Goal: Task Accomplishment & Management: Use online tool/utility

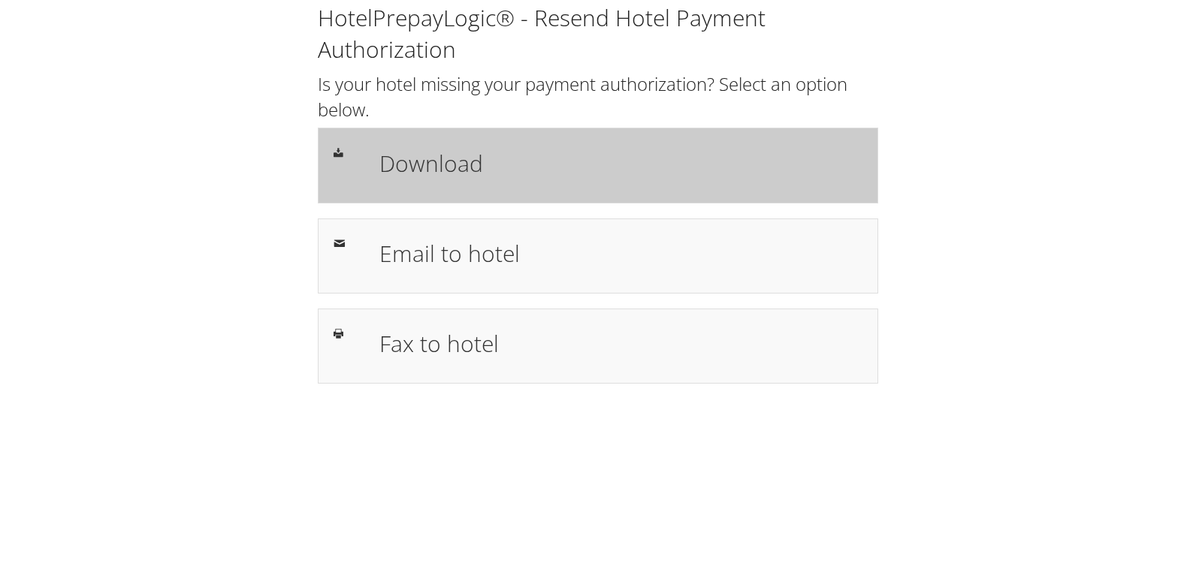
click at [415, 146] on h1 "Download" at bounding box center [620, 163] width 483 height 34
click at [583, 175] on h1 "Download" at bounding box center [620, 163] width 483 height 34
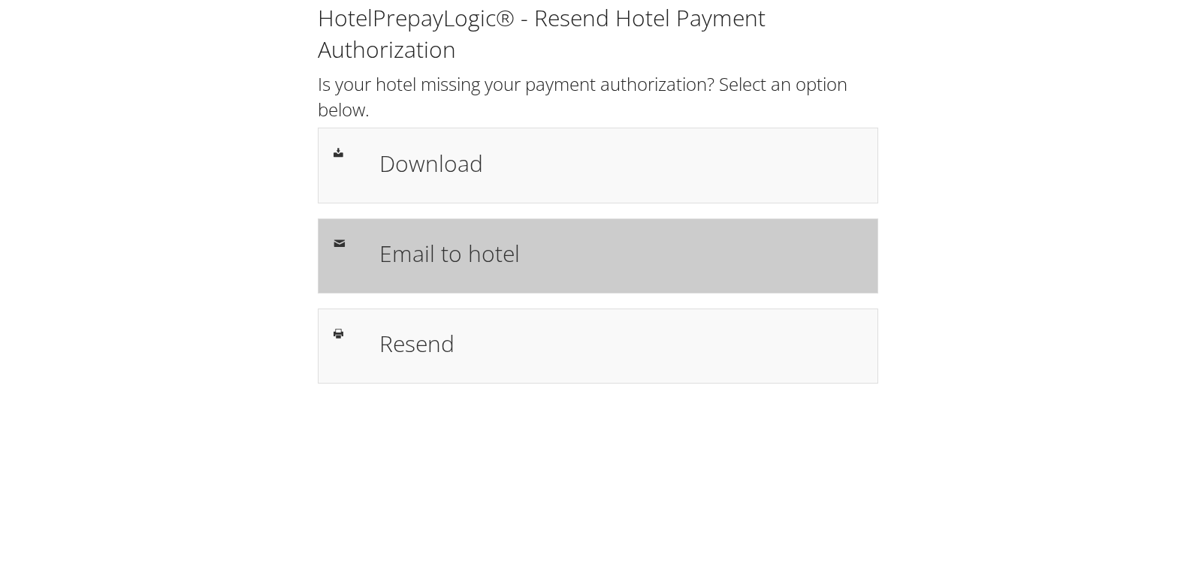
click at [420, 231] on div "Email to hotel" at bounding box center [598, 256] width 560 height 75
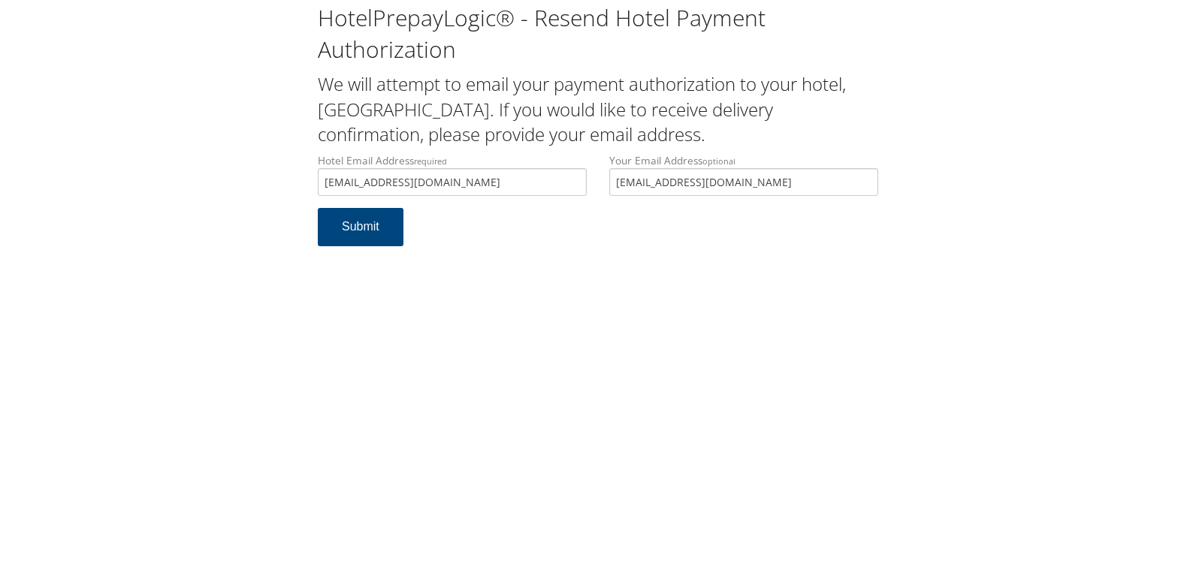
drag, startPoint x: 518, startPoint y: 174, endPoint x: 311, endPoint y: 174, distance: 207.3
click at [311, 174] on div "Hotel Email Address required [EMAIL_ADDRESS][DOMAIN_NAME] Hotel email address i…" at bounding box center [451, 180] width 291 height 55
type input "hwswallingfordfd@arborlodging.com"
click at [324, 289] on div "HotelPrepayLogic® - Resend Hotel Payment Authorization We will attempt to email…" at bounding box center [598, 290] width 1196 height 581
click at [352, 234] on button "Submit" at bounding box center [361, 227] width 86 height 38
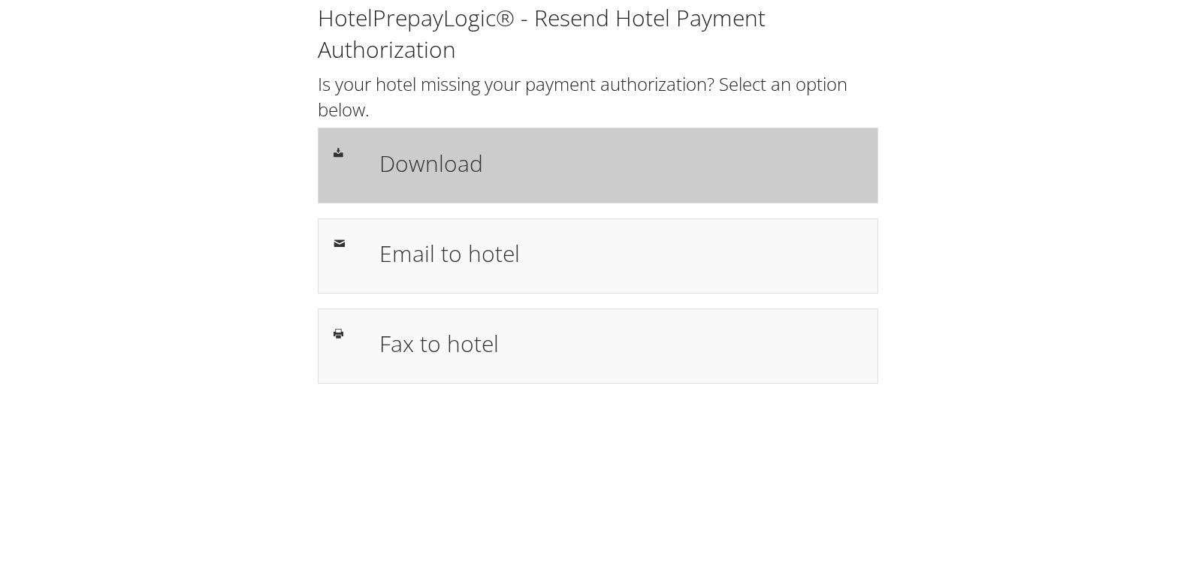
click at [445, 174] on h1 "Download" at bounding box center [620, 163] width 483 height 34
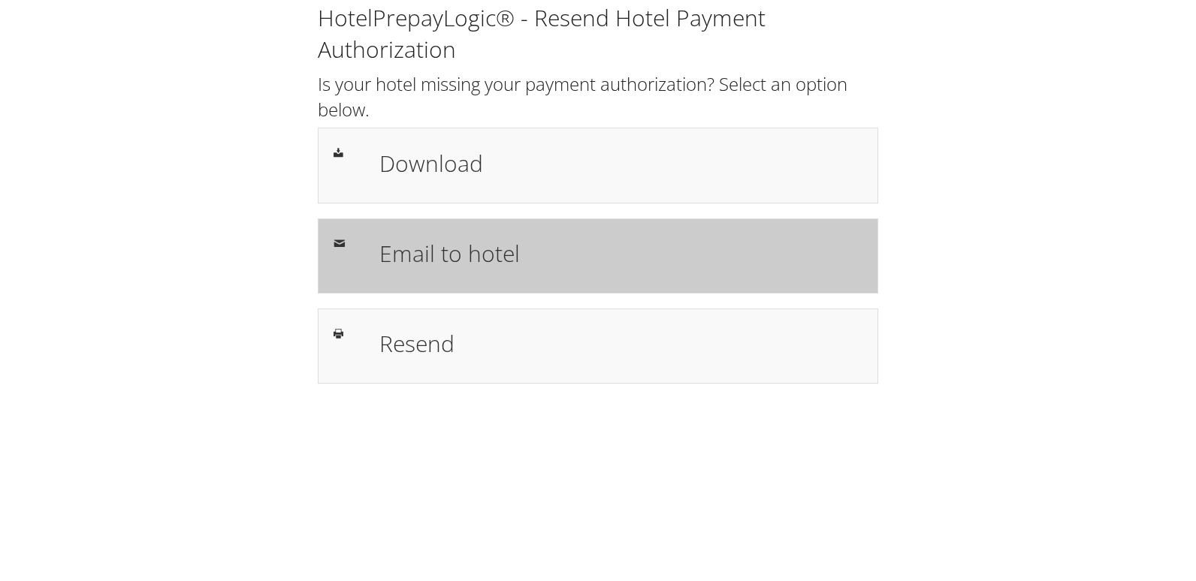
click at [476, 224] on div "Email to hotel" at bounding box center [598, 256] width 560 height 75
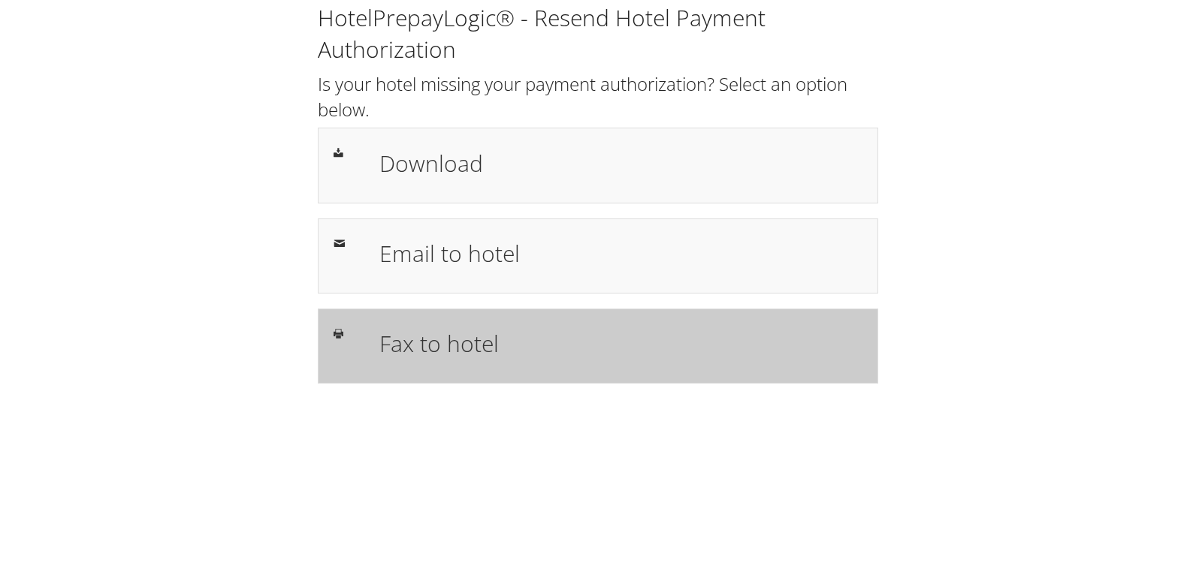
click at [405, 328] on h1 "Fax to hotel" at bounding box center [620, 344] width 483 height 34
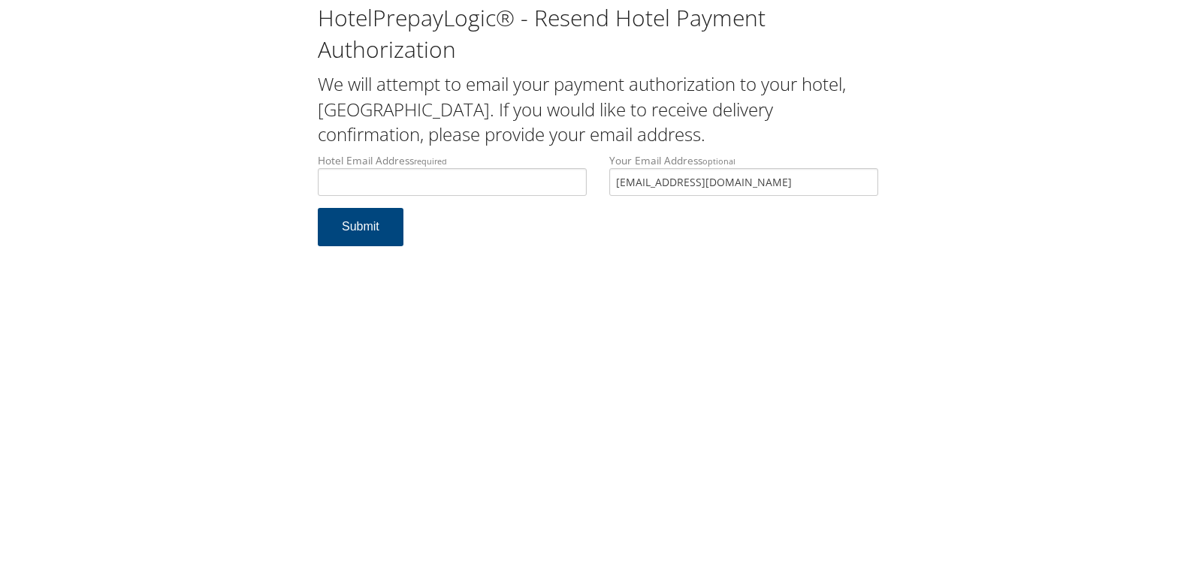
click at [378, 198] on div "Hotel Email Address required Hotel email address is required" at bounding box center [451, 180] width 291 height 55
click at [379, 192] on input "Hotel Email Address required" at bounding box center [452, 182] width 269 height 28
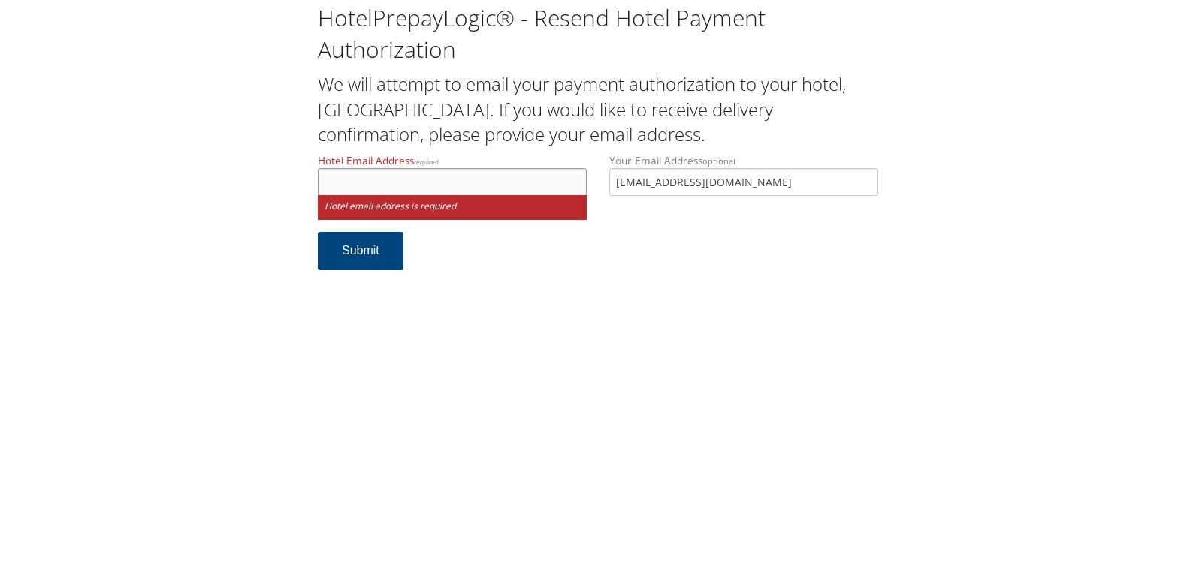
click at [352, 177] on input "Hotel Email Address required" at bounding box center [452, 182] width 269 height 28
click at [425, 195] on small "Hotel email address is required" at bounding box center [452, 207] width 269 height 25
click at [424, 189] on input "Hotel Email Address required" at bounding box center [452, 182] width 269 height 28
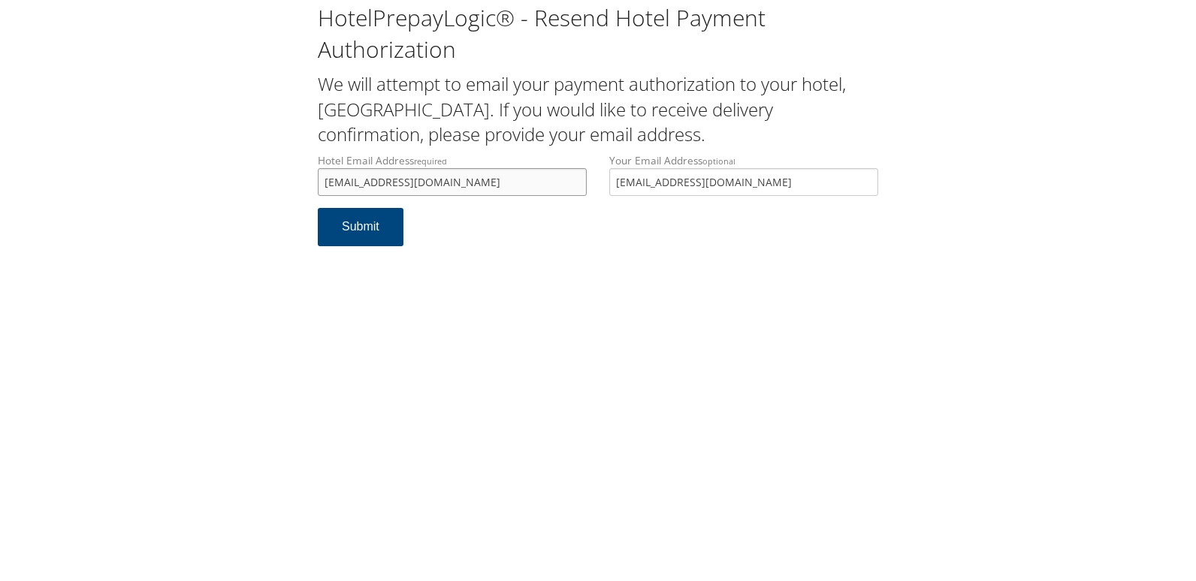
drag, startPoint x: 539, startPoint y: 187, endPoint x: 217, endPoint y: 186, distance: 322.2
click at [217, 186] on div "HotelPrepayLogic® - Resend Hotel Payment Authorization We will attempt to email…" at bounding box center [598, 130] width 1166 height 261
type input "homewoodsuites.huntsville@gmail.com"
click at [330, 228] on button "Submit" at bounding box center [361, 227] width 86 height 38
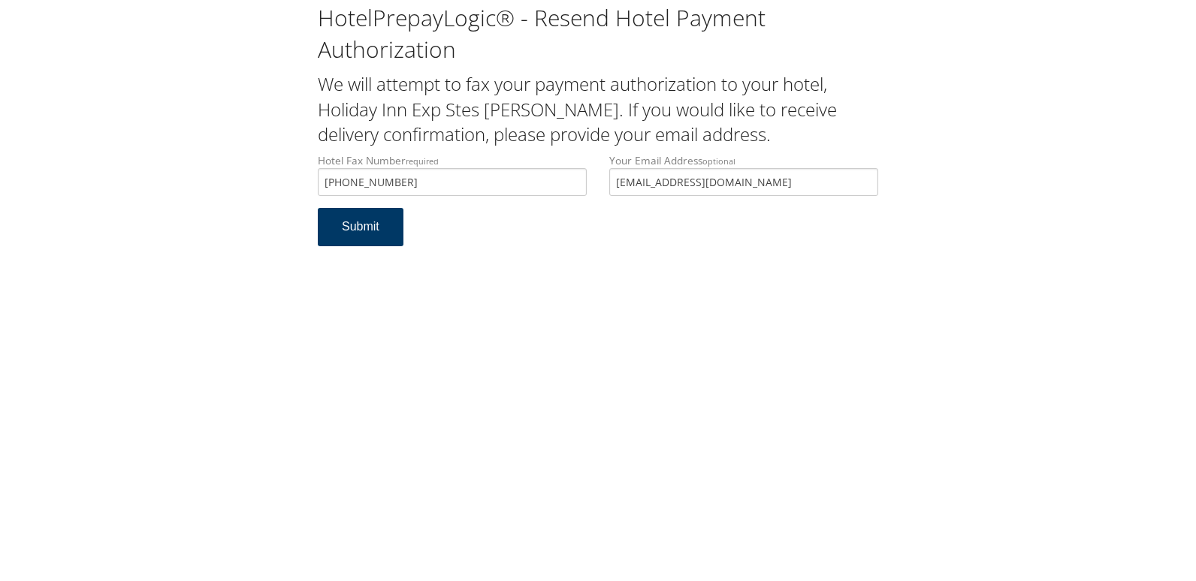
click at [344, 229] on button "Submit" at bounding box center [361, 227] width 86 height 38
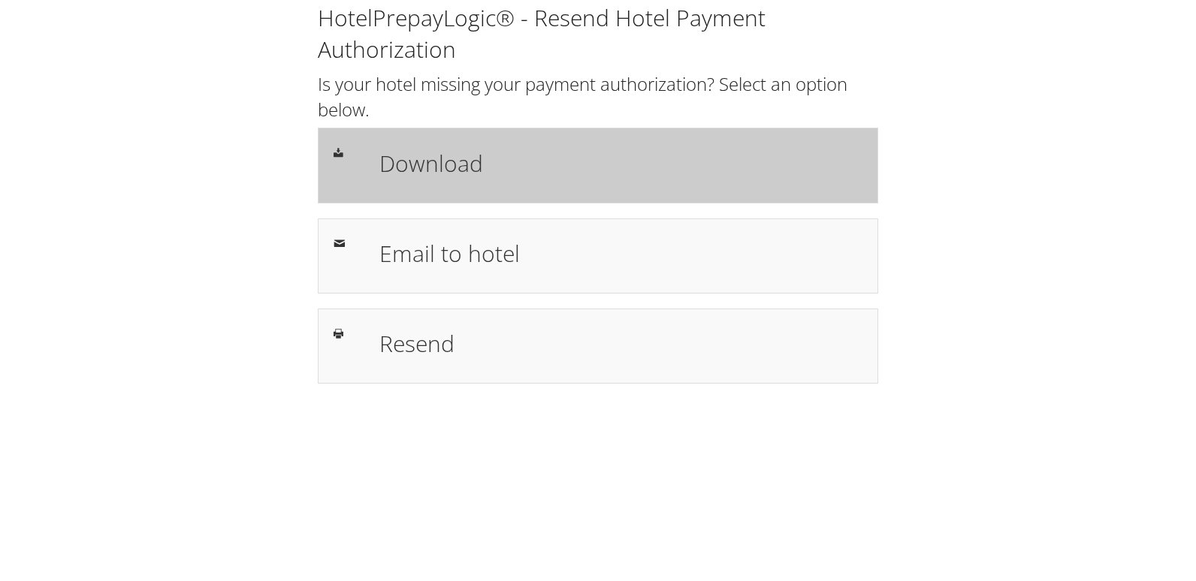
click at [399, 198] on div "Download" at bounding box center [598, 165] width 560 height 75
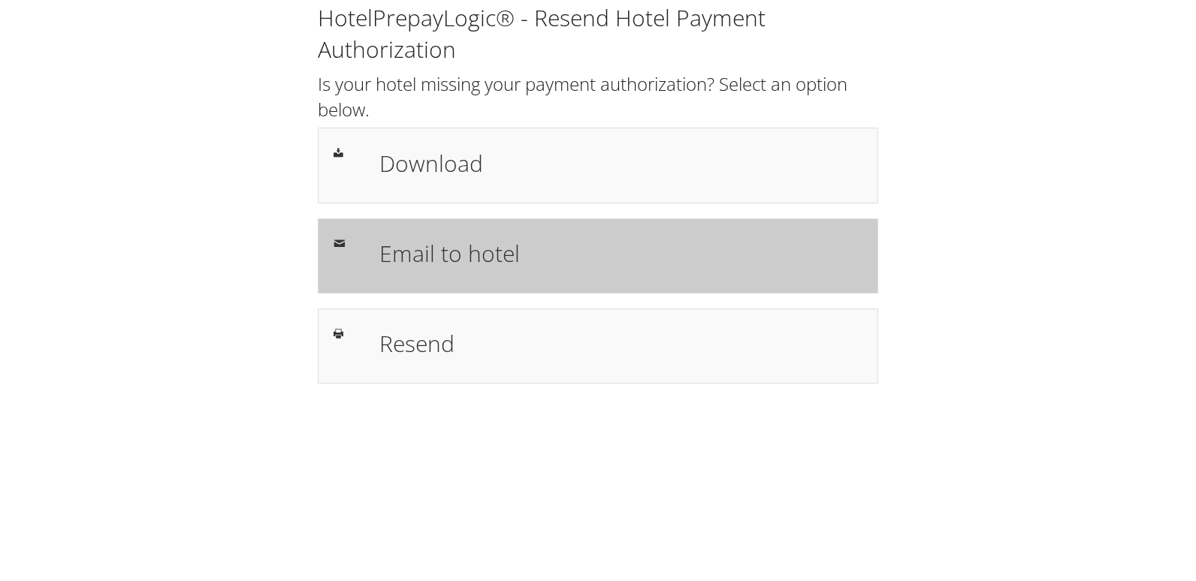
click at [478, 283] on div "Email to hotel" at bounding box center [598, 256] width 560 height 75
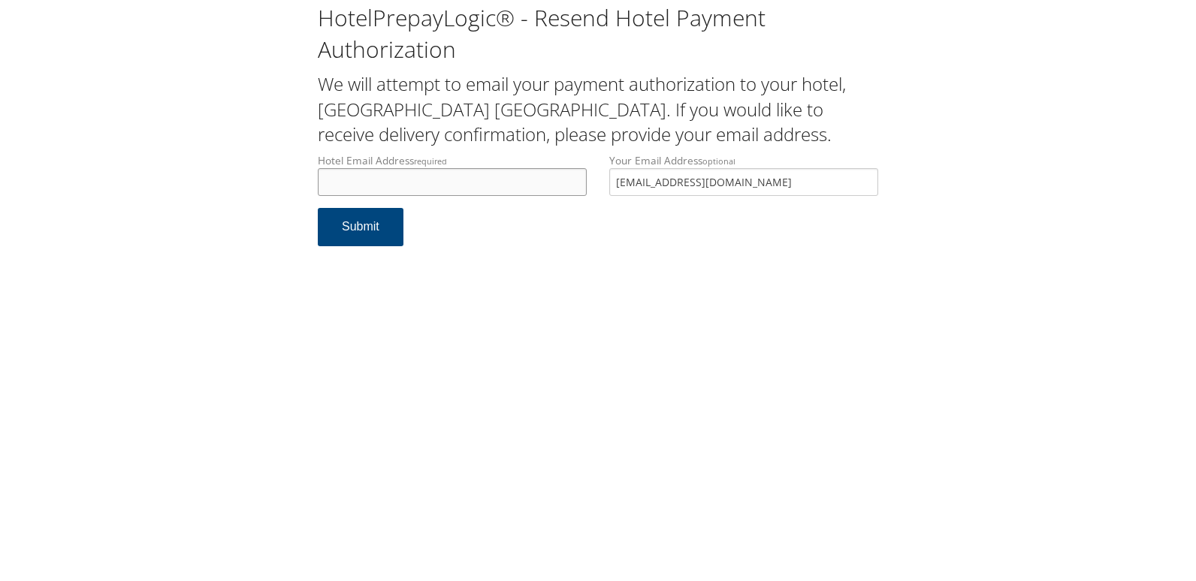
click at [366, 195] on input "Hotel Email Address required" at bounding box center [452, 182] width 269 height 28
drag, startPoint x: 542, startPoint y: 187, endPoint x: 292, endPoint y: 188, distance: 249.4
click at [292, 188] on div "HotelPrepayLogic® - Resend Hotel Payment Authorization We will attempt to email…" at bounding box center [598, 130] width 1166 height 261
type input "portsmouthholidayinn@roadrunner.com"
click at [346, 223] on button "Submit" at bounding box center [361, 227] width 86 height 38
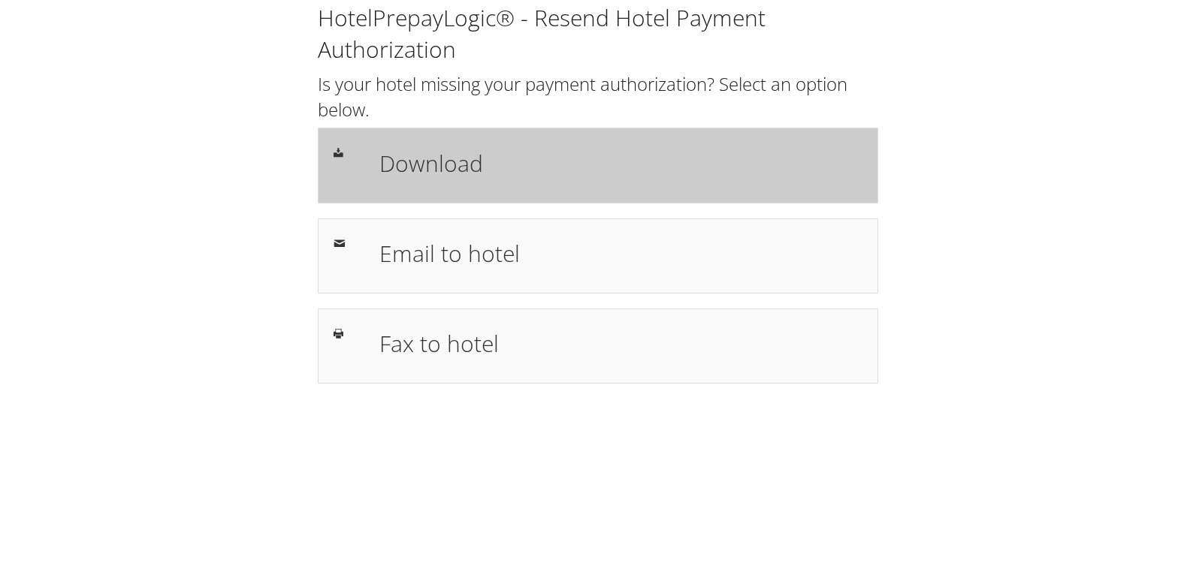
click at [438, 144] on div "Download" at bounding box center [620, 165] width 505 height 44
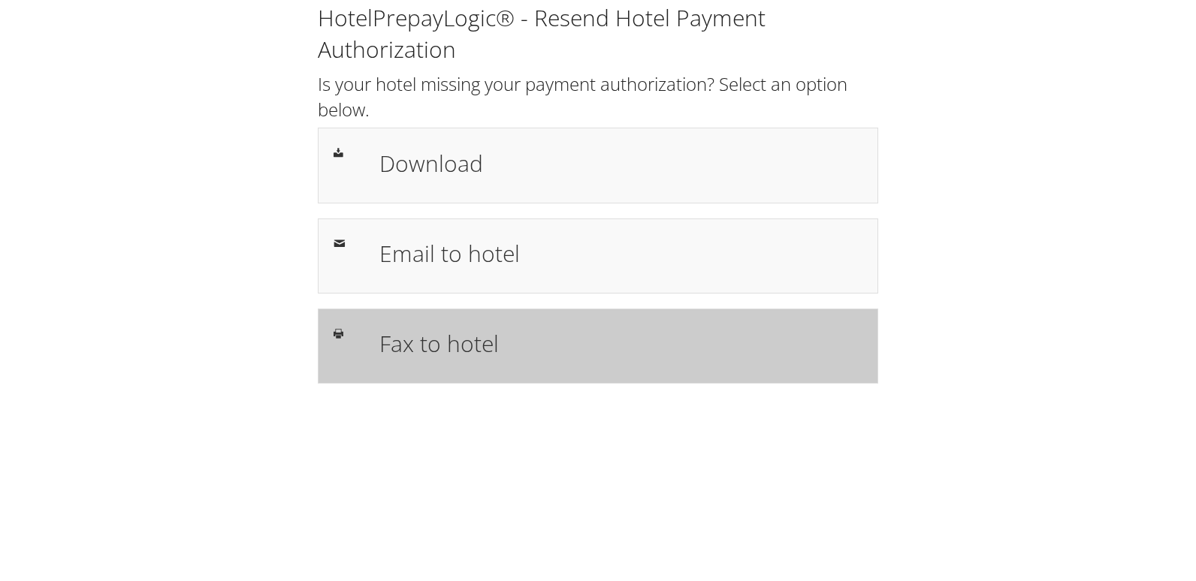
click at [434, 338] on h1 "Fax to hotel" at bounding box center [620, 344] width 483 height 34
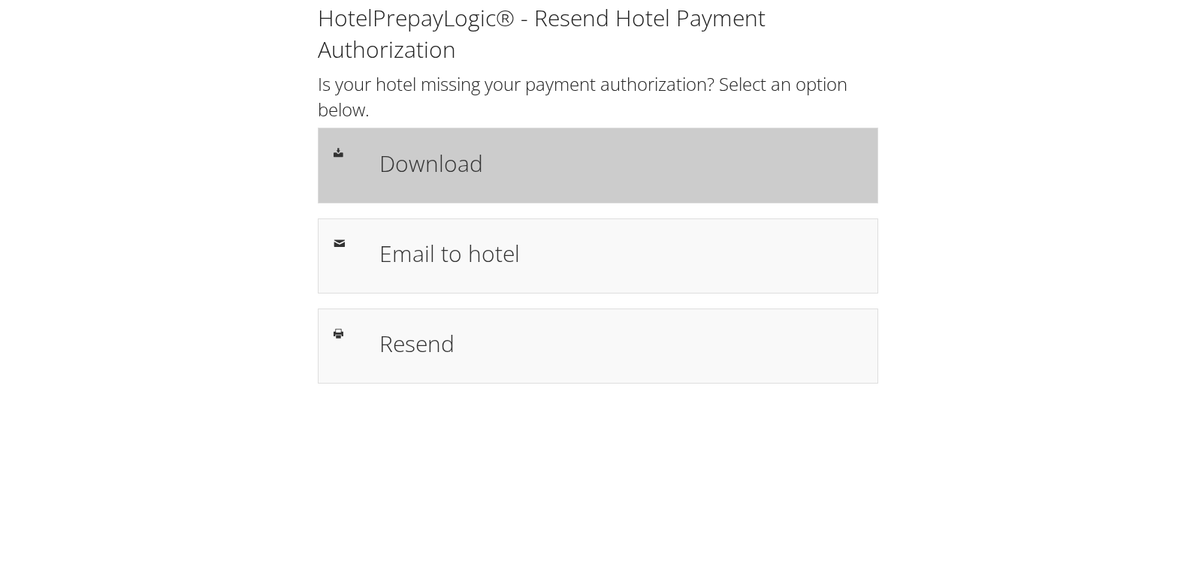
drag, startPoint x: 524, startPoint y: 186, endPoint x: 539, endPoint y: 133, distance: 54.5
click at [524, 186] on div "Download" at bounding box center [620, 165] width 505 height 44
click at [598, 137] on div "Download" at bounding box center [598, 165] width 560 height 75
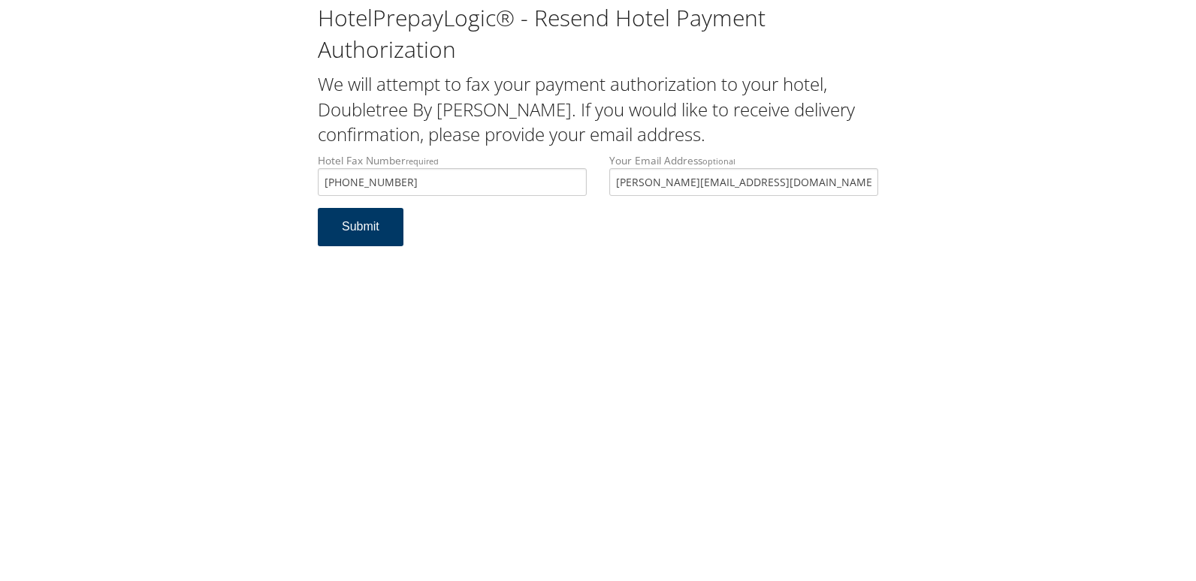
click at [367, 229] on button "Submit" at bounding box center [361, 227] width 86 height 38
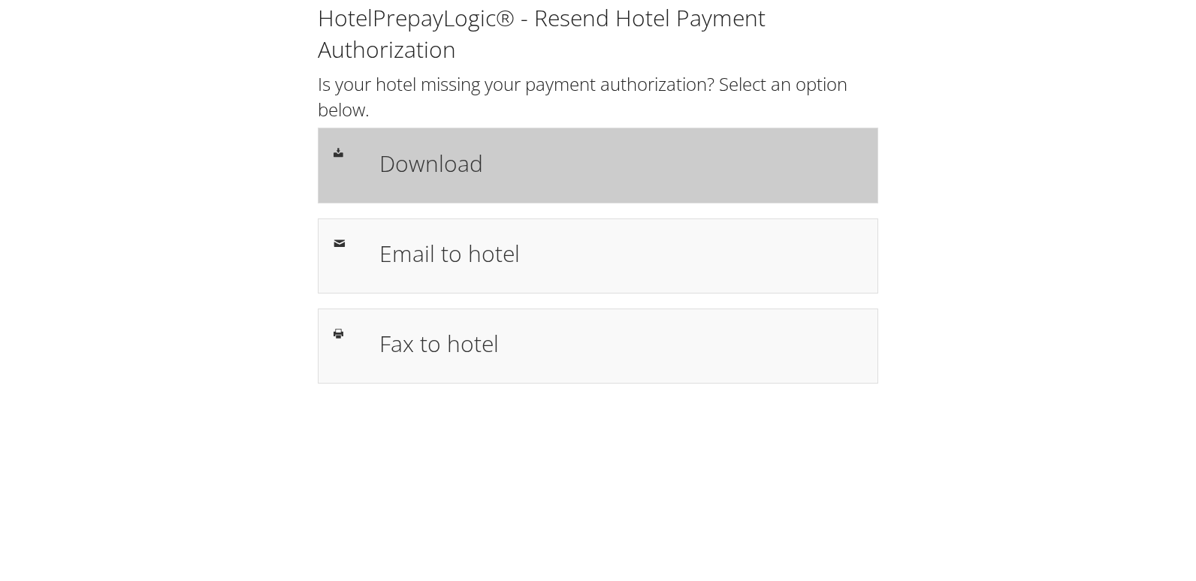
click at [499, 165] on h1 "Download" at bounding box center [620, 163] width 483 height 34
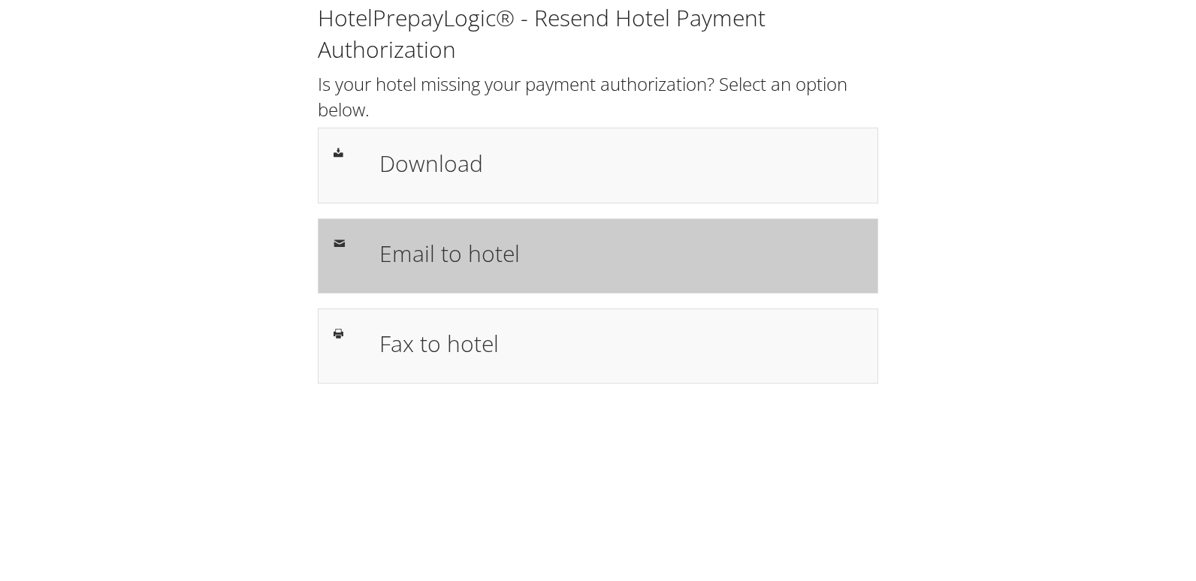
click at [398, 235] on div "Email to hotel" at bounding box center [620, 256] width 505 height 44
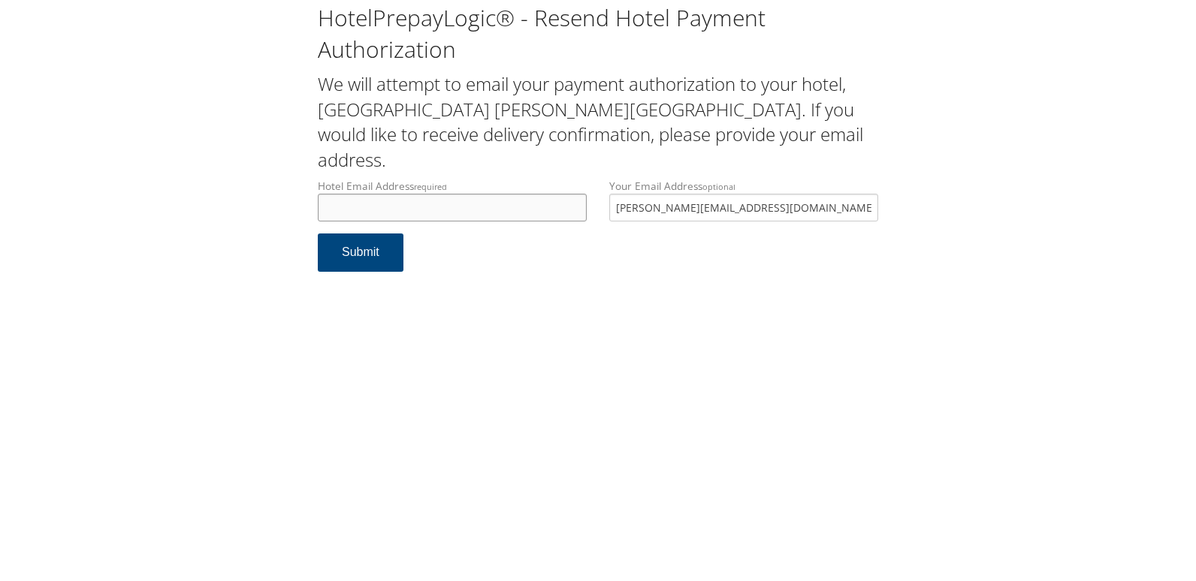
drag, startPoint x: 386, startPoint y: 186, endPoint x: 382, endPoint y: 215, distance: 29.5
click at [386, 194] on input "Hotel Email Address required" at bounding box center [452, 208] width 269 height 28
paste input "[EMAIL_ADDRESS][DOMAIN_NAME]"
type input "[EMAIL_ADDRESS][DOMAIN_NAME]"
click at [369, 246] on button "Submit" at bounding box center [361, 253] width 86 height 38
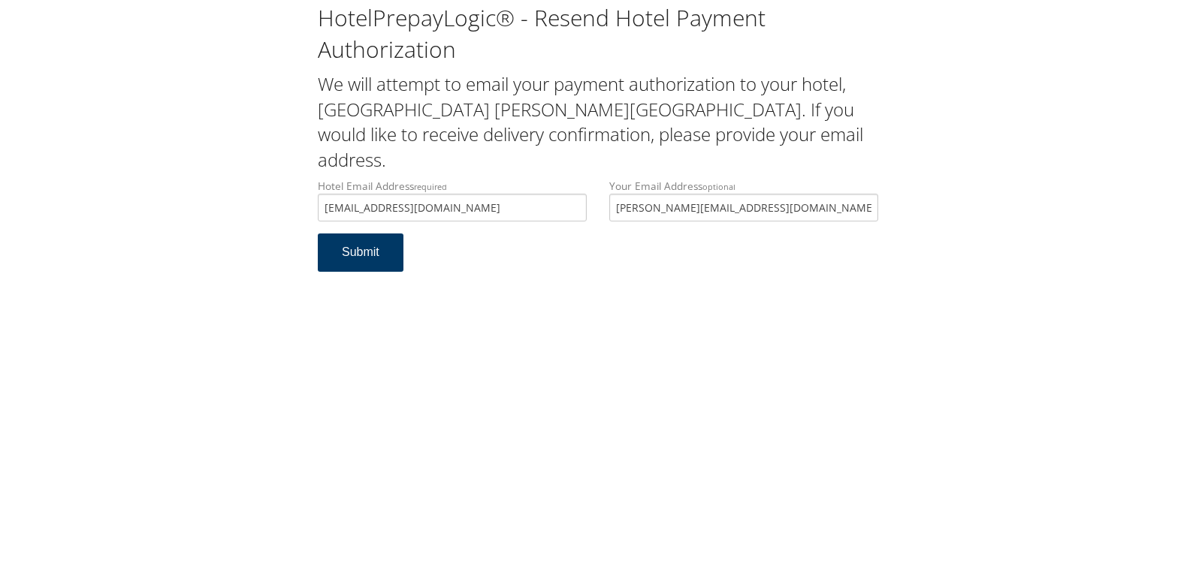
click at [375, 234] on button "Submit" at bounding box center [361, 253] width 86 height 38
click at [352, 243] on button "Submit" at bounding box center [361, 253] width 86 height 38
click at [365, 234] on button "Submit" at bounding box center [361, 253] width 86 height 38
click at [343, 234] on button "Submit" at bounding box center [361, 253] width 86 height 38
click at [338, 377] on div "HotelPrepayLogic® - Resend Hotel Payment Authorization We will attempt to email…" at bounding box center [598, 290] width 1196 height 581
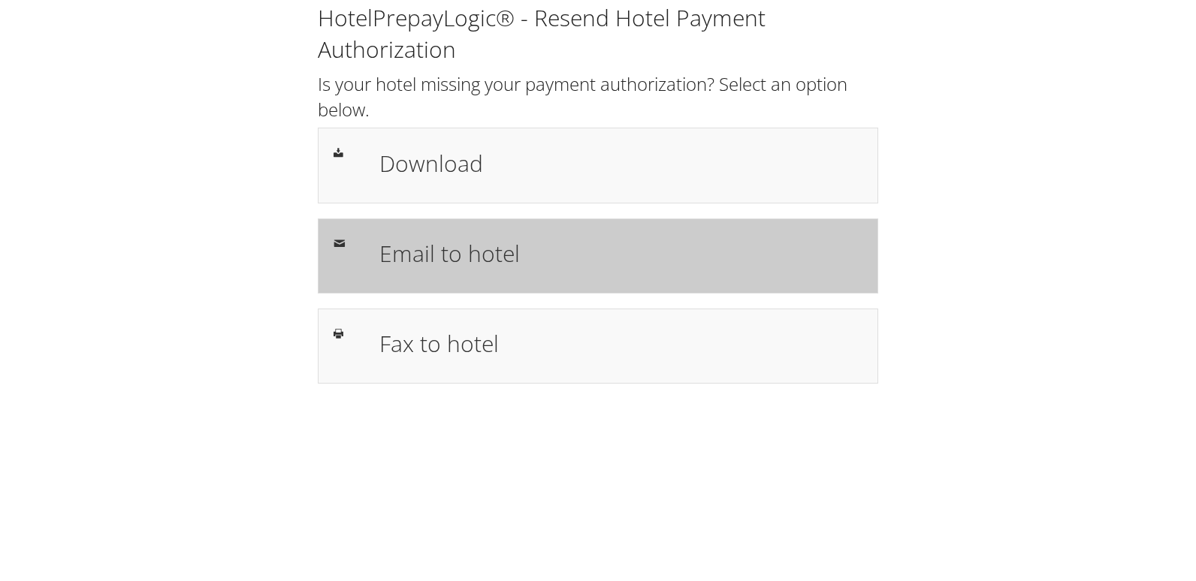
click at [426, 245] on h1 "Email to hotel" at bounding box center [620, 254] width 483 height 34
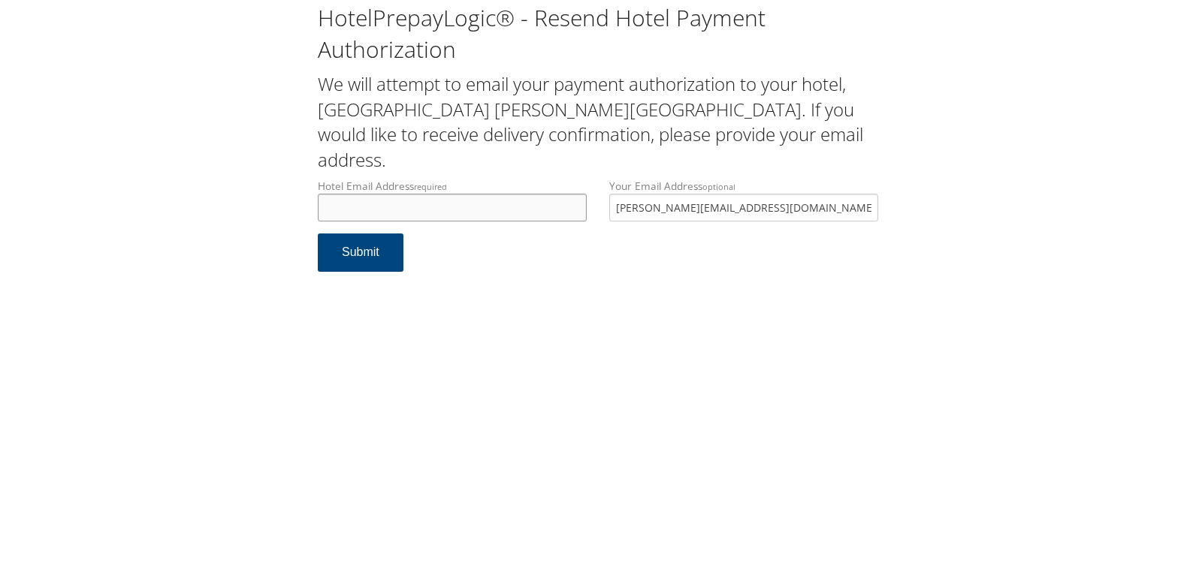
click at [376, 194] on input "Hotel Email Address required" at bounding box center [452, 208] width 269 height 28
click at [371, 194] on input "Hotel Email Address required" at bounding box center [452, 208] width 269 height 28
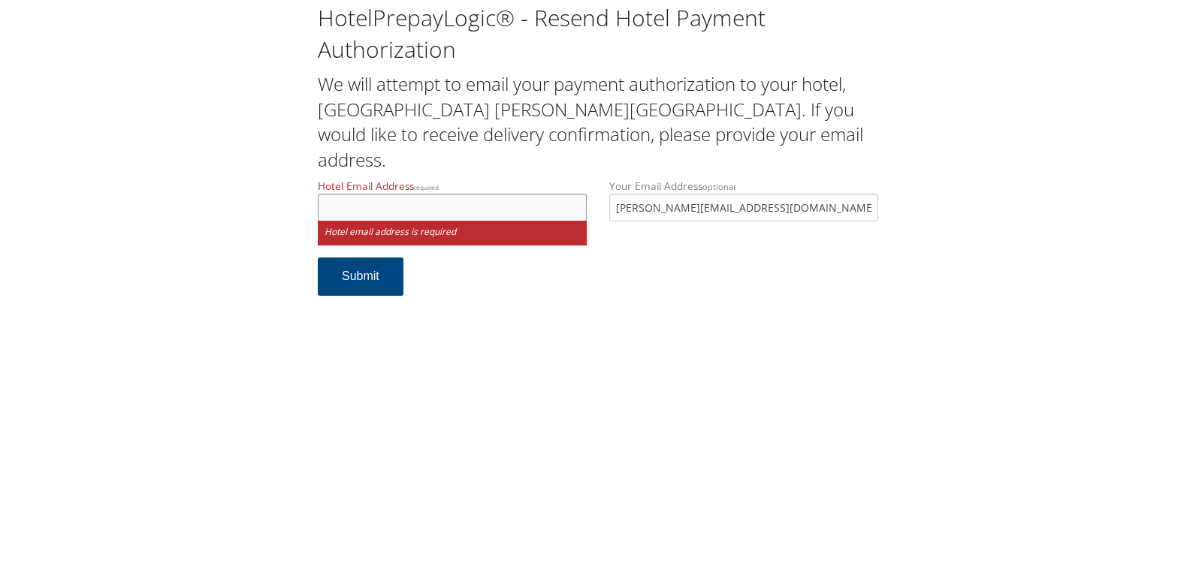
click at [347, 194] on input "Hotel Email Address required" at bounding box center [452, 208] width 269 height 28
paste input "hiewilkesbarre@hiewilkesbarre.com"
type input "hiewilkesbarre@hiewilkesbarre.com"
click at [343, 258] on button "Submit" at bounding box center [361, 277] width 86 height 38
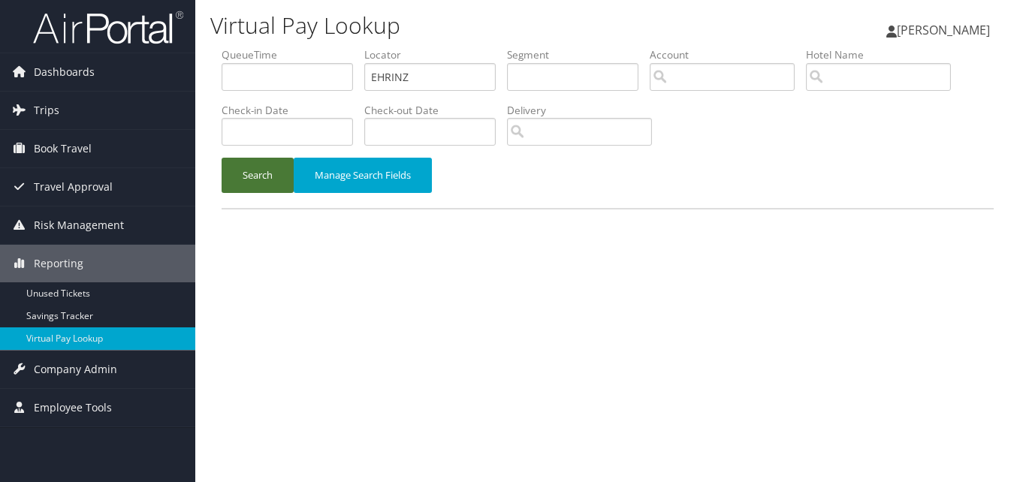
click at [273, 176] on button "Search" at bounding box center [258, 175] width 72 height 35
click at [403, 73] on input "text" at bounding box center [429, 77] width 131 height 28
paste input "SZGBTW"
click at [222, 158] on button "Search" at bounding box center [258, 175] width 72 height 35
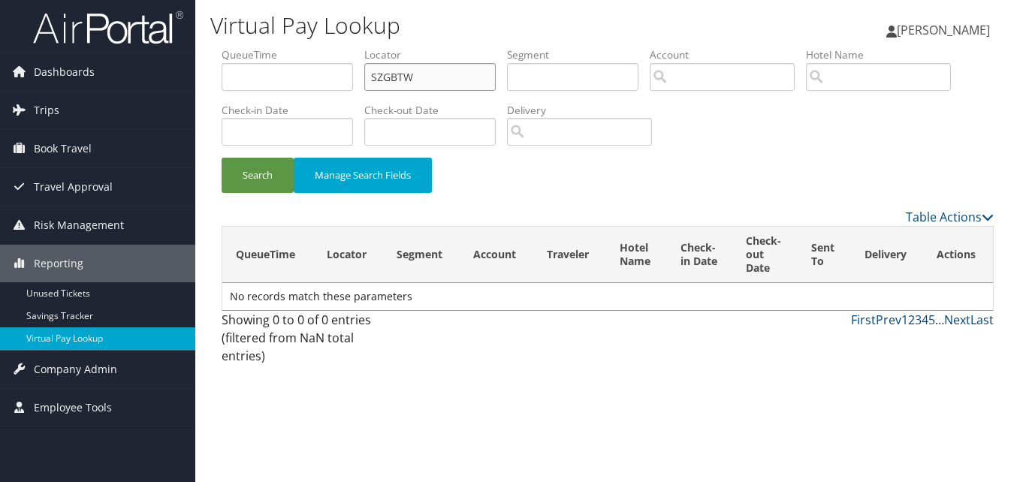
type input "SZGBTW"
click at [222, 158] on button "Search" at bounding box center [258, 175] width 72 height 35
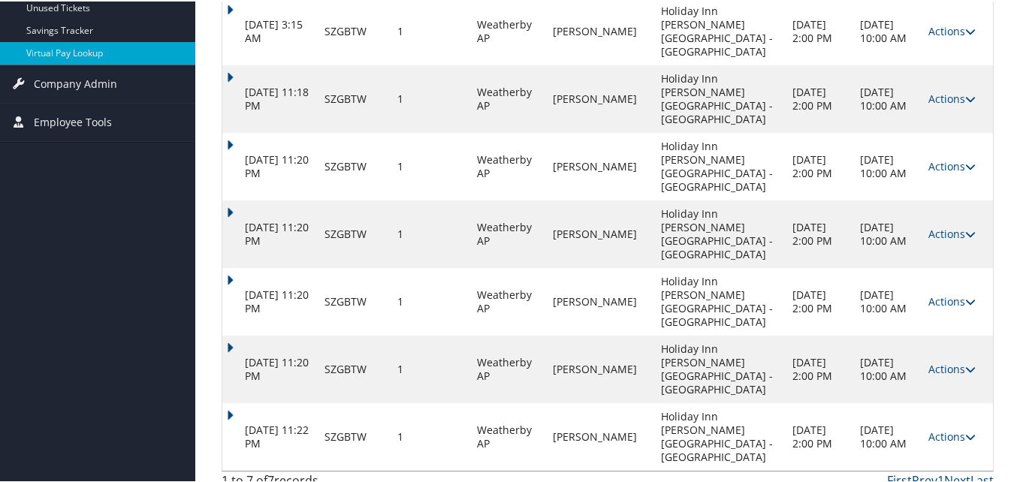
scroll to position [212, 0]
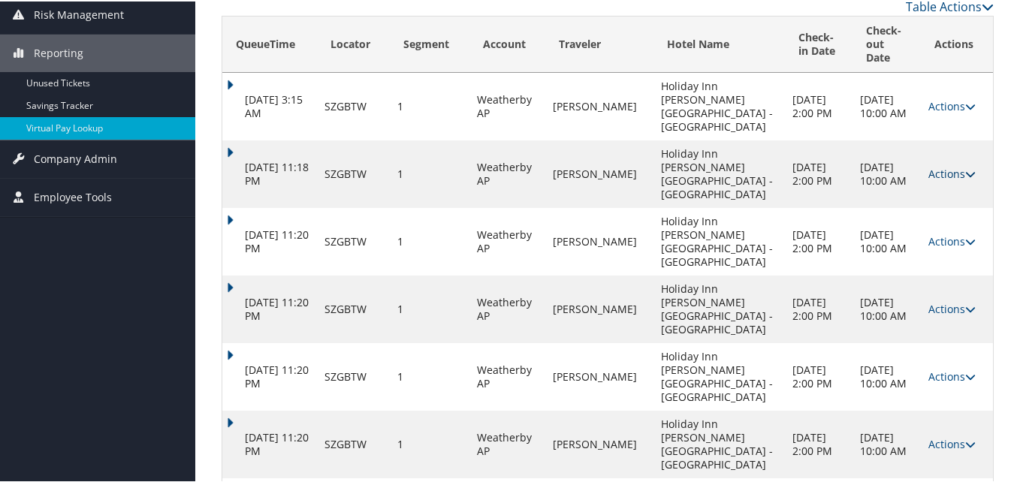
click at [965, 167] on icon at bounding box center [970, 172] width 11 height 11
click at [920, 204] on icon at bounding box center [927, 206] width 14 height 11
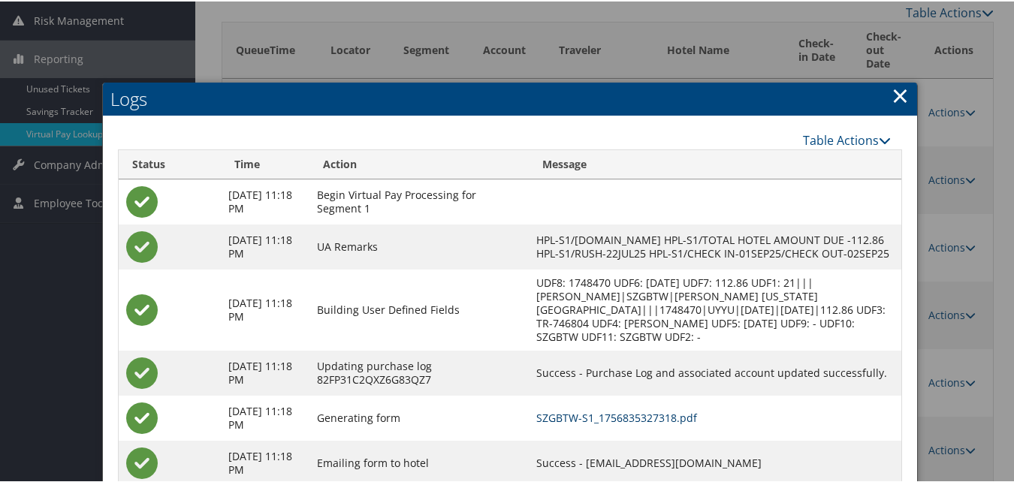
click at [588, 424] on link "SZGBTW-S1_1756835327318.pdf" at bounding box center [616, 416] width 161 height 14
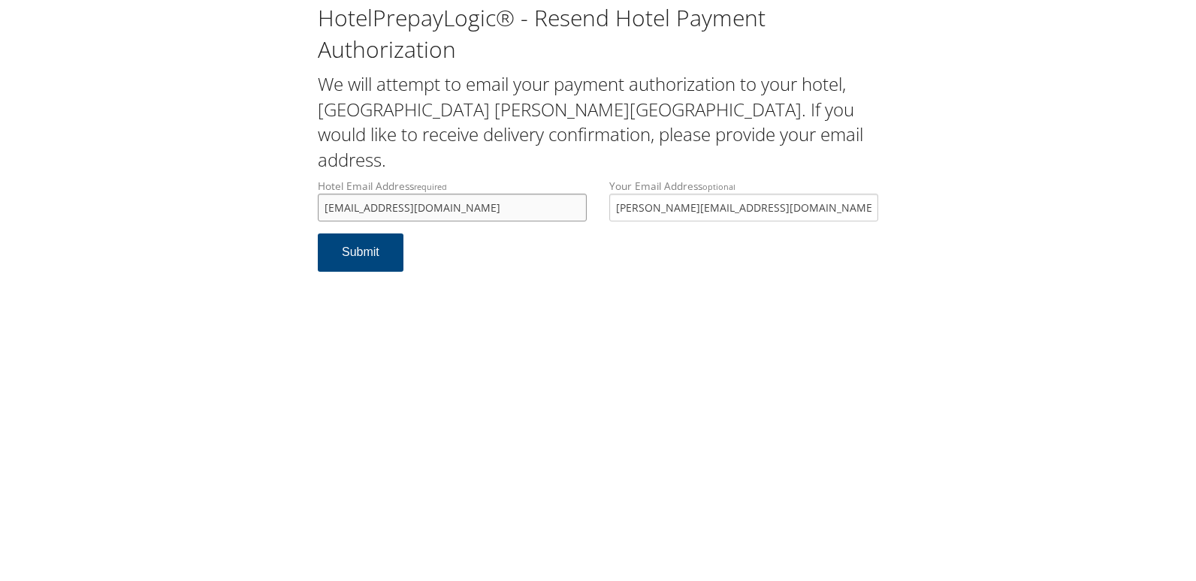
click at [341, 194] on input "hiewilkesbarre@hiewilkesbarre.com" at bounding box center [452, 208] width 269 height 28
click at [414, 194] on input "hiwilkesbarre@hiewilkesbarre.com" at bounding box center [452, 208] width 269 height 28
type input "hiwilkesbarre@hiwilkesbarre.com"
click at [318, 234] on button "Submit" at bounding box center [361, 253] width 86 height 38
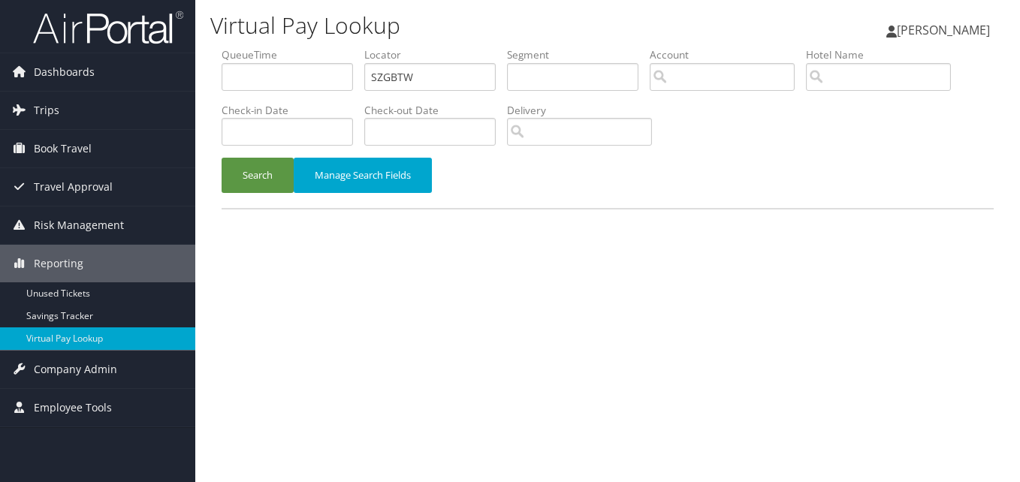
click at [396, 77] on input "SZGBTW" at bounding box center [429, 77] width 131 height 28
type input "YSEVDX"
click at [222, 158] on button "Search" at bounding box center [258, 175] width 72 height 35
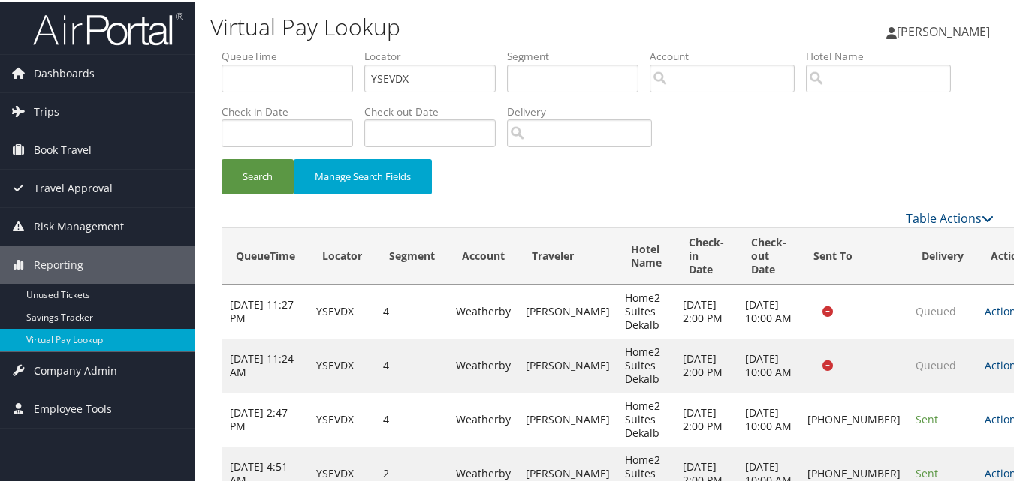
scroll to position [111, 0]
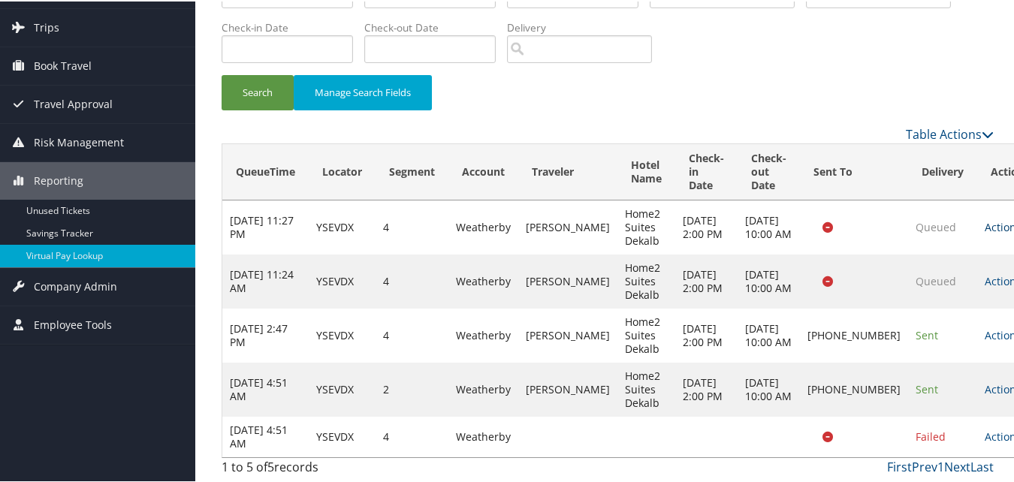
click at [1019, 221] on icon at bounding box center [1026, 226] width 11 height 11
click at [940, 282] on icon at bounding box center [940, 287] width 14 height 11
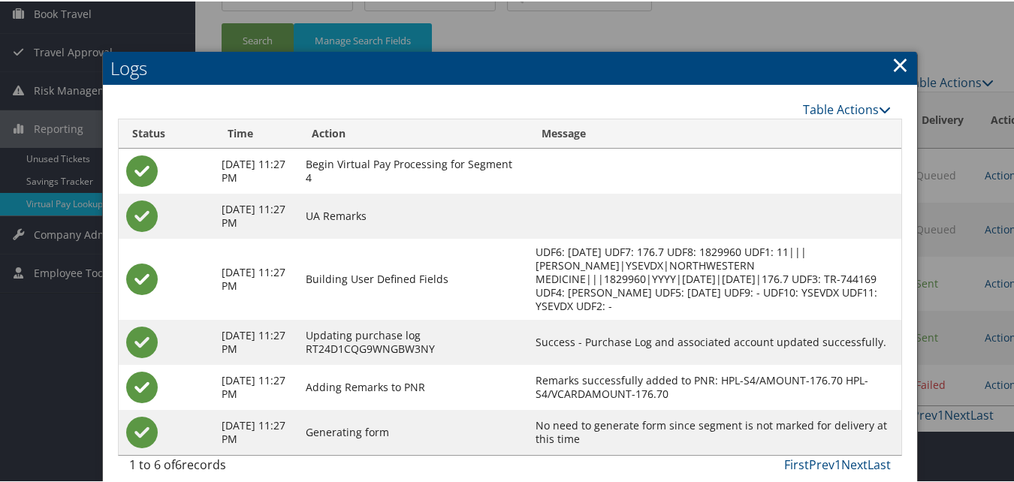
scroll to position [149, 0]
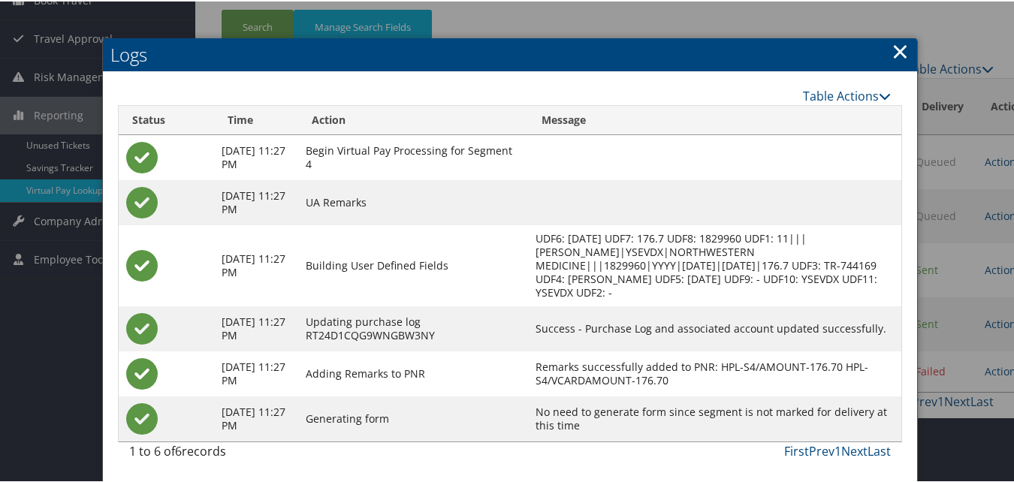
drag, startPoint x: 886, startPoint y: 51, endPoint x: 880, endPoint y: 62, distance: 12.4
click at [886, 51] on h2 "Logs" at bounding box center [510, 53] width 814 height 33
click at [895, 50] on link "×" at bounding box center [900, 50] width 17 height 30
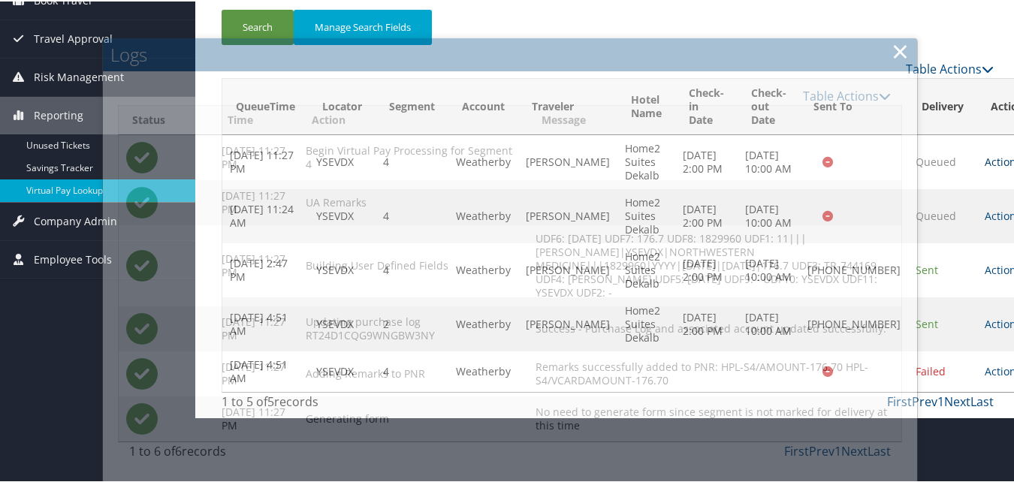
scroll to position [111, 0]
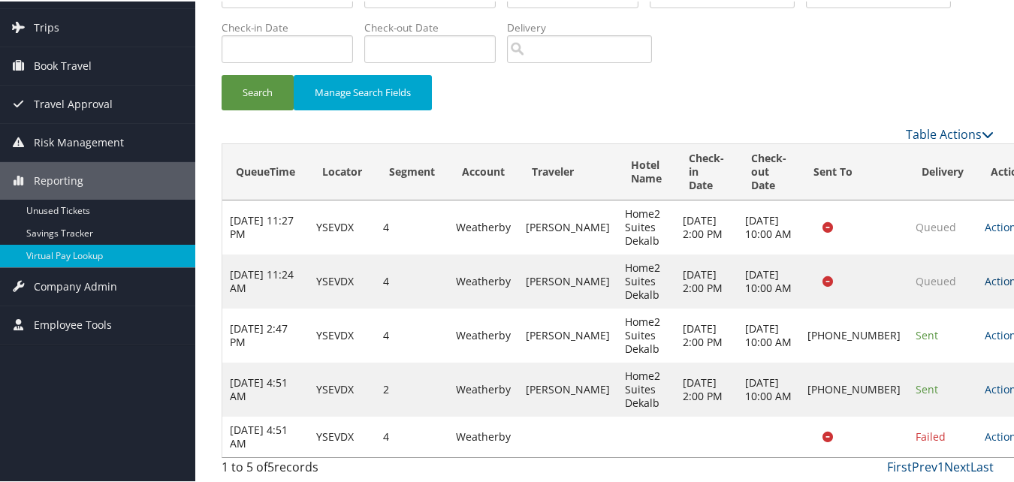
click at [985, 273] on link "Actions" at bounding box center [1008, 280] width 47 height 14
click at [940, 328] on link "Logs" at bounding box center [958, 341] width 62 height 26
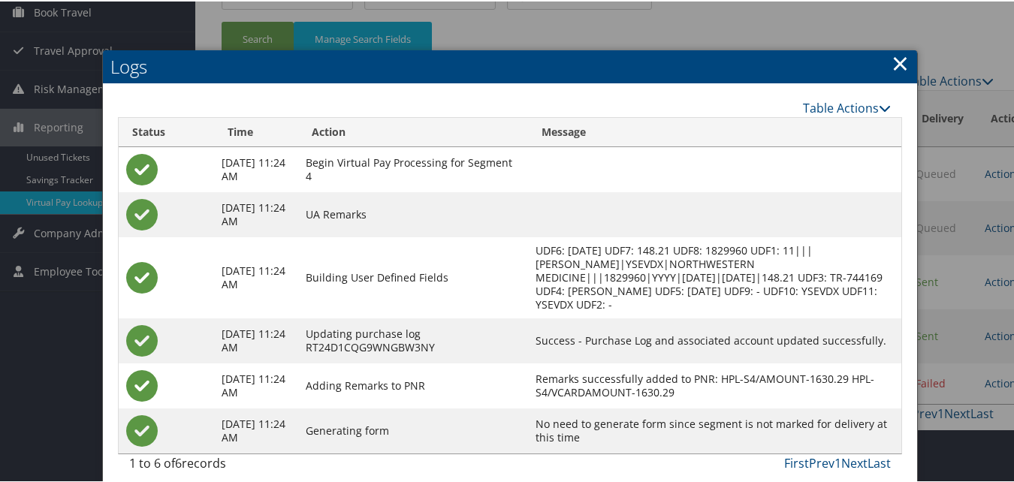
scroll to position [149, 0]
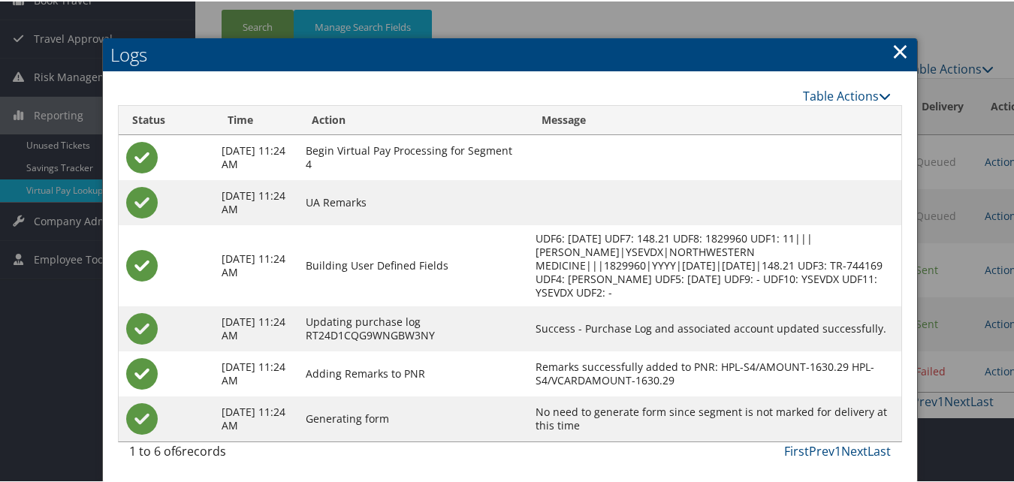
click at [892, 51] on link "×" at bounding box center [900, 50] width 17 height 30
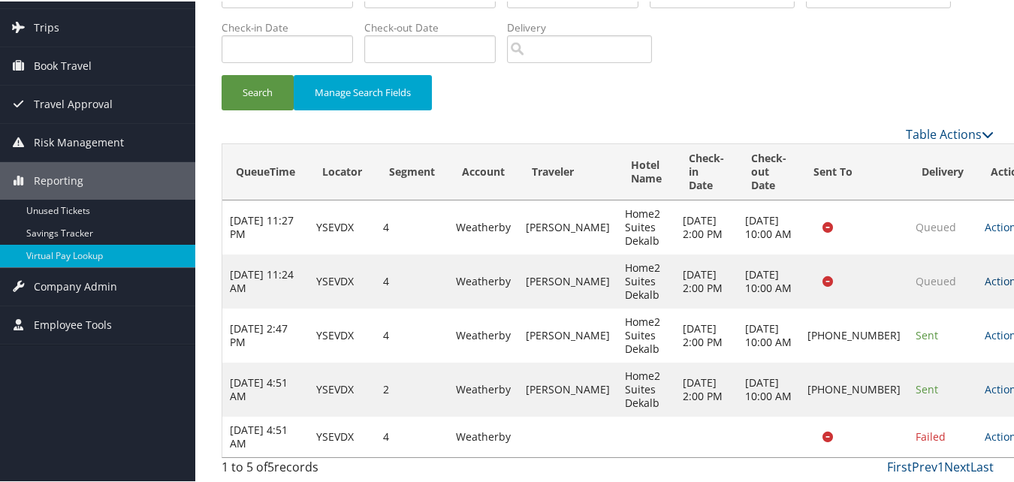
scroll to position [111, 0]
click at [985, 327] on link "Actions" at bounding box center [1008, 334] width 47 height 14
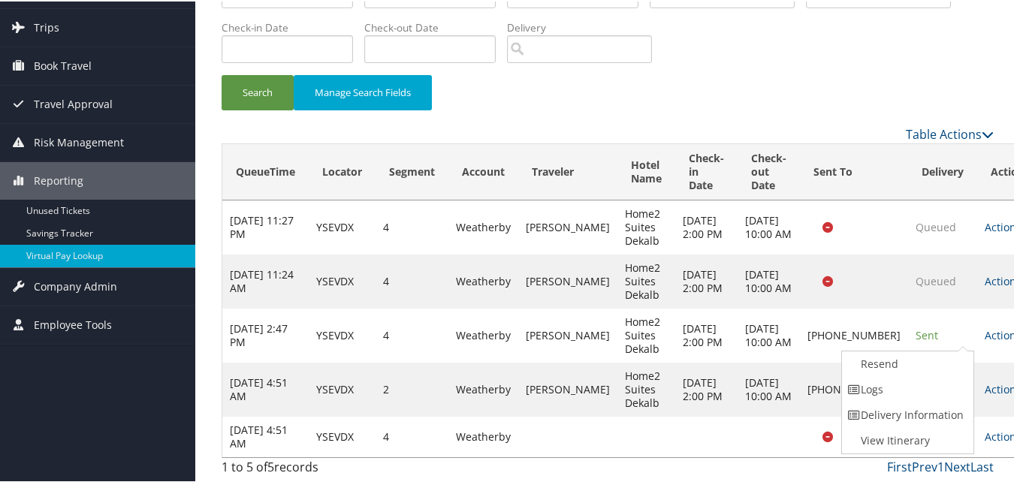
drag, startPoint x: 954, startPoint y: 312, endPoint x: 963, endPoint y: 315, distance: 9.8
click at [963, 349] on ul "Resend Logs Delivery Information View Itinerary" at bounding box center [908, 401] width 134 height 104
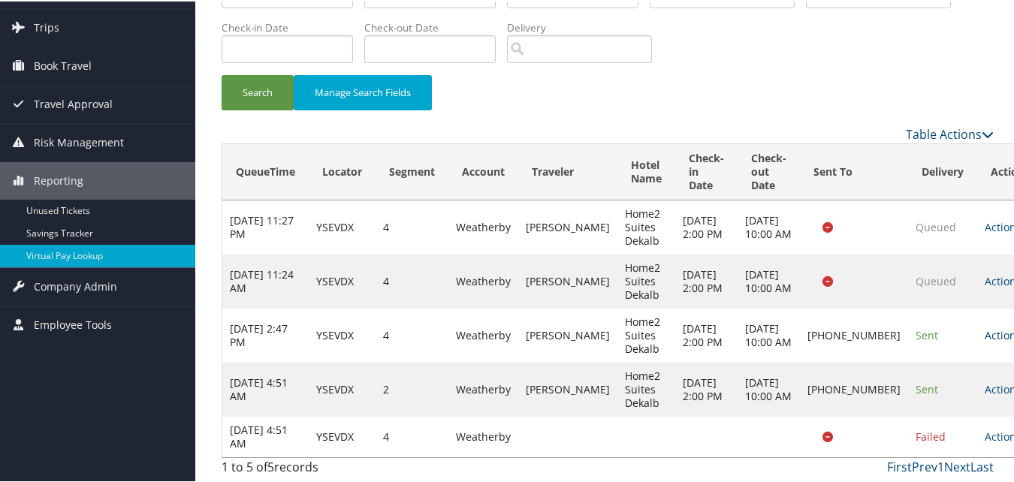
click at [1019, 329] on icon at bounding box center [1026, 334] width 11 height 11
click at [930, 376] on link "Logs" at bounding box center [906, 389] width 128 height 26
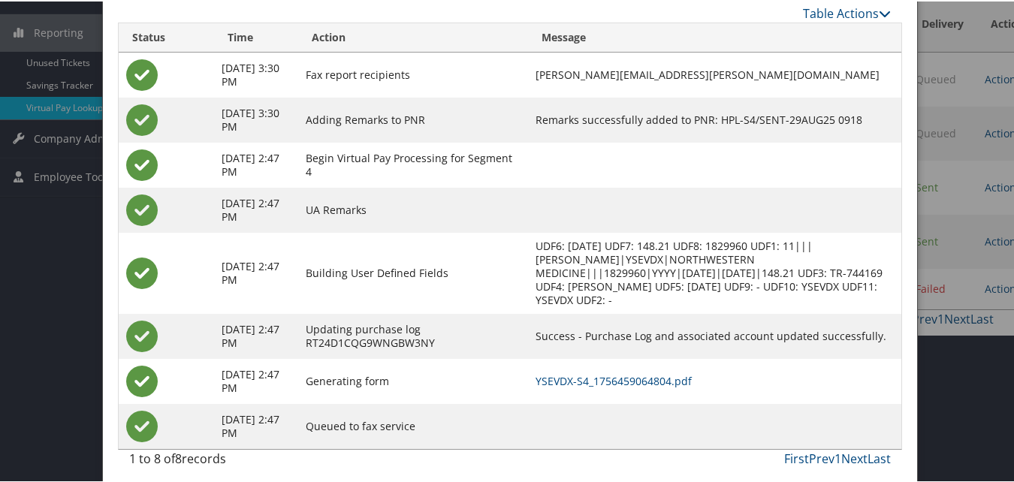
scroll to position [240, 0]
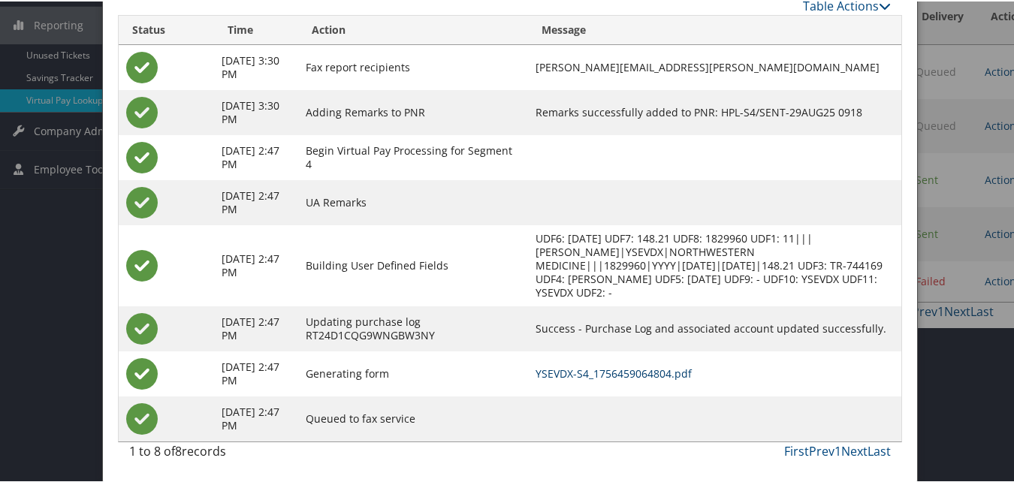
click at [637, 372] on link "YSEVDX-S4_1756459064804.pdf" at bounding box center [614, 372] width 156 height 14
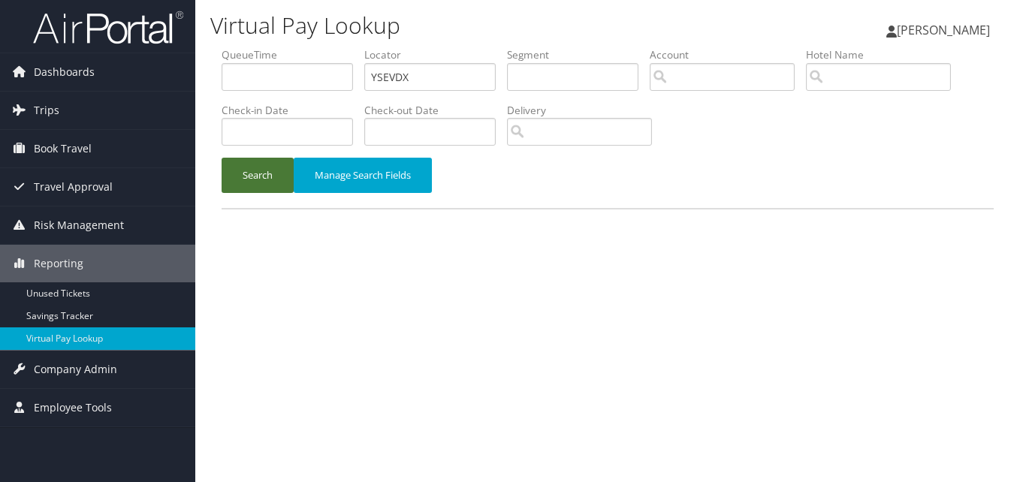
click at [265, 169] on button "Search" at bounding box center [258, 175] width 72 height 35
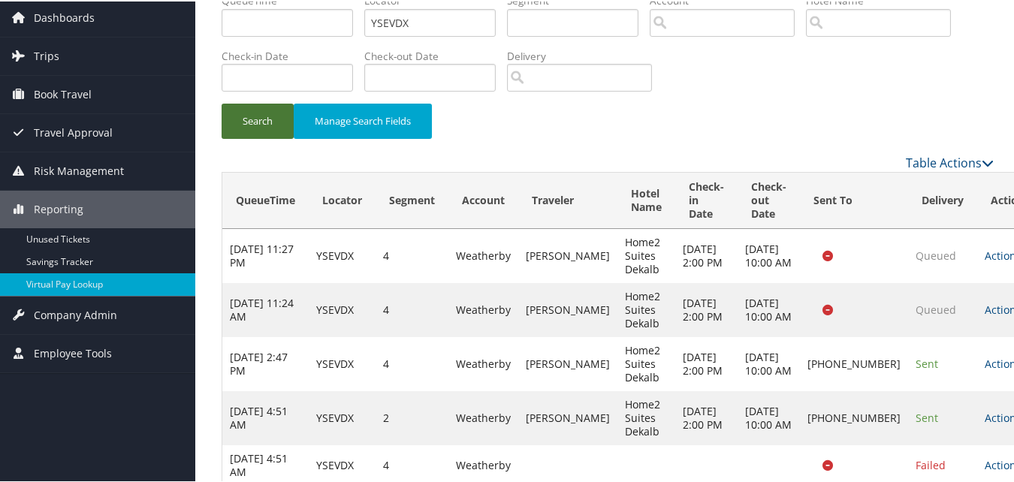
scroll to position [111, 0]
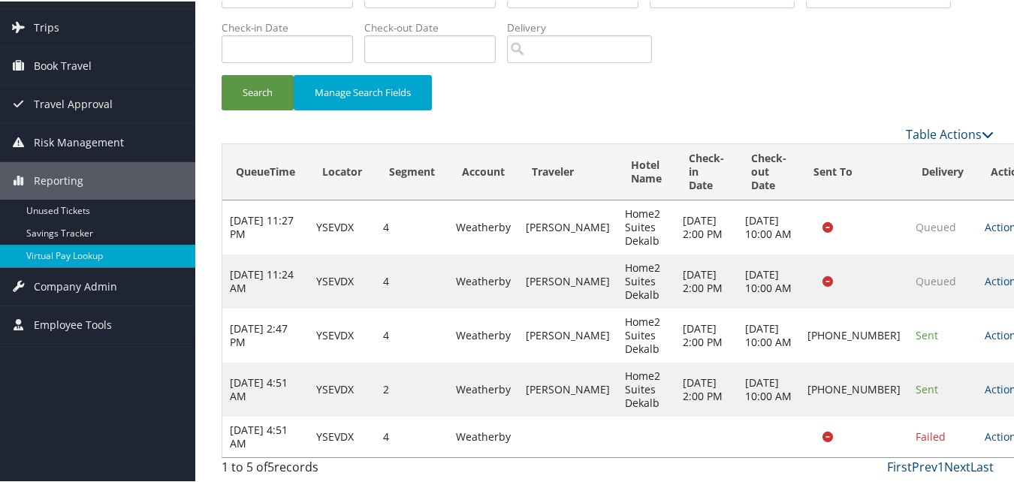
drag, startPoint x: 967, startPoint y: 382, endPoint x: 953, endPoint y: 385, distance: 13.8
click at [1019, 383] on icon at bounding box center [1026, 388] width 11 height 11
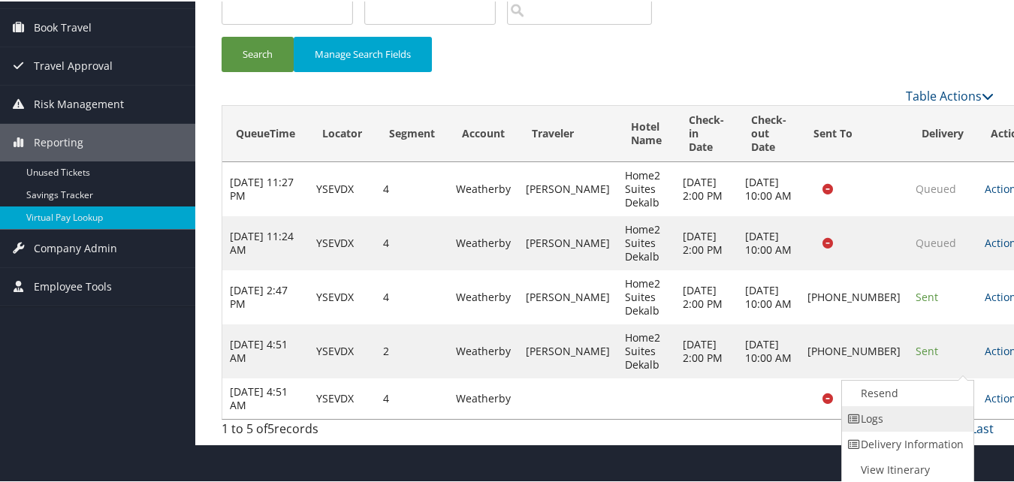
click at [901, 412] on link "Logs" at bounding box center [906, 418] width 128 height 26
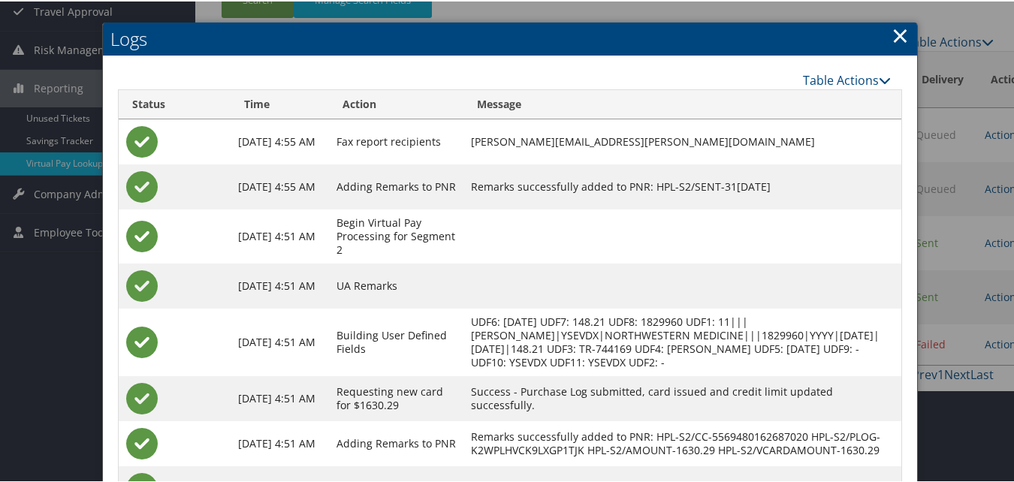
scroll to position [291, 0]
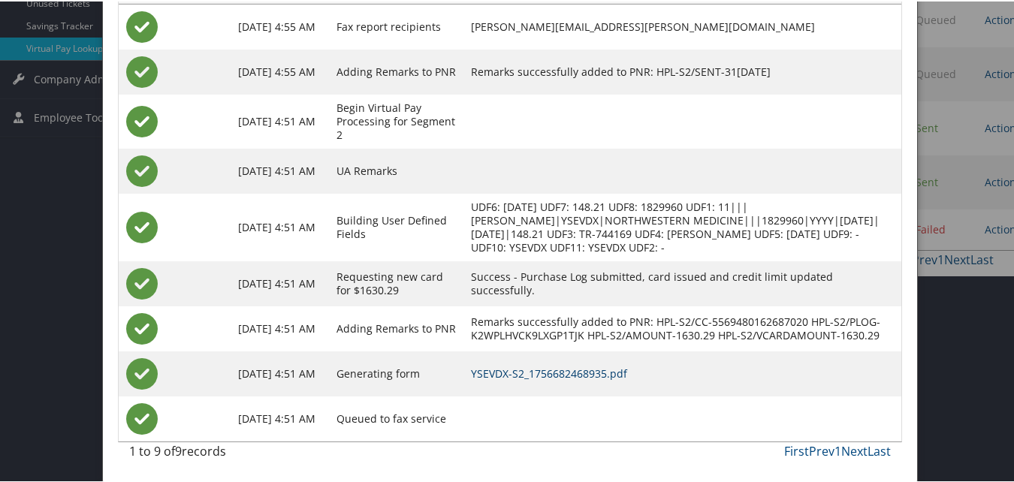
click at [569, 369] on link "YSEVDX-S2_1756682468935.pdf" at bounding box center [549, 372] width 156 height 14
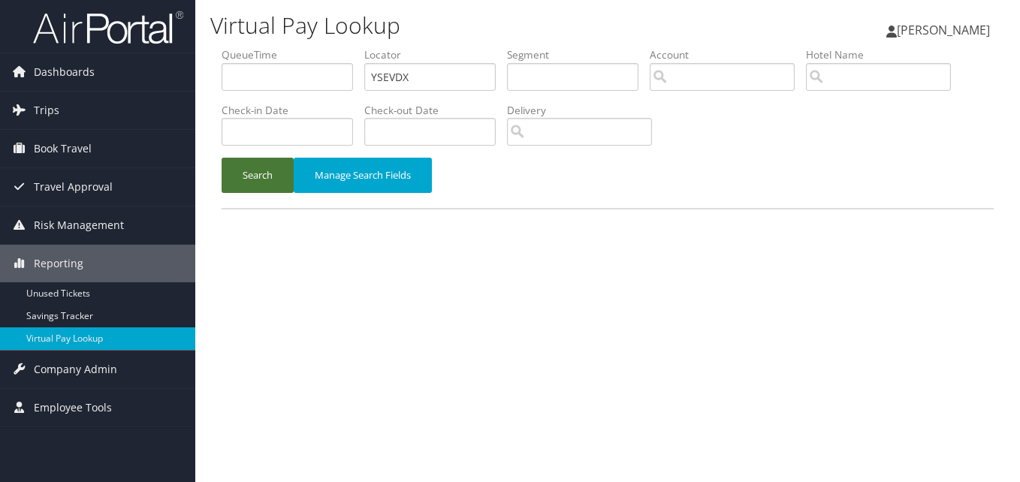
click at [266, 175] on button "Search" at bounding box center [258, 175] width 72 height 35
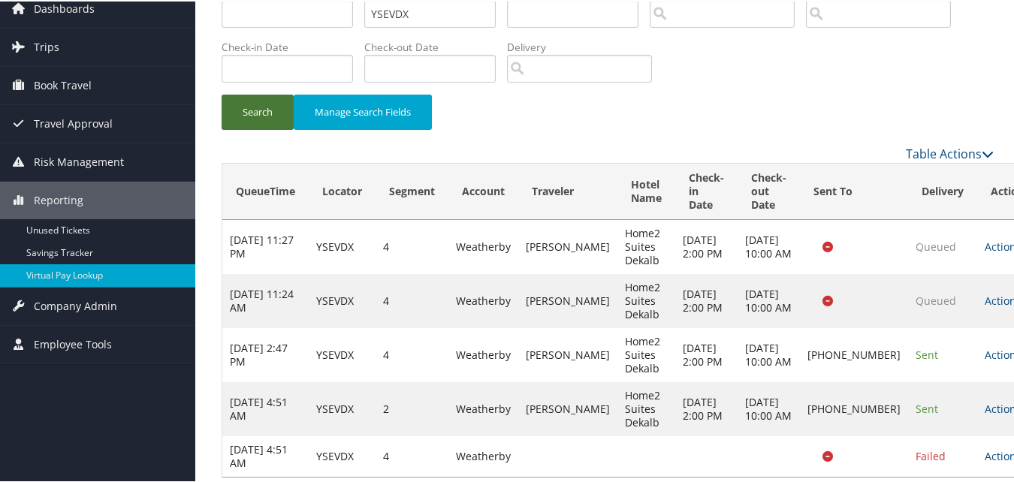
scroll to position [111, 0]
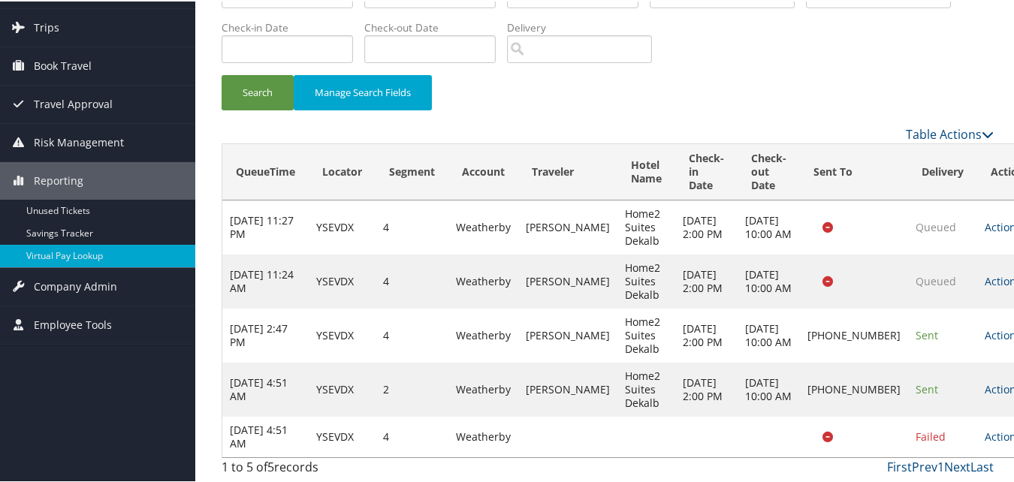
drag, startPoint x: 968, startPoint y: 382, endPoint x: 922, endPoint y: 414, distance: 55.6
click at [1019, 383] on icon at bounding box center [1026, 388] width 11 height 11
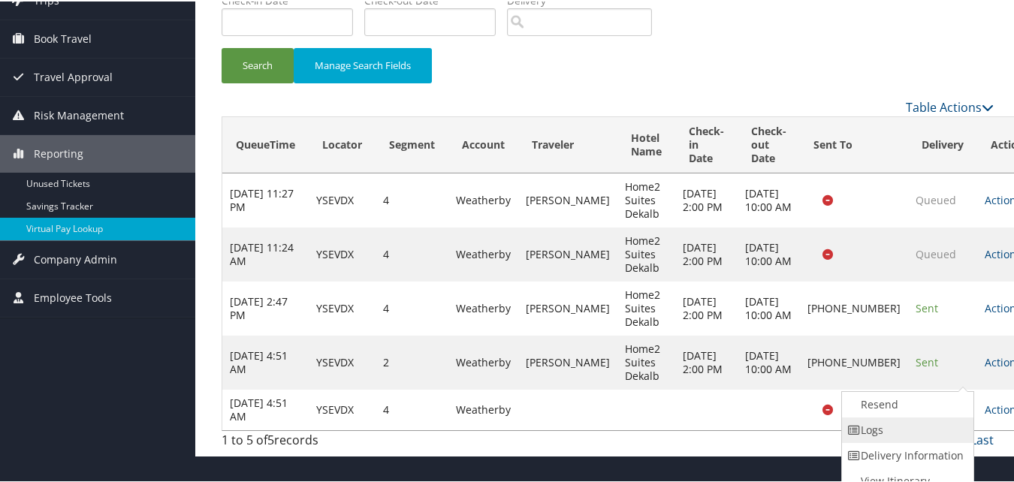
scroll to position [122, 0]
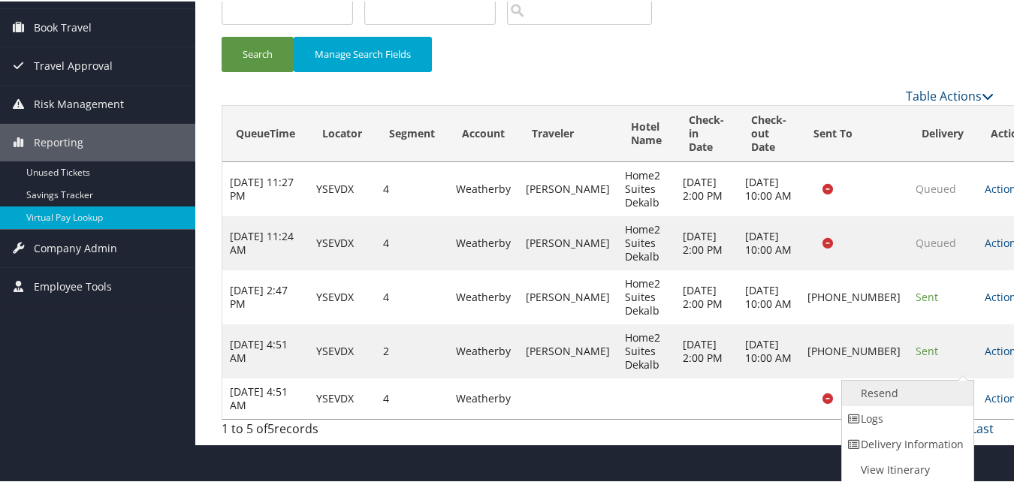
click at [887, 394] on link "Resend" at bounding box center [906, 392] width 128 height 26
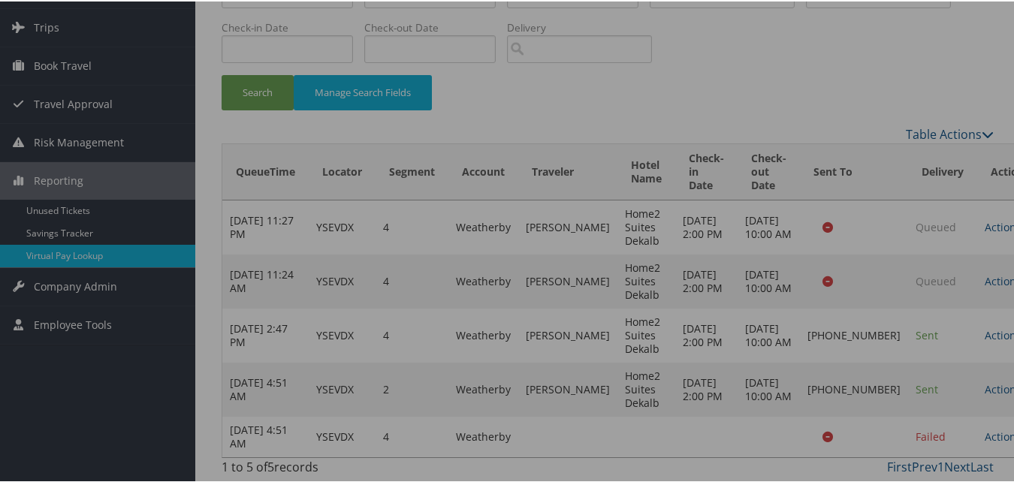
scroll to position [111, 0]
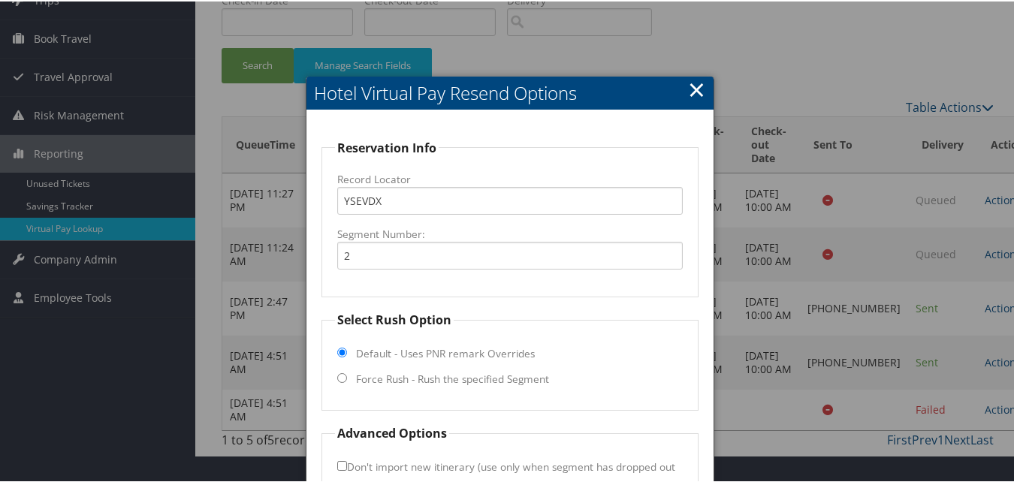
click at [402, 376] on label "Force Rush - Rush the specified Segment" at bounding box center [452, 377] width 193 height 15
click at [347, 376] on input "Force Rush - Rush the specified Segment" at bounding box center [342, 377] width 10 height 10
radio input "true"
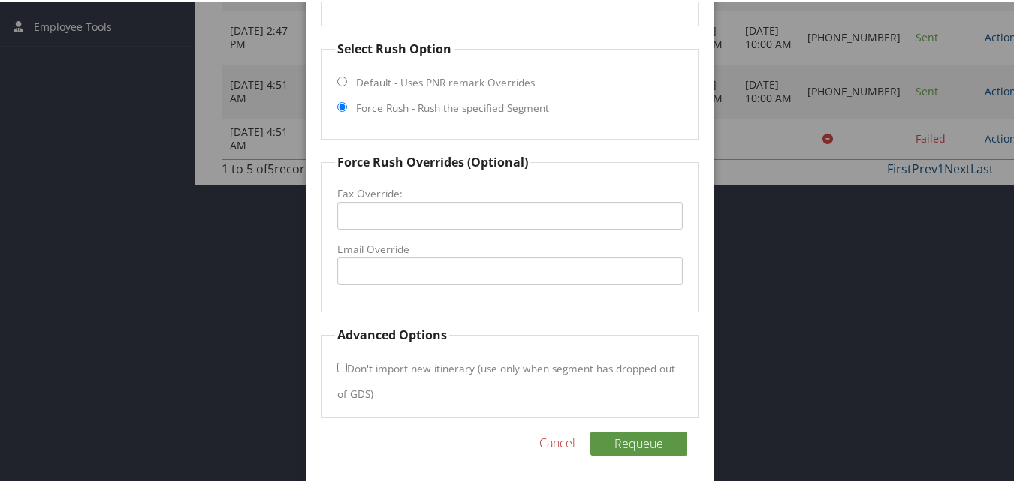
scroll to position [385, 0]
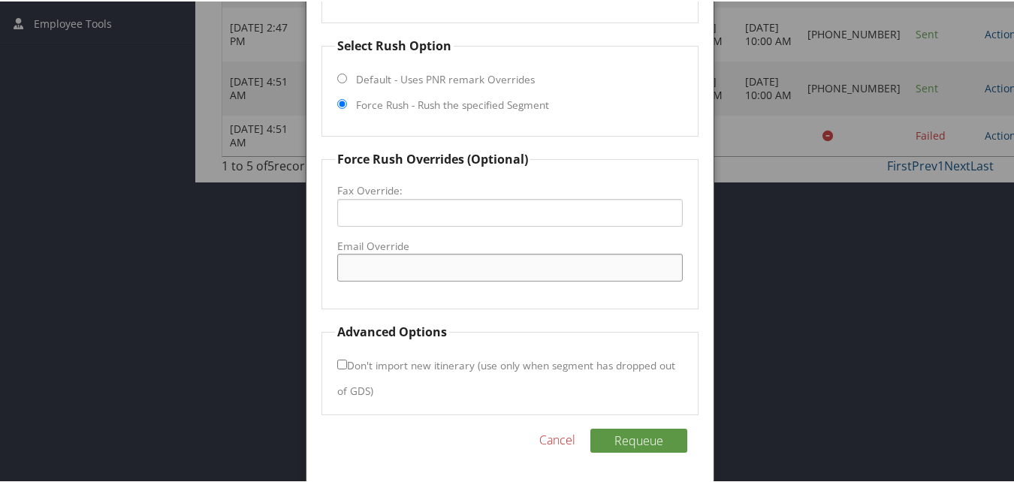
click at [364, 264] on input "Email Override" at bounding box center [509, 266] width 345 height 28
type input "ecare@chghealthcare.com"
click at [607, 437] on button "Requeue" at bounding box center [638, 439] width 97 height 24
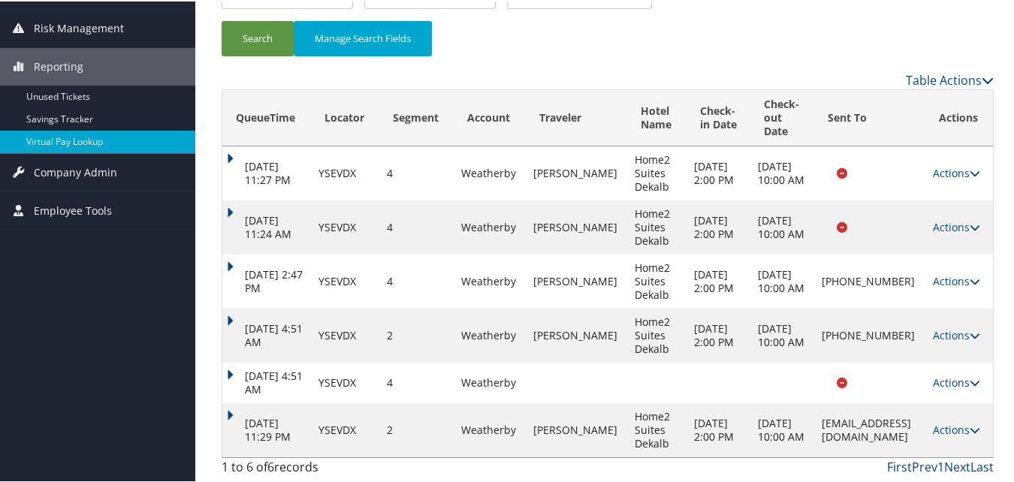
scroll to position [198, 0]
click at [970, 424] on icon at bounding box center [975, 429] width 11 height 11
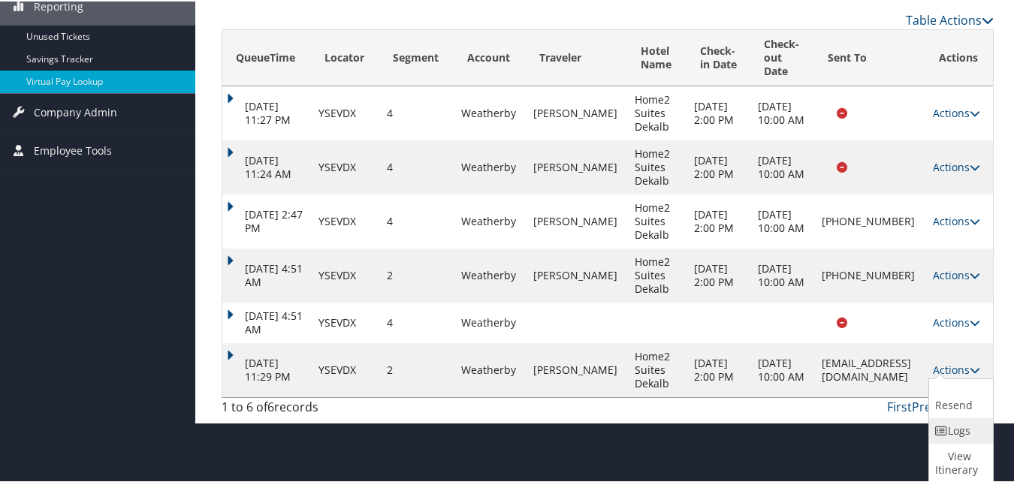
click at [940, 430] on icon at bounding box center [942, 429] width 14 height 11
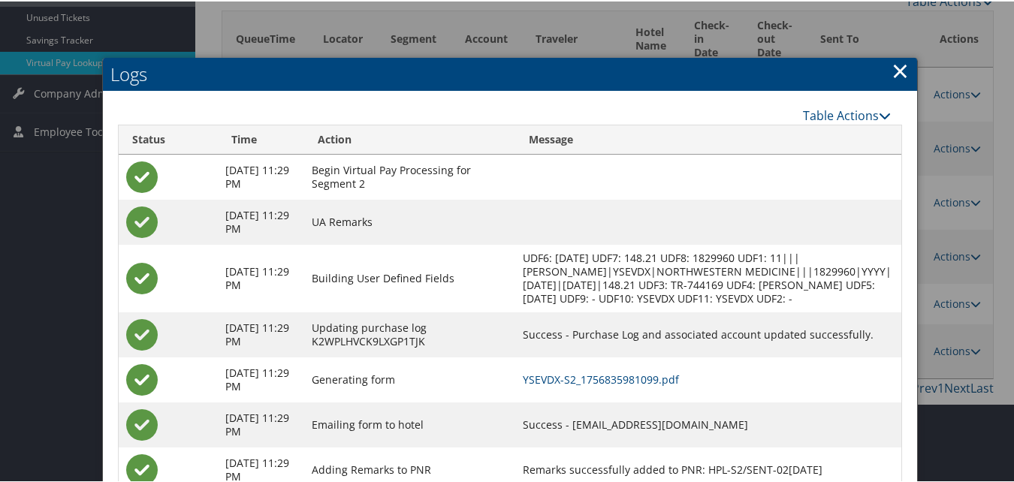
scroll to position [342, 0]
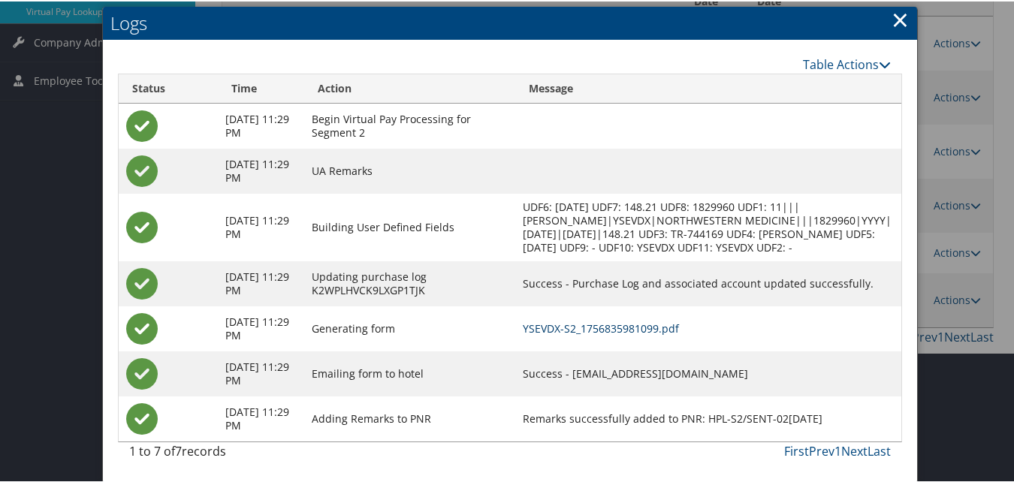
drag, startPoint x: 645, startPoint y: 324, endPoint x: 640, endPoint y: 330, distance: 8.0
click at [645, 324] on link "YSEVDX-S2_1756835981099.pdf" at bounding box center [601, 327] width 156 height 14
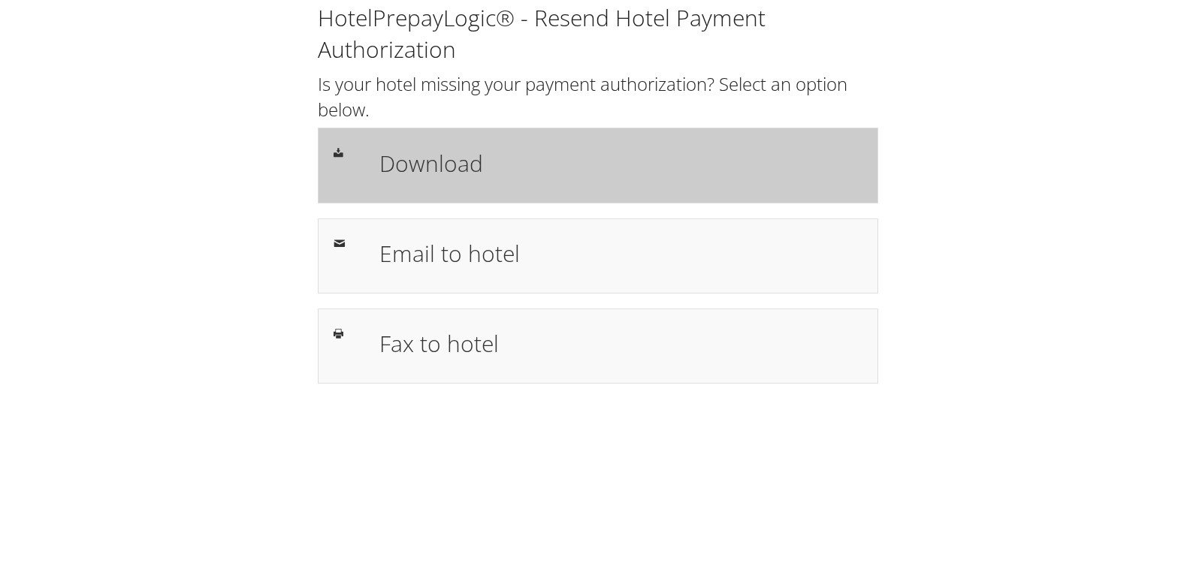
click at [463, 179] on h1 "Download" at bounding box center [620, 163] width 483 height 34
click at [620, 148] on h1 "Download" at bounding box center [620, 163] width 483 height 34
click at [561, 152] on h1 "Download" at bounding box center [620, 163] width 483 height 34
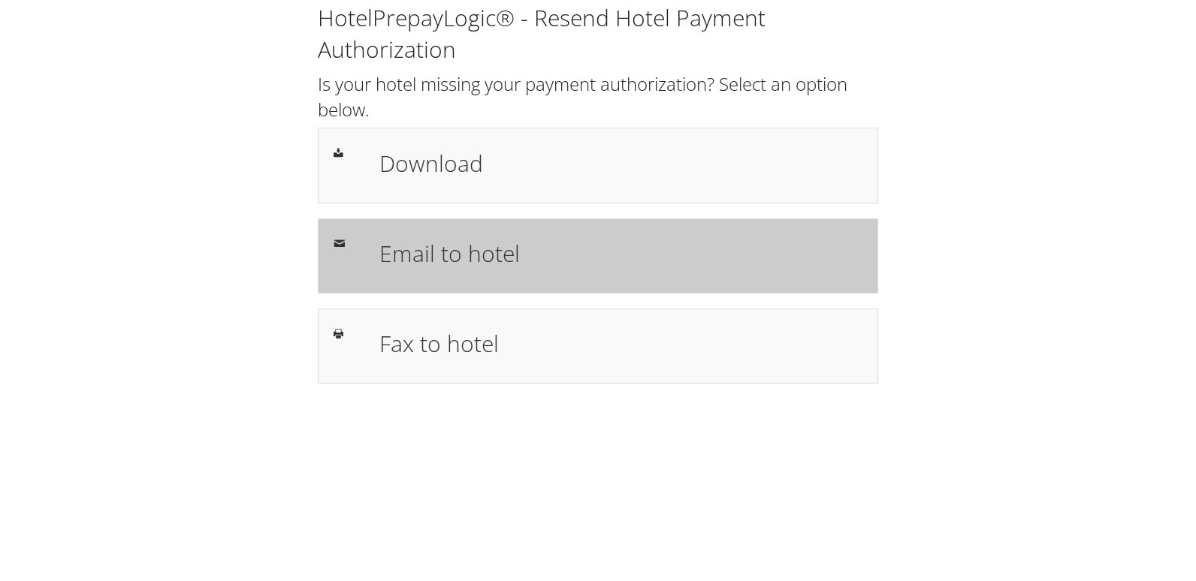
drag, startPoint x: 398, startPoint y: 259, endPoint x: 395, endPoint y: 290, distance: 30.9
click at [397, 259] on h1 "Email to hotel" at bounding box center [620, 254] width 483 height 34
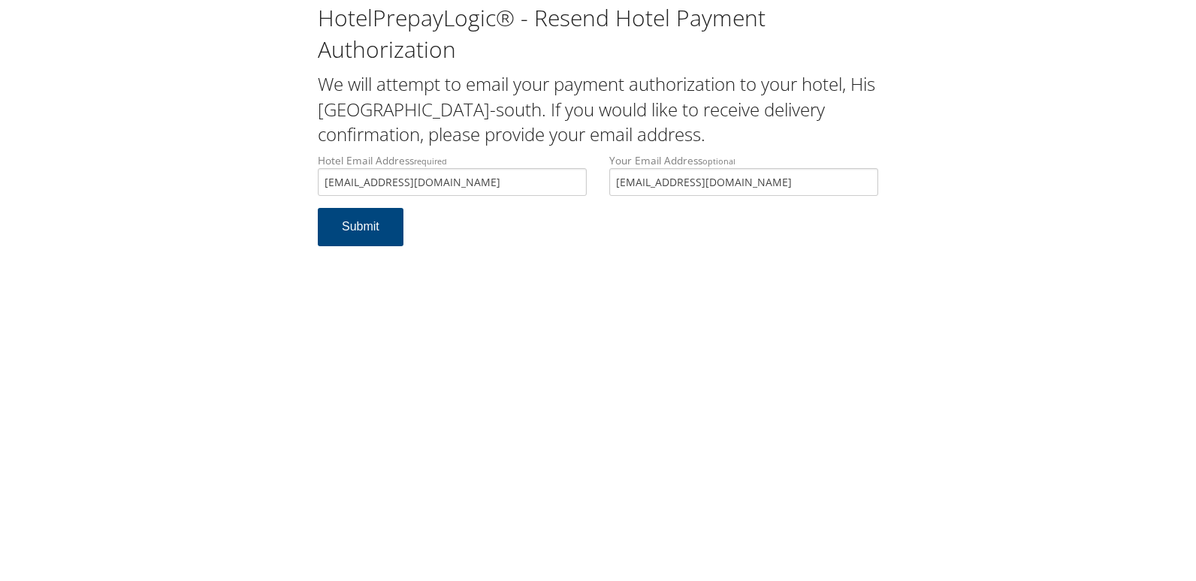
drag, startPoint x: 487, startPoint y: 184, endPoint x: 292, endPoint y: 161, distance: 196.7
click at [292, 161] on div "HotelPrepayLogic® - Resend Hotel Payment Authorization We will attempt to email…" at bounding box center [598, 130] width 1166 height 261
type input "hampton.gegds@gmail.com"
click at [330, 228] on button "Submit" at bounding box center [361, 227] width 86 height 38
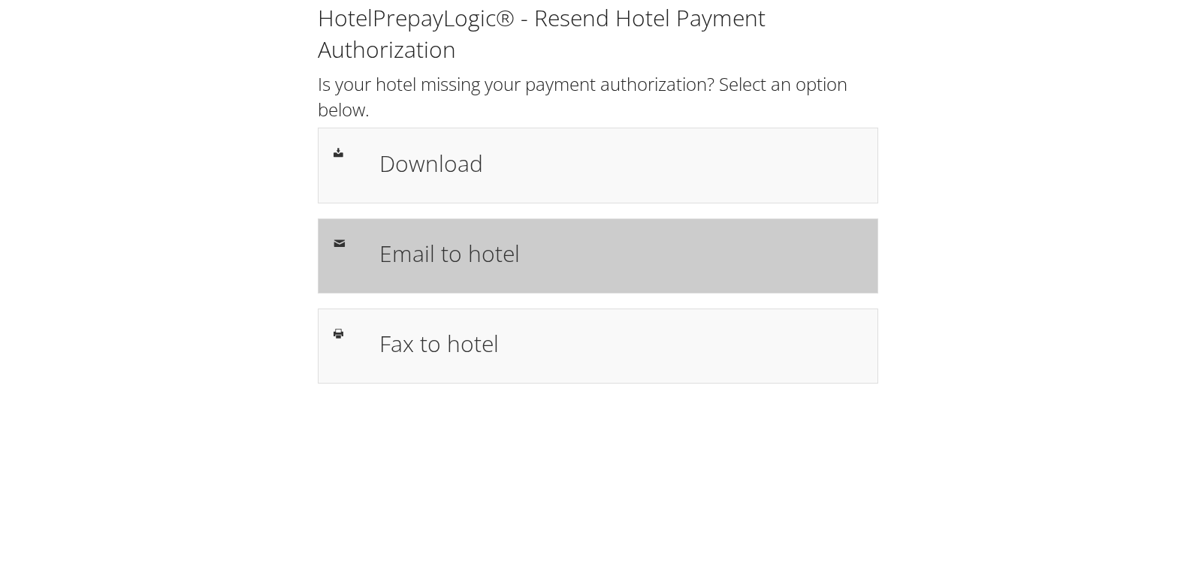
click at [417, 230] on div "Email to hotel" at bounding box center [598, 256] width 560 height 75
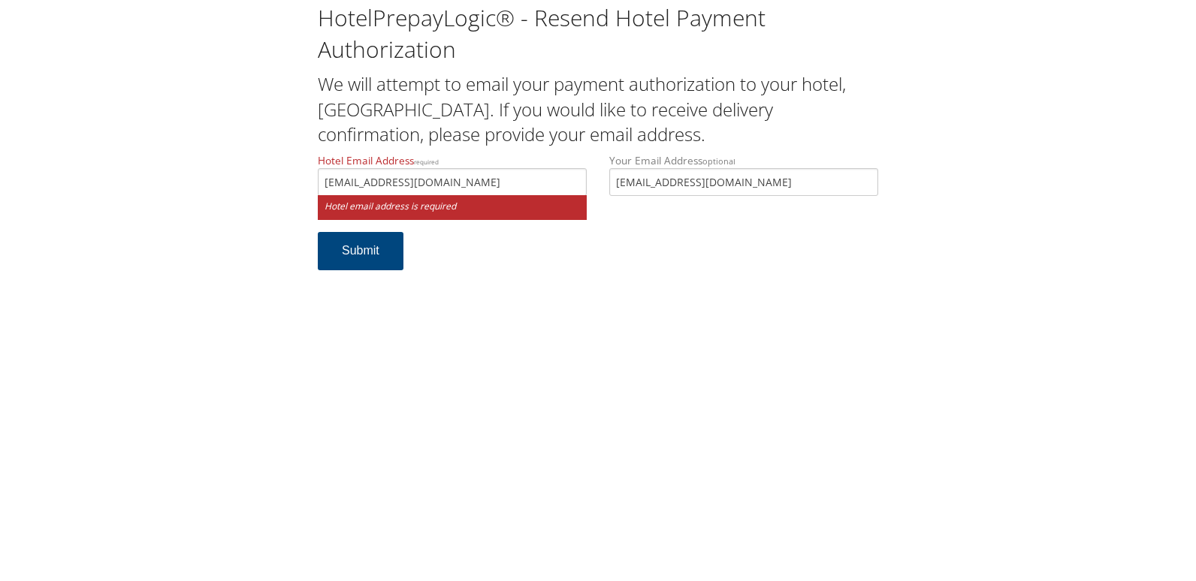
type input "stevenspoint@staycobblestone.com"
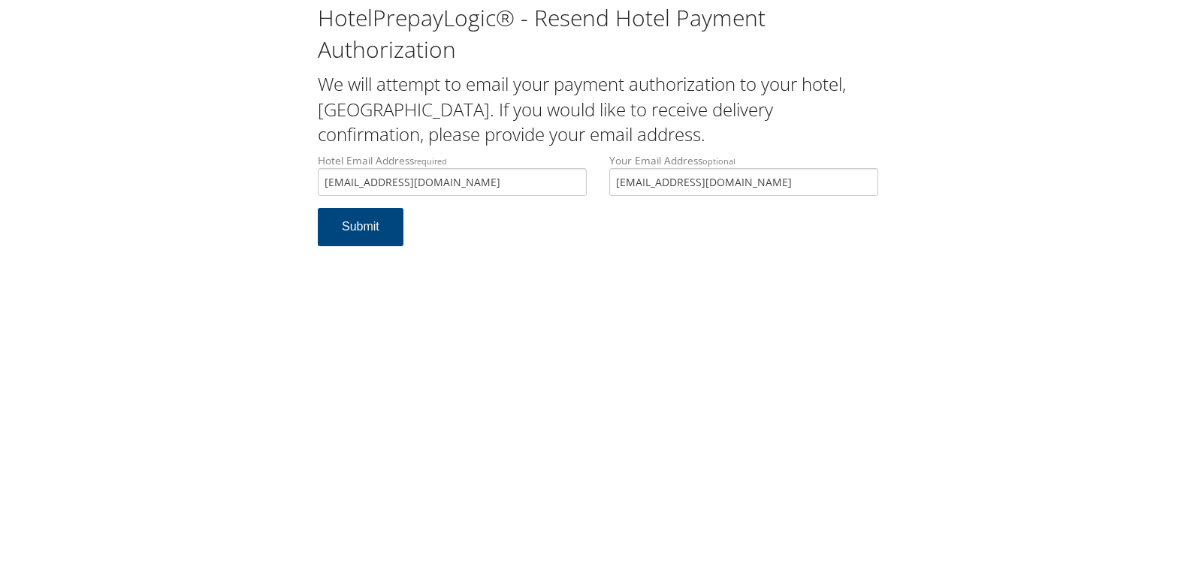
drag, startPoint x: 487, startPoint y: 183, endPoint x: 218, endPoint y: 183, distance: 269.6
click at [220, 183] on div "HotelPrepayLogic® - Resend Hotel Payment Authorization We will attempt to email…" at bounding box center [598, 130] width 1166 height 261
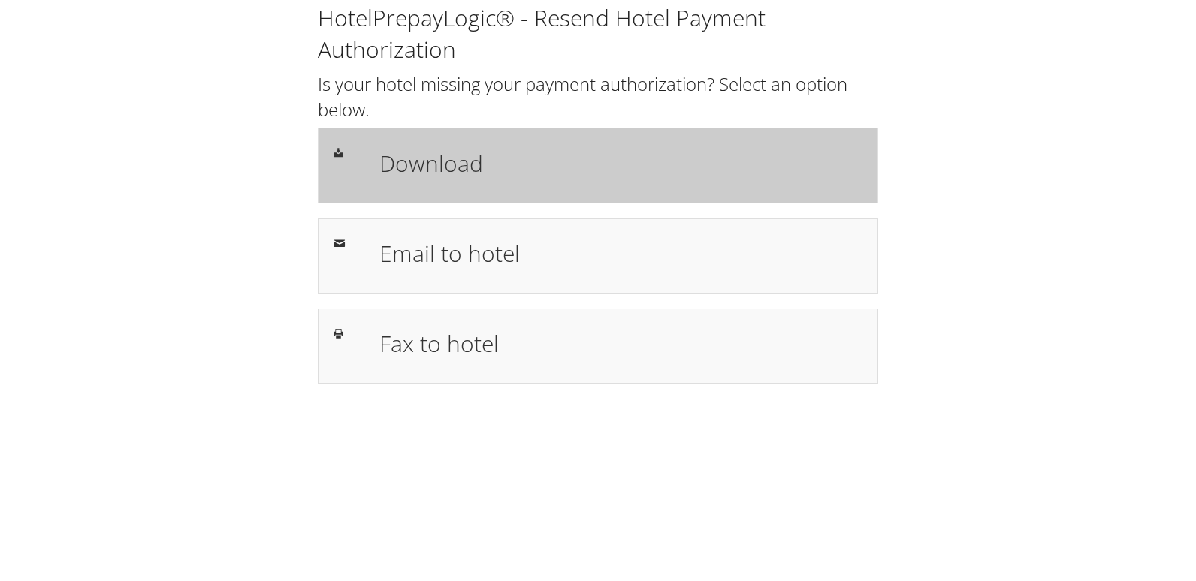
drag, startPoint x: 484, startPoint y: 186, endPoint x: 485, endPoint y: 201, distance: 15.0
click at [484, 186] on div "Download" at bounding box center [620, 165] width 505 height 44
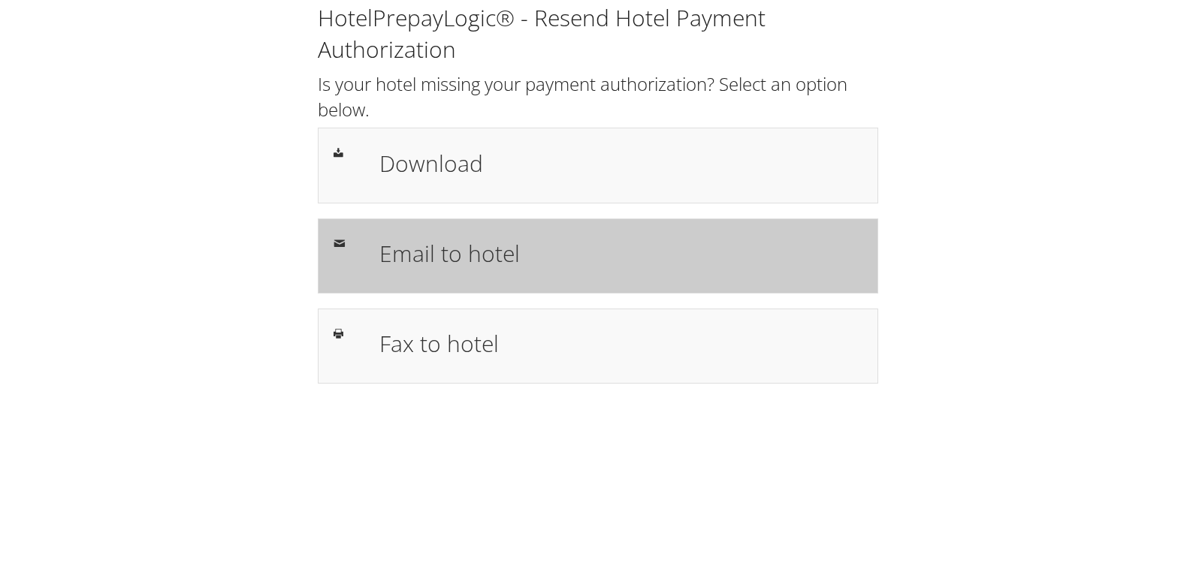
click at [464, 238] on h1 "Email to hotel" at bounding box center [620, 254] width 483 height 34
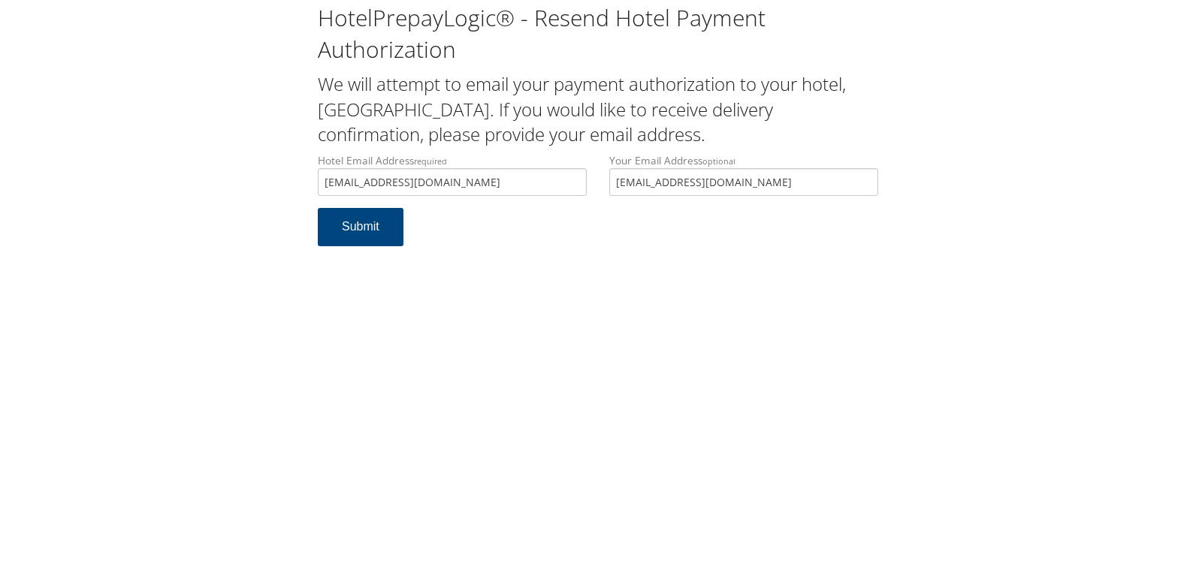
type input "[EMAIL_ADDRESS][DOMAIN_NAME]"
click at [318, 208] on button "Submit" at bounding box center [361, 227] width 86 height 38
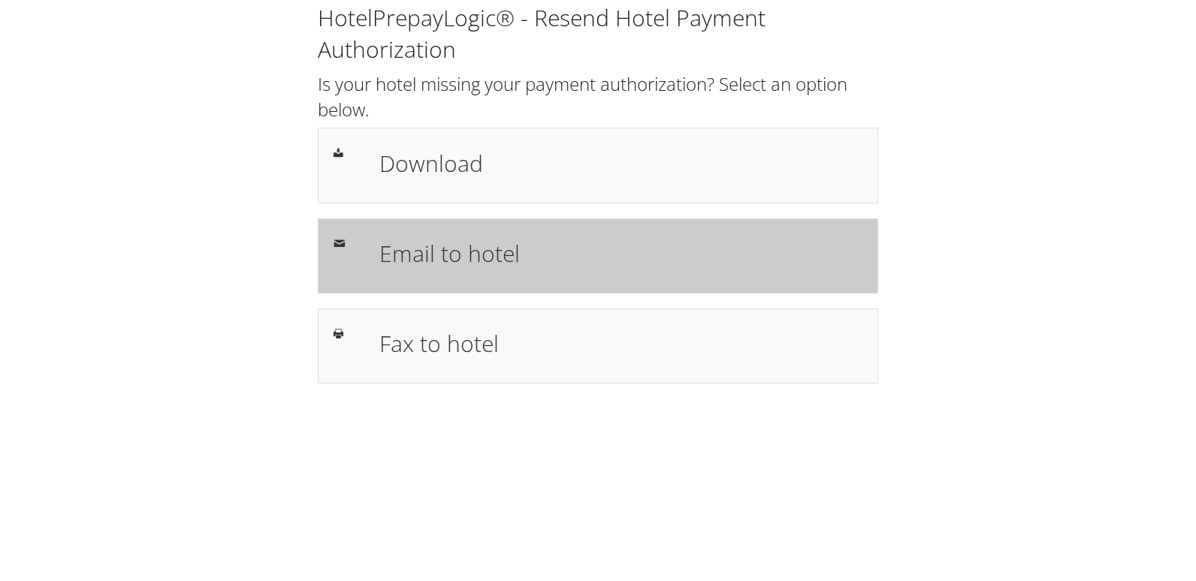
click at [472, 270] on h1 "Email to hotel" at bounding box center [620, 254] width 483 height 34
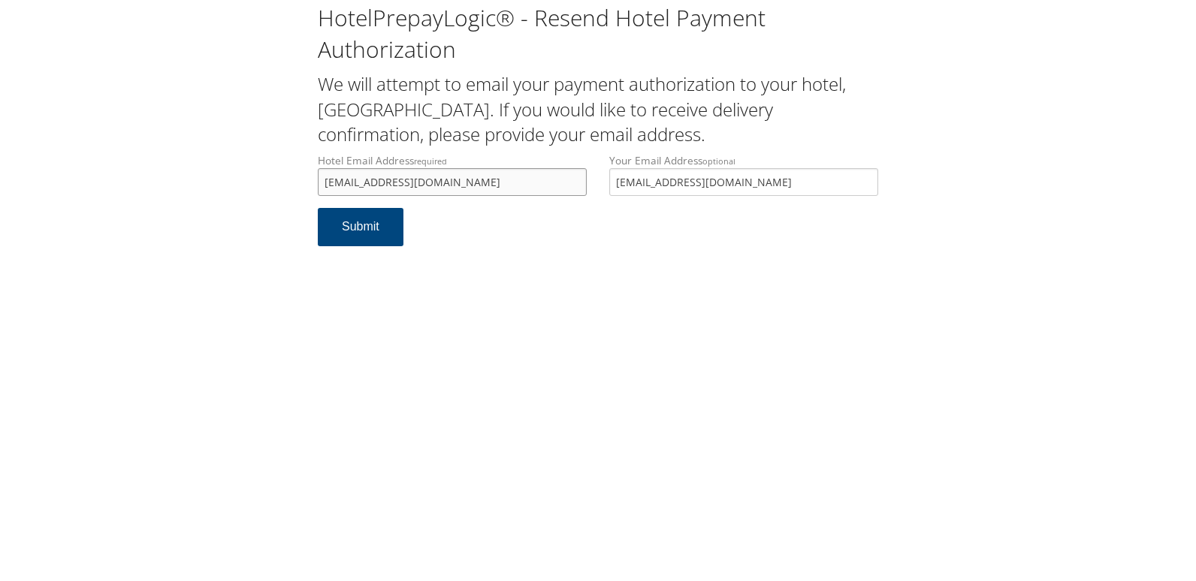
drag, startPoint x: 506, startPoint y: 181, endPoint x: 296, endPoint y: 176, distance: 210.4
click at [296, 176] on div "HotelPrepayLogic® - Resend Hotel Payment Authorization We will attempt to email…" at bounding box center [598, 130] width 1166 height 261
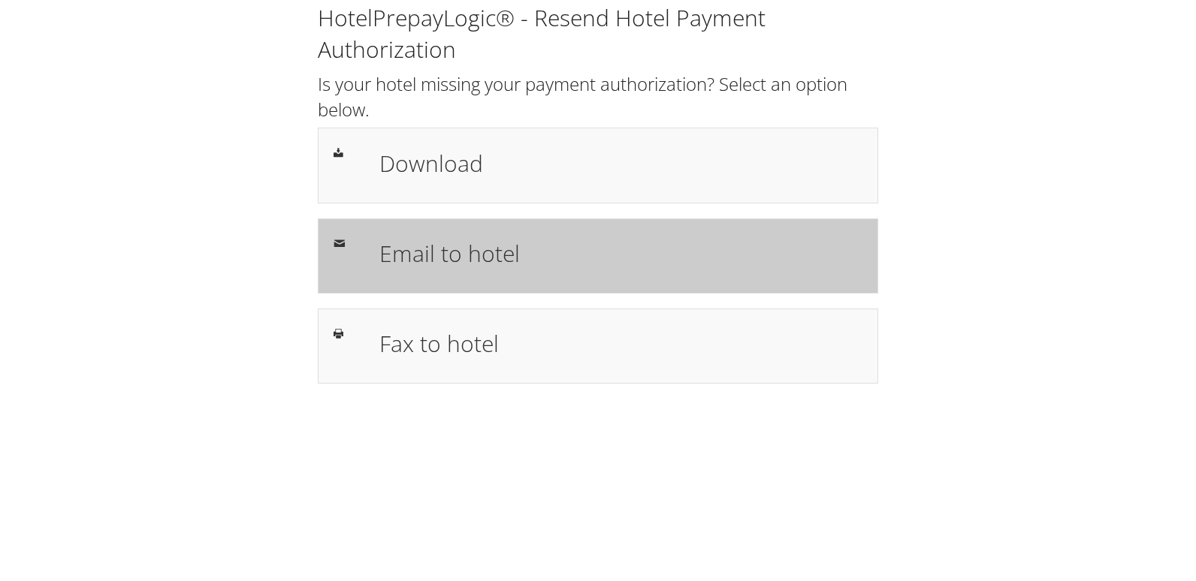
click at [364, 229] on div "Email to hotel" at bounding box center [598, 256] width 560 height 75
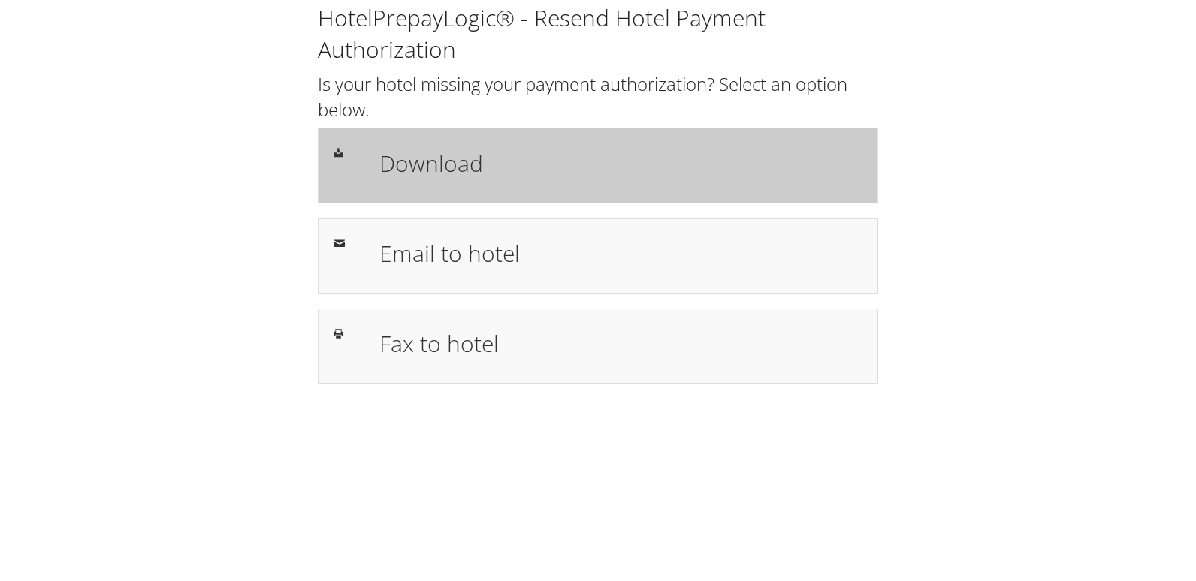
click at [394, 181] on div "Download" at bounding box center [620, 165] width 505 height 44
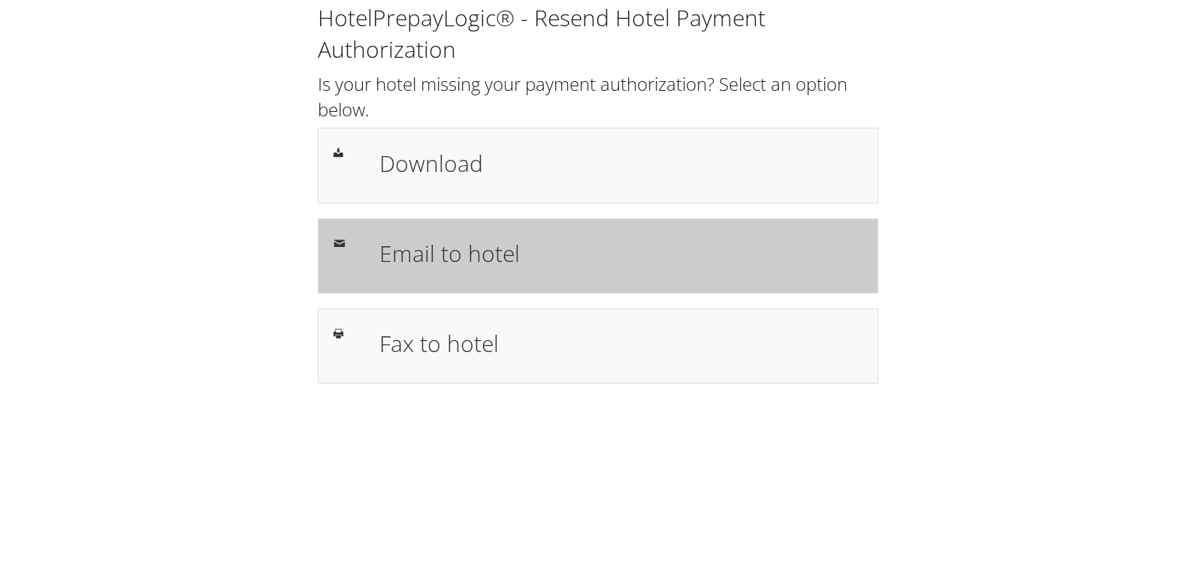
click at [423, 261] on h1 "Email to hotel" at bounding box center [620, 254] width 483 height 34
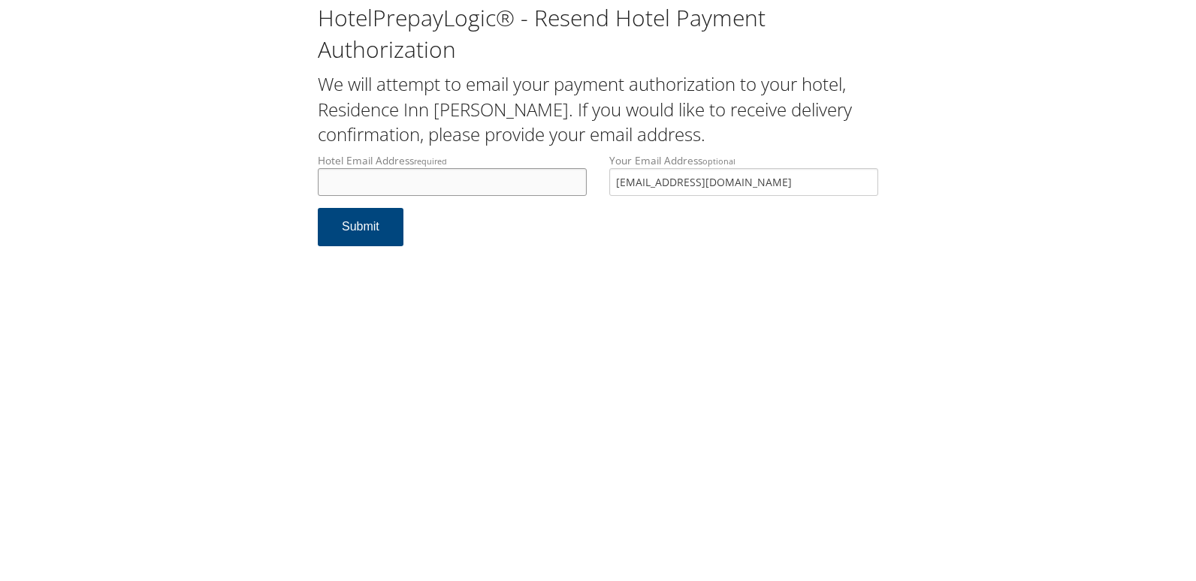
click at [367, 180] on input "Hotel Email Address required" at bounding box center [452, 182] width 269 height 28
click at [333, 186] on input "fedricksburgri@thmc.biz" at bounding box center [452, 182] width 269 height 28
click at [342, 186] on input "fredricksburgri@thmc.biz" at bounding box center [452, 182] width 269 height 28
type input "fredericksburgri@thmc.biz"
drag, startPoint x: 456, startPoint y: 183, endPoint x: 304, endPoint y: 170, distance: 152.3
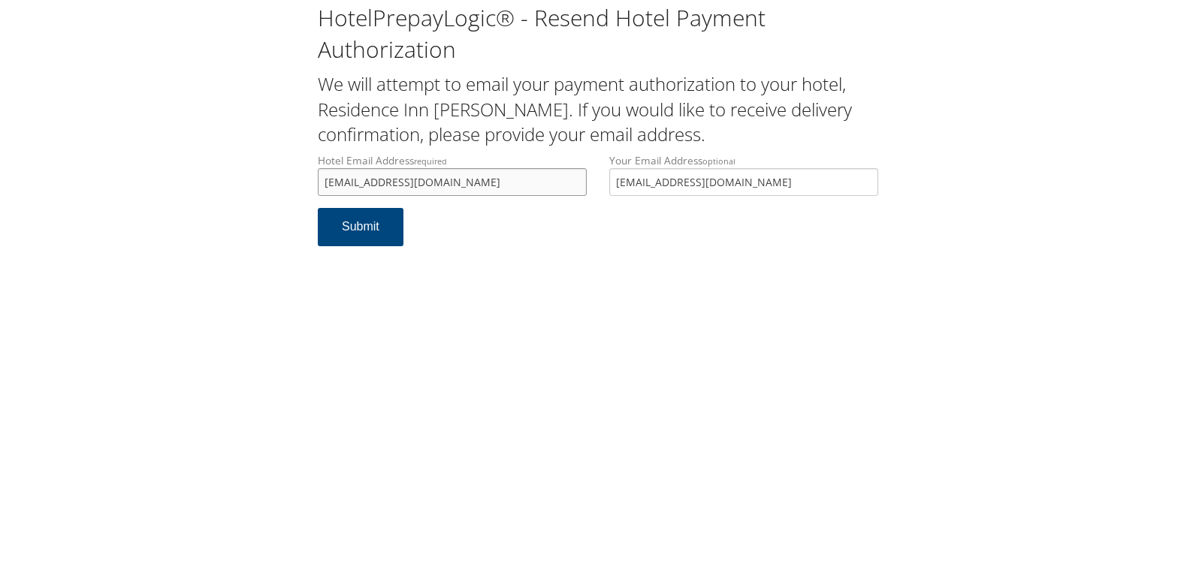
click at [304, 170] on div "HotelPrepayLogic® - Resend Hotel Payment Authorization We will attempt to email…" at bounding box center [598, 130] width 1166 height 261
drag, startPoint x: 336, startPoint y: 223, endPoint x: 312, endPoint y: 235, distance: 26.2
click at [336, 223] on button "Submit" at bounding box center [361, 227] width 86 height 38
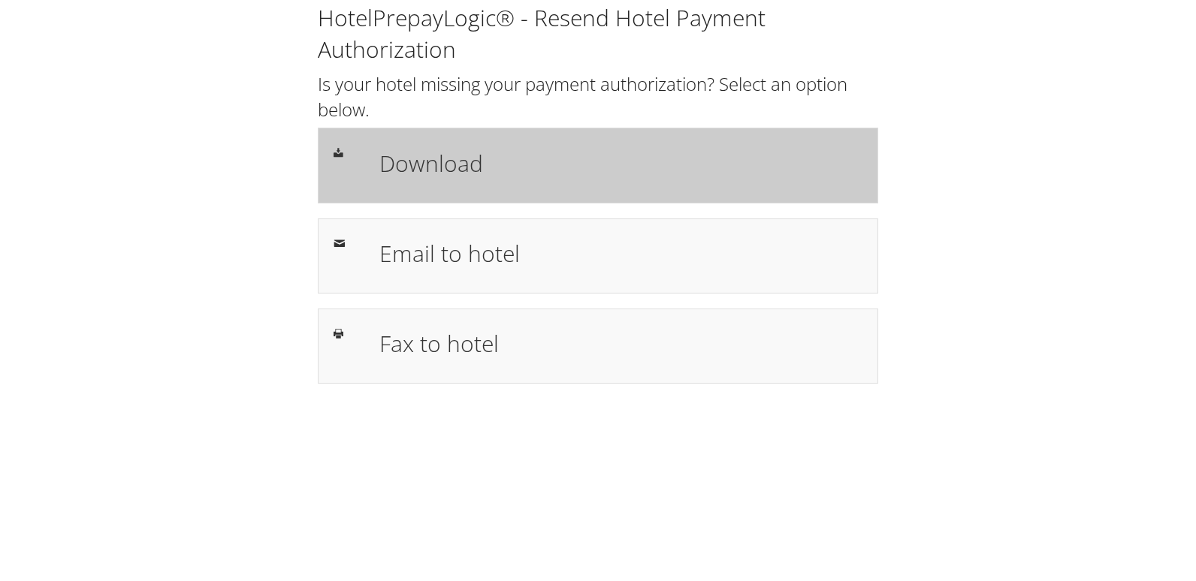
click at [444, 164] on h1 "Download" at bounding box center [620, 163] width 483 height 34
click at [549, 192] on div "Download" at bounding box center [598, 165] width 560 height 75
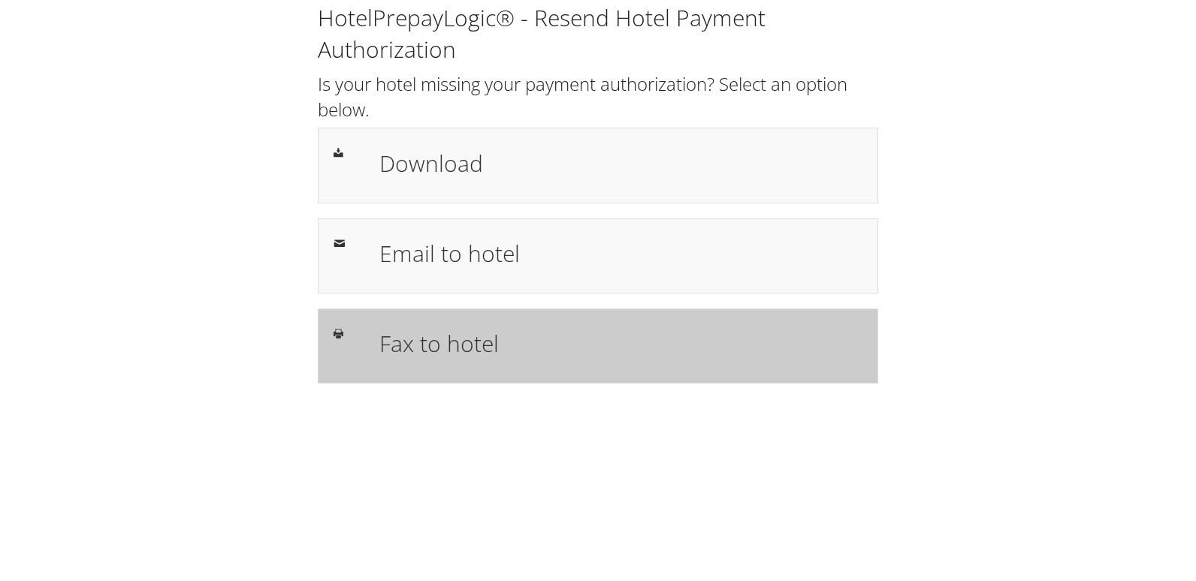
click at [409, 361] on div "Fax to hotel" at bounding box center [620, 346] width 505 height 44
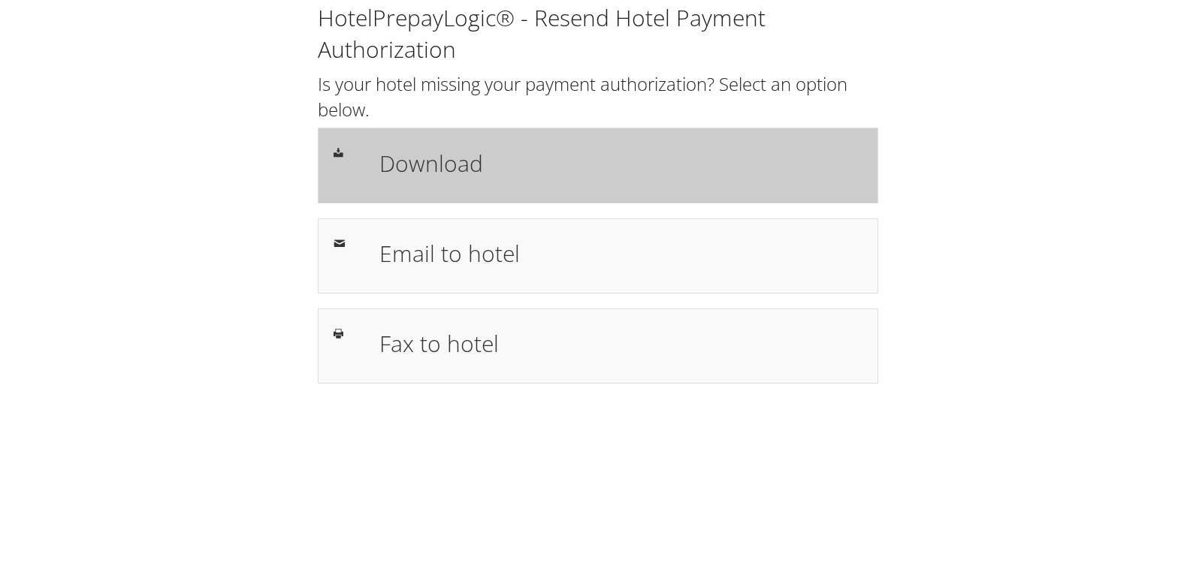
click at [395, 197] on div "Download" at bounding box center [598, 165] width 560 height 75
click at [458, 160] on h1 "Download" at bounding box center [620, 163] width 483 height 34
drag, startPoint x: 527, startPoint y: 170, endPoint x: 507, endPoint y: 186, distance: 24.6
click at [527, 170] on h1 "Download" at bounding box center [620, 163] width 483 height 34
click at [443, 173] on h1 "Download" at bounding box center [620, 163] width 483 height 34
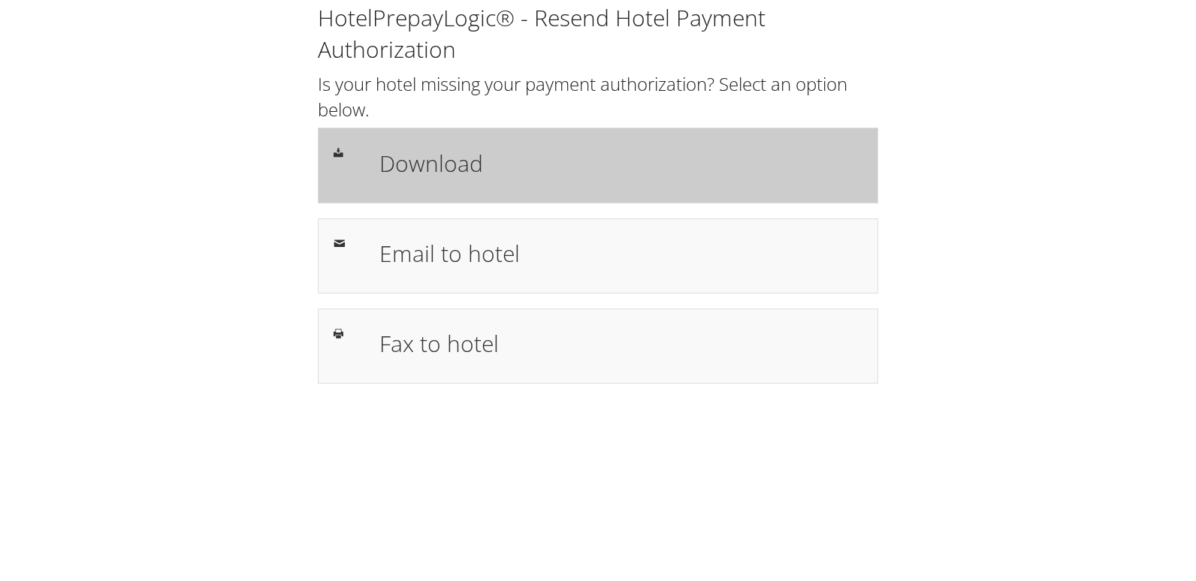
click at [557, 164] on h1 "Download" at bounding box center [620, 163] width 483 height 34
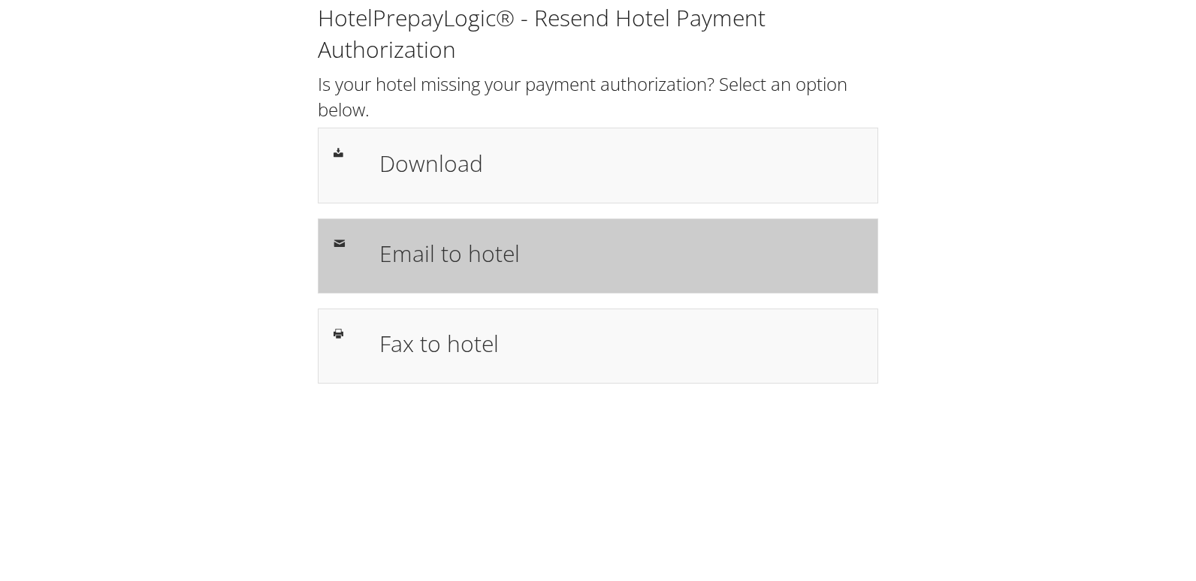
click at [451, 262] on h1 "Email to hotel" at bounding box center [620, 254] width 483 height 34
click at [440, 252] on h1 "Email to hotel" at bounding box center [620, 254] width 483 height 34
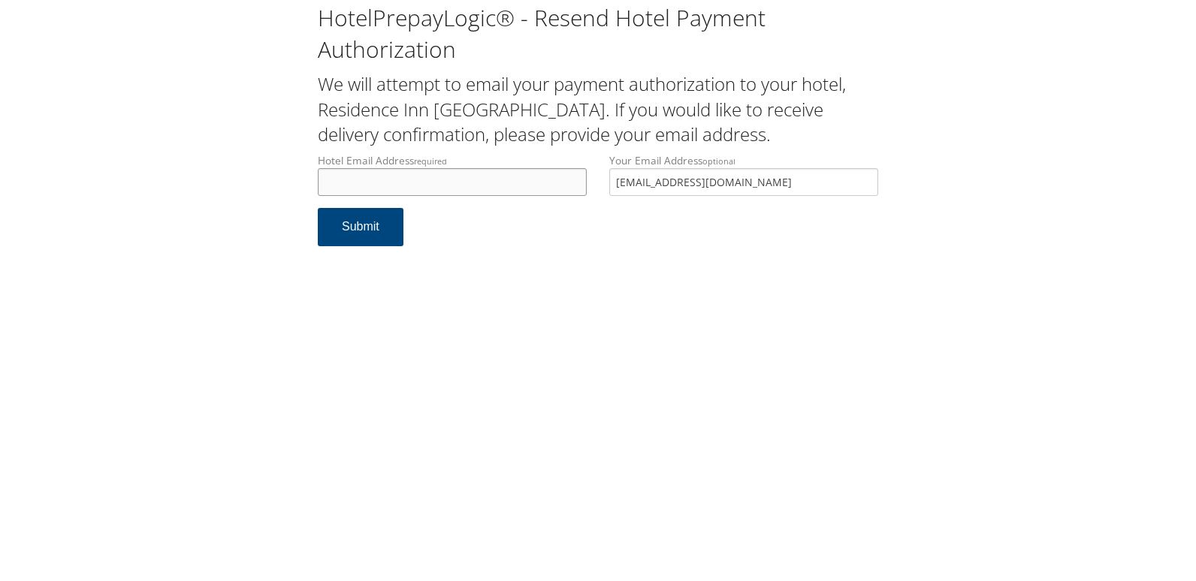
click at [479, 187] on input "Hotel Email Address required" at bounding box center [452, 182] width 269 height 28
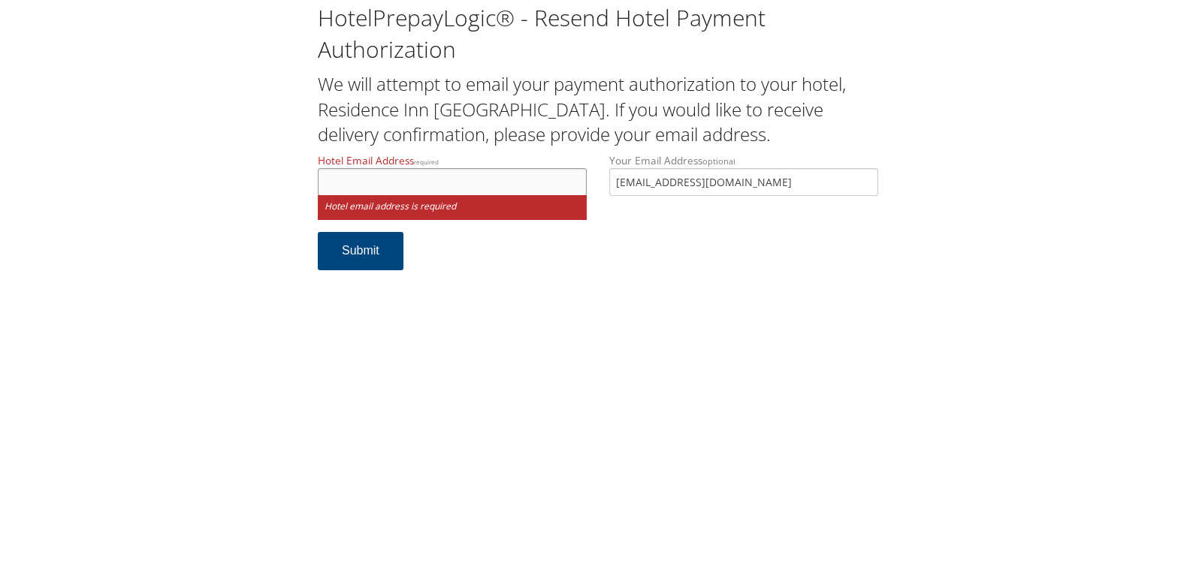
click at [413, 184] on input "Hotel Email Address required" at bounding box center [452, 182] width 269 height 28
click at [385, 186] on input "Hotel Email Address required" at bounding box center [452, 182] width 269 height 28
drag, startPoint x: 327, startPoint y: 183, endPoint x: 333, endPoint y: 192, distance: 10.2
click at [327, 187] on input "Hotel Email Address required" at bounding box center [452, 182] width 269 height 28
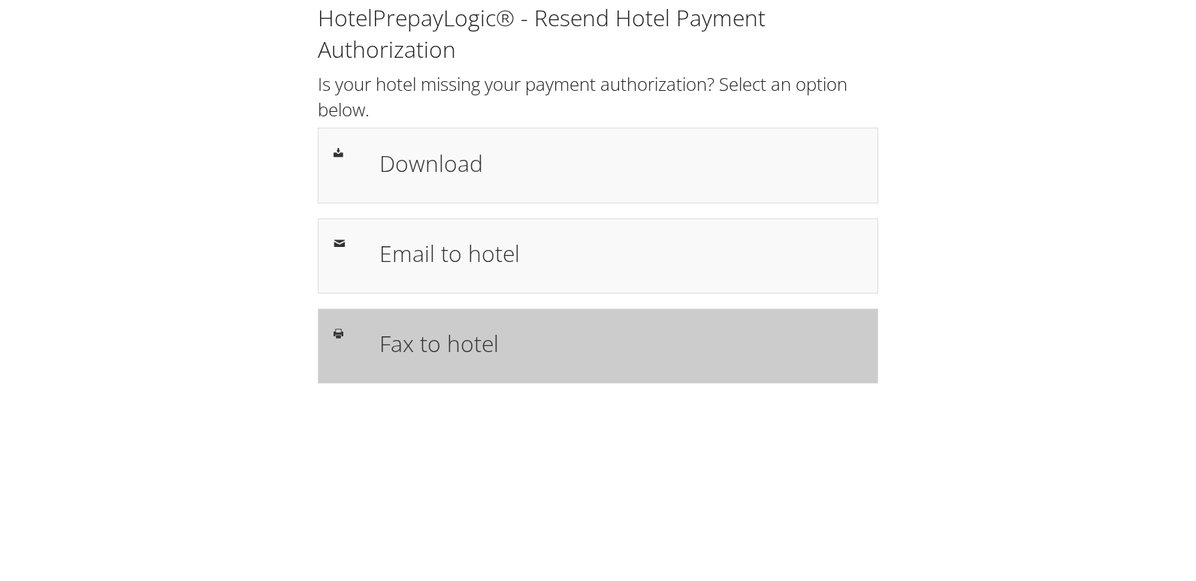
click at [409, 333] on h1 "Fax to hotel" at bounding box center [620, 344] width 483 height 34
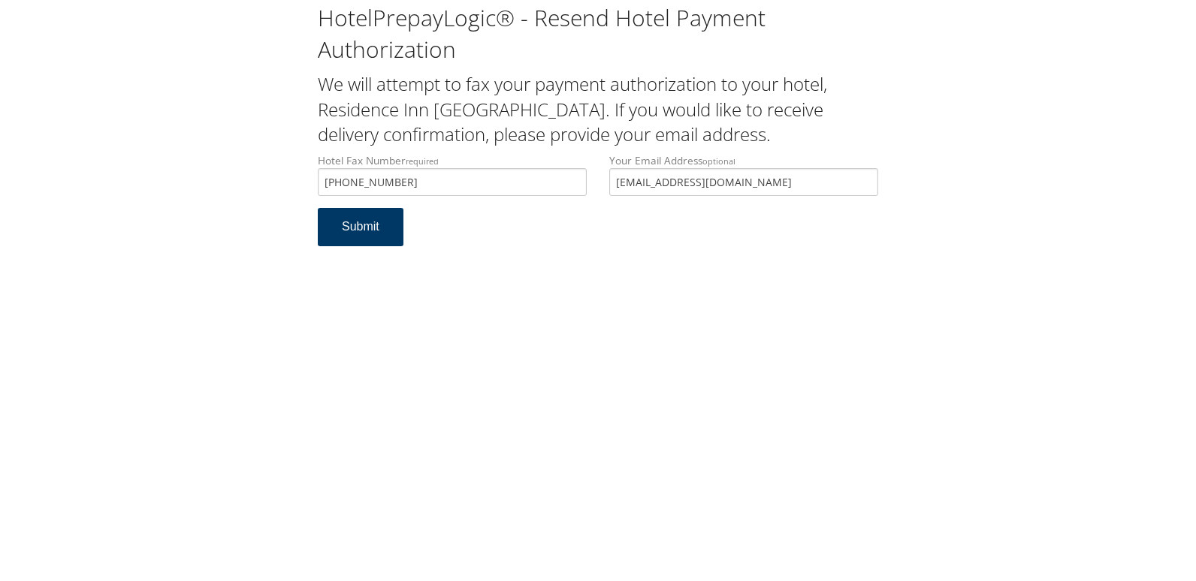
click at [373, 225] on button "Submit" at bounding box center [361, 227] width 86 height 38
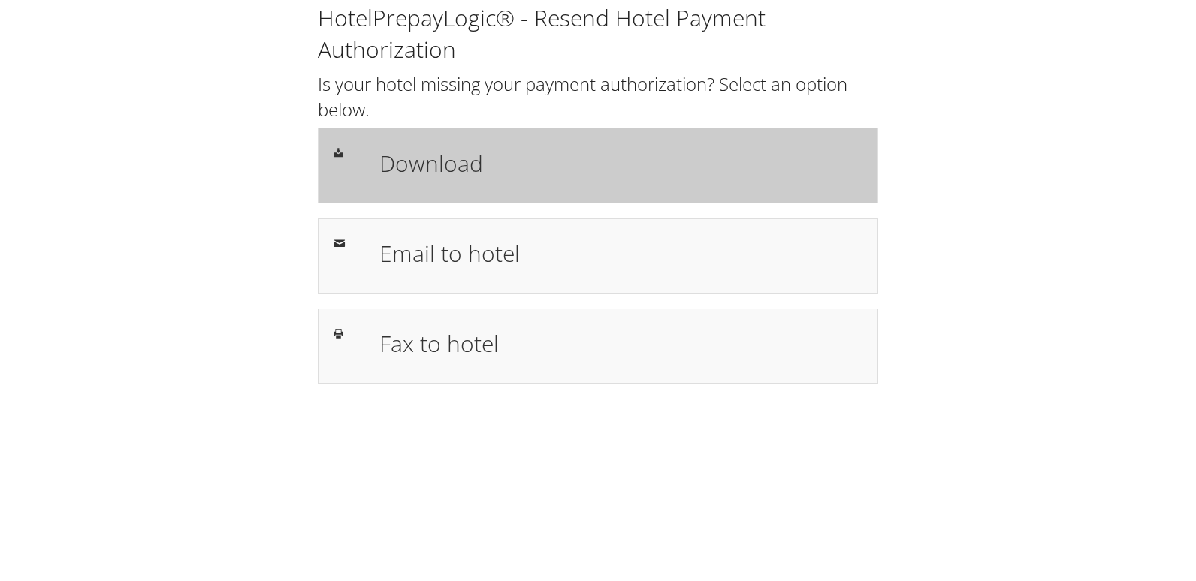
drag, startPoint x: 386, startPoint y: 188, endPoint x: 323, endPoint y: 202, distance: 64.7
click at [386, 188] on div "Download" at bounding box center [598, 165] width 560 height 75
click at [567, 158] on h1 "Download" at bounding box center [620, 163] width 483 height 34
click at [470, 141] on div "Download" at bounding box center [598, 165] width 560 height 75
click at [503, 175] on h1 "Download" at bounding box center [620, 163] width 483 height 34
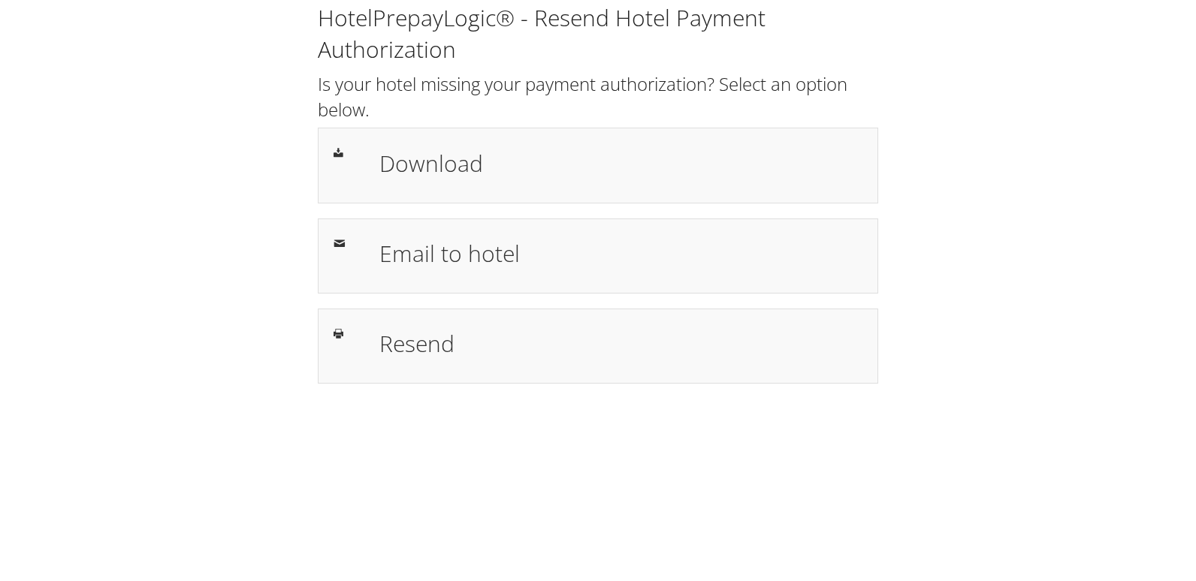
click at [380, 161] on h1 "Download" at bounding box center [620, 163] width 483 height 34
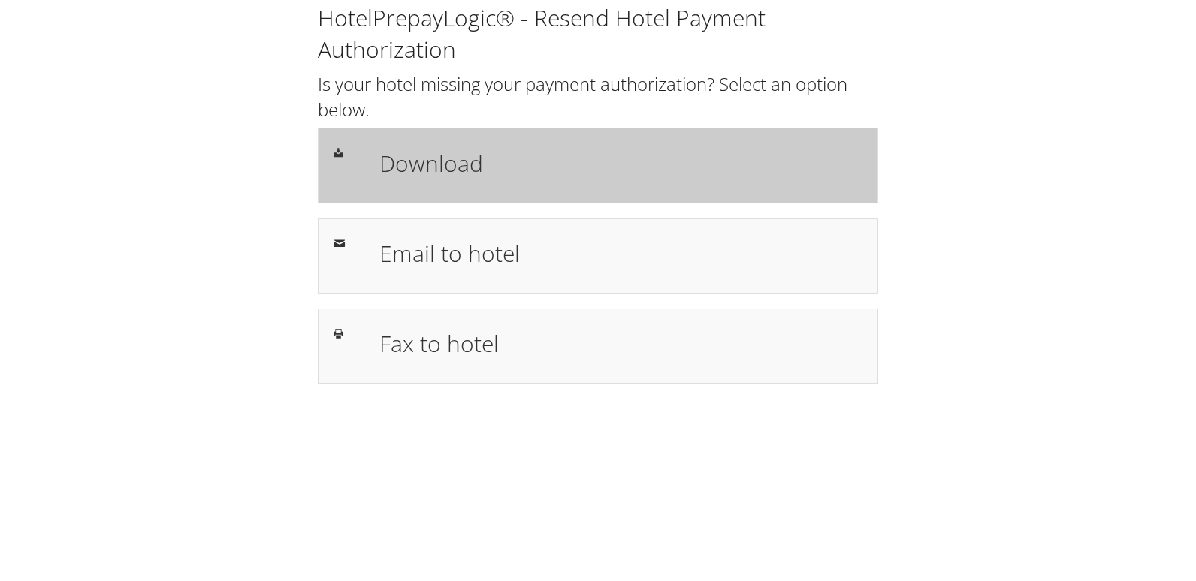
click at [599, 167] on h1 "Download" at bounding box center [620, 163] width 483 height 34
click at [493, 136] on div "Download" at bounding box center [598, 165] width 560 height 75
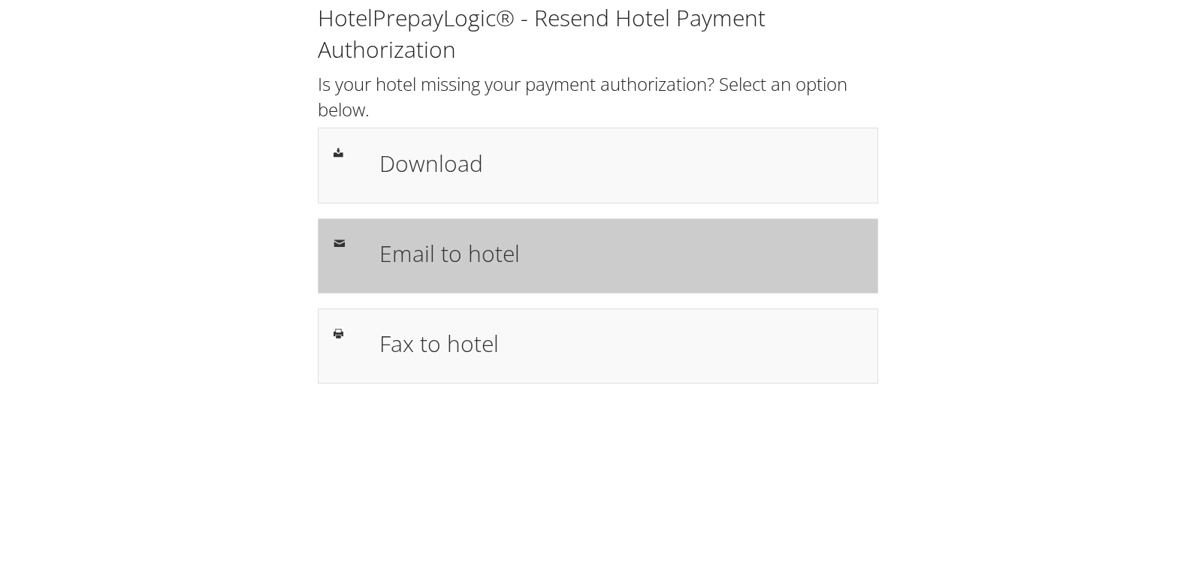
click at [484, 253] on h1 "Email to hotel" at bounding box center [620, 254] width 483 height 34
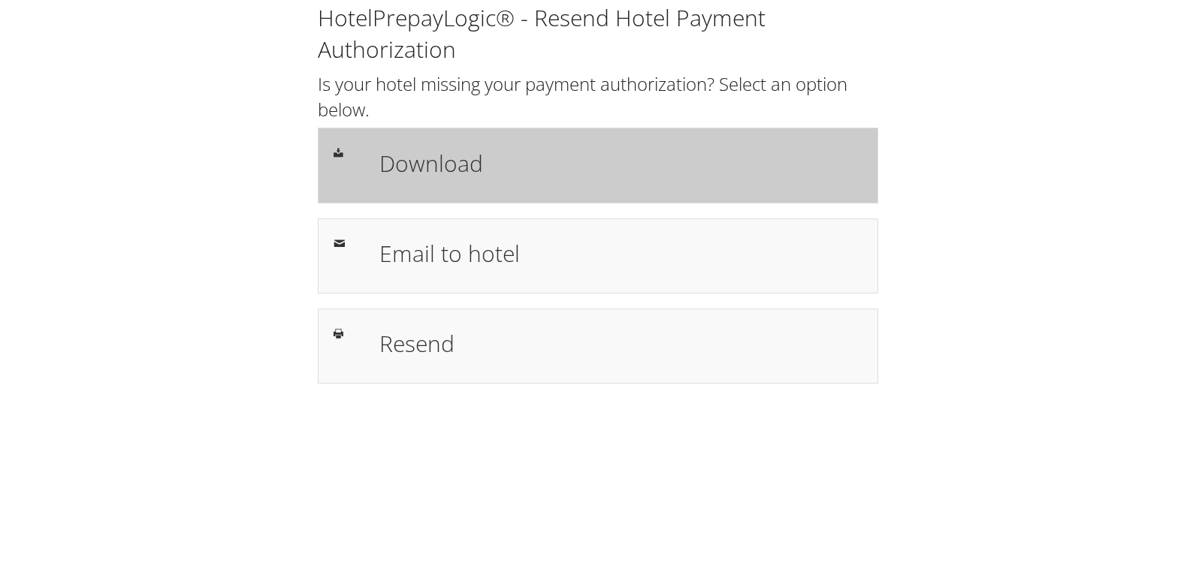
click at [548, 176] on h1 "Download" at bounding box center [620, 163] width 483 height 34
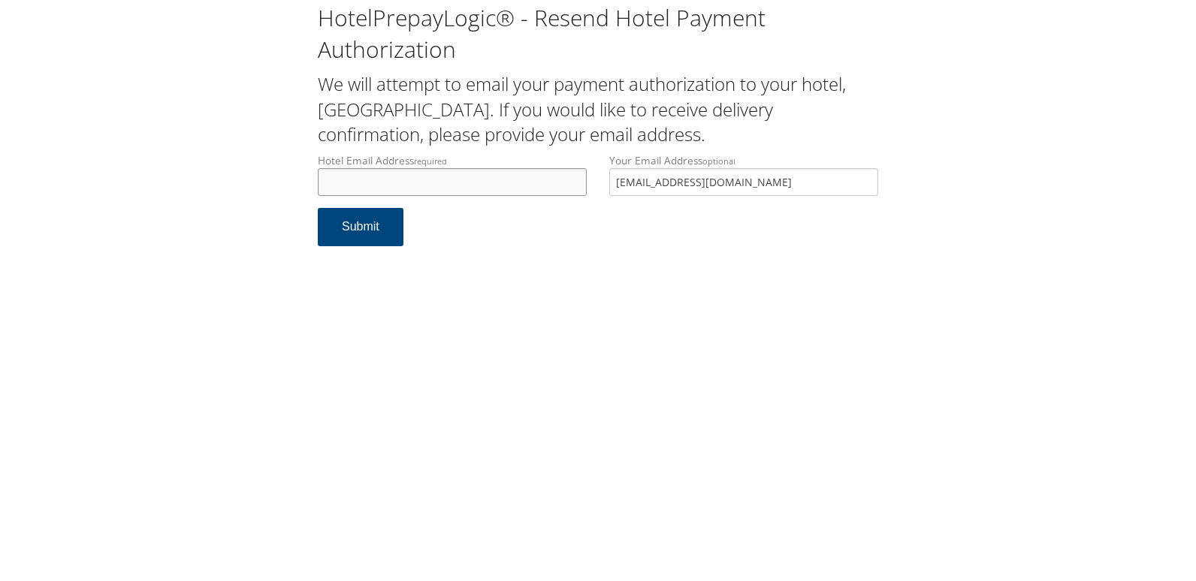
click at [402, 178] on input "Hotel Email Address required" at bounding box center [452, 182] width 269 height 28
drag, startPoint x: 469, startPoint y: 184, endPoint x: 302, endPoint y: 185, distance: 167.5
click at [302, 185] on div "HotelPrepayLogic® - Resend Hotel Payment Authorization We will attempt to email…" at bounding box center [598, 130] width 1166 height 261
type input "kolson@dorahotelco.com"
click at [352, 225] on button "Submit" at bounding box center [361, 227] width 86 height 38
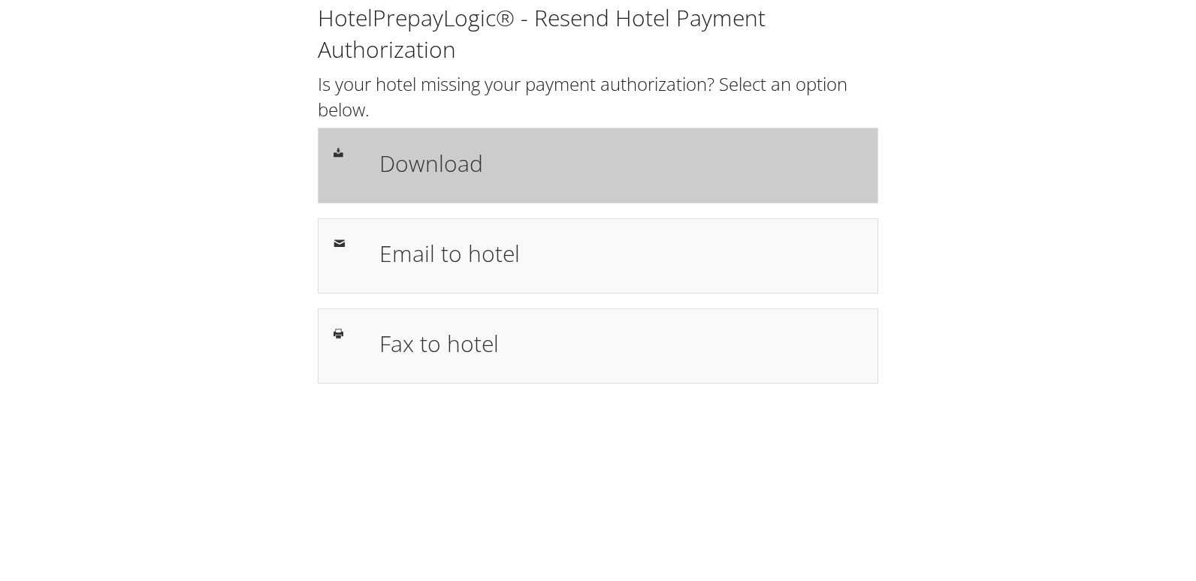
click at [508, 189] on div "Download" at bounding box center [598, 165] width 560 height 75
click at [591, 189] on div "Download" at bounding box center [598, 165] width 560 height 75
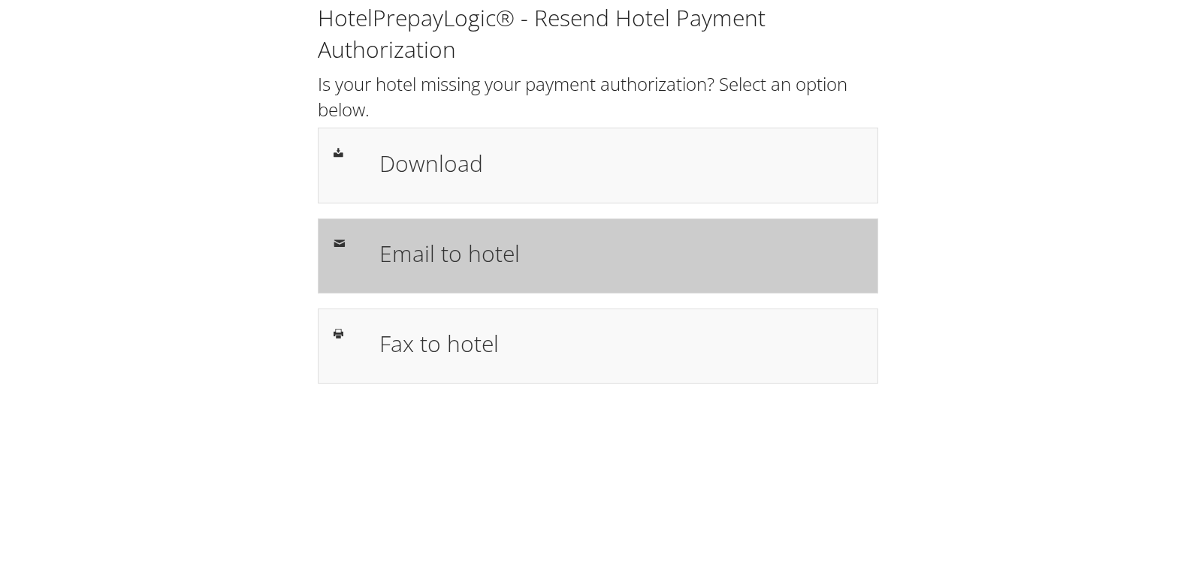
click at [561, 231] on div "Email to hotel" at bounding box center [598, 256] width 560 height 75
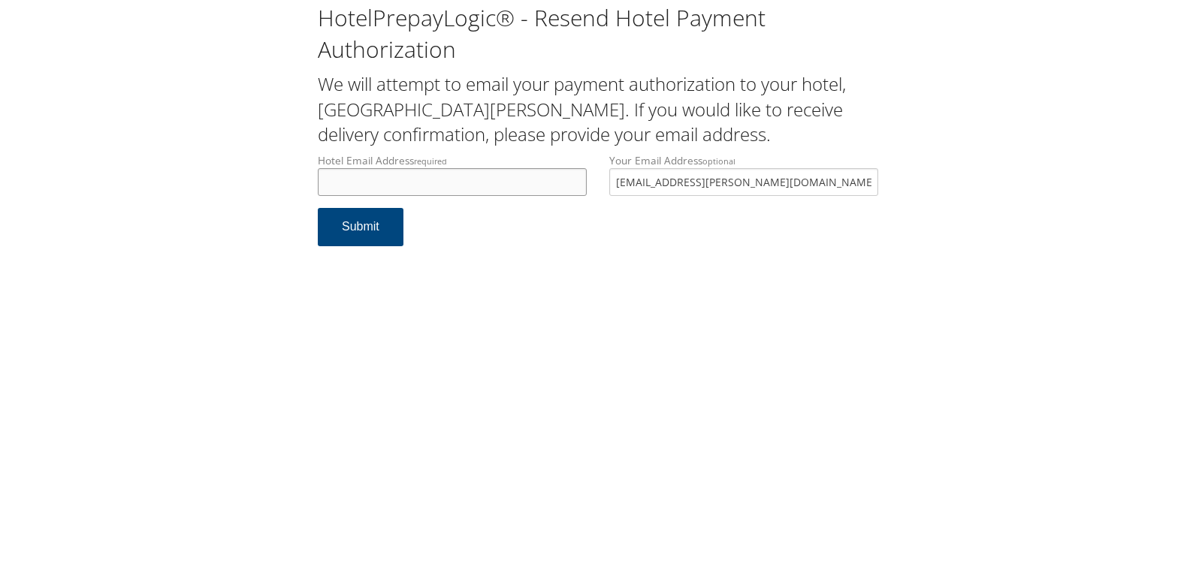
click at [456, 193] on input "Hotel Email Address required" at bounding box center [452, 182] width 269 height 28
drag, startPoint x: 484, startPoint y: 181, endPoint x: 257, endPoint y: 205, distance: 228.1
click at [257, 205] on div "HotelPrepayLogic® - Resend Hotel Payment Authorization We will attempt to email…" at bounding box center [598, 130] width 1166 height 261
type input "shsfrontdesk27@gmail.com"
click at [358, 230] on button "Submit" at bounding box center [361, 227] width 86 height 38
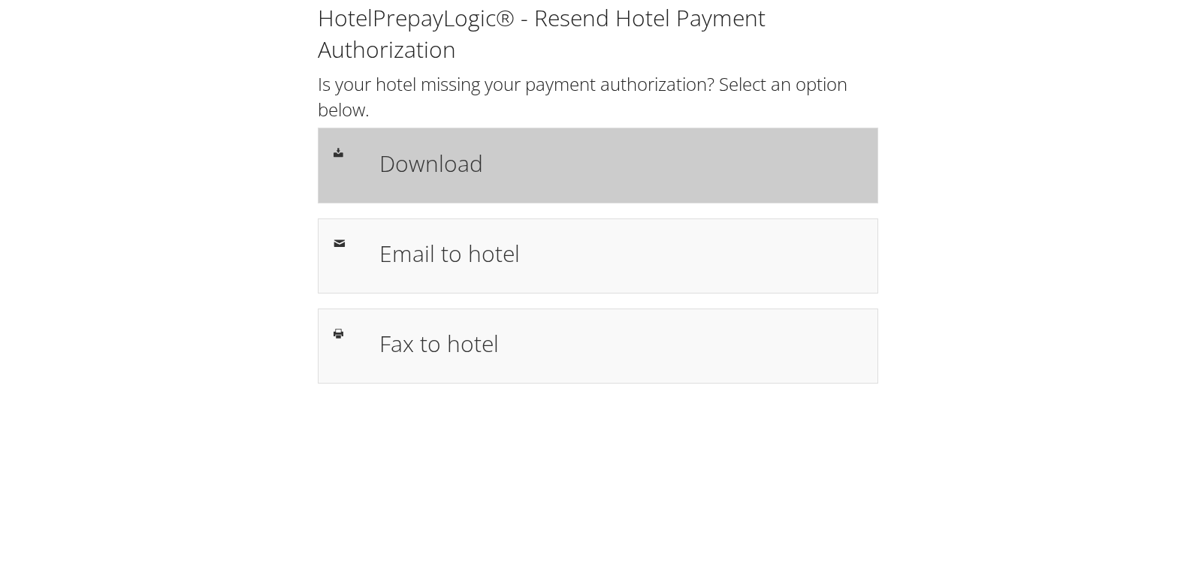
click at [428, 177] on h1 "Download" at bounding box center [620, 163] width 483 height 34
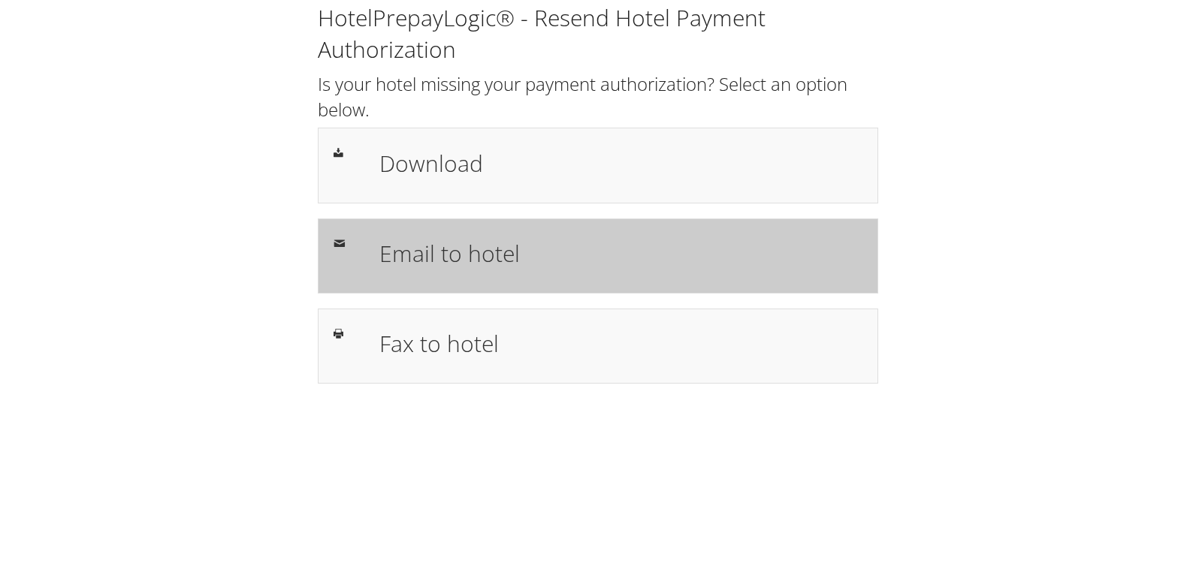
click at [490, 256] on h1 "Email to hotel" at bounding box center [620, 254] width 483 height 34
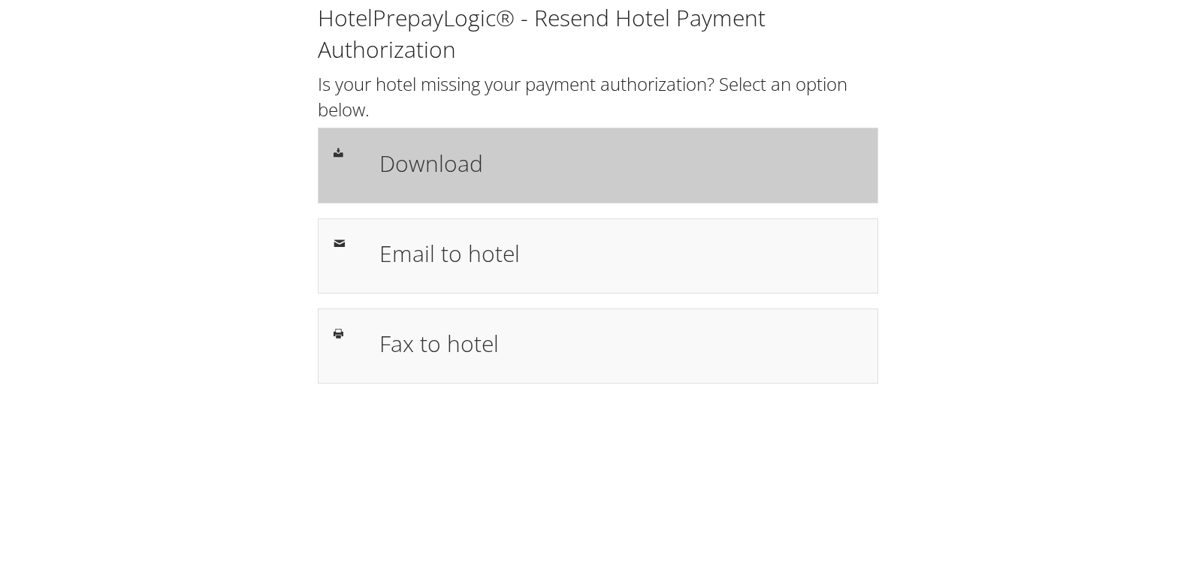
click at [505, 161] on h1 "Download" at bounding box center [620, 163] width 483 height 34
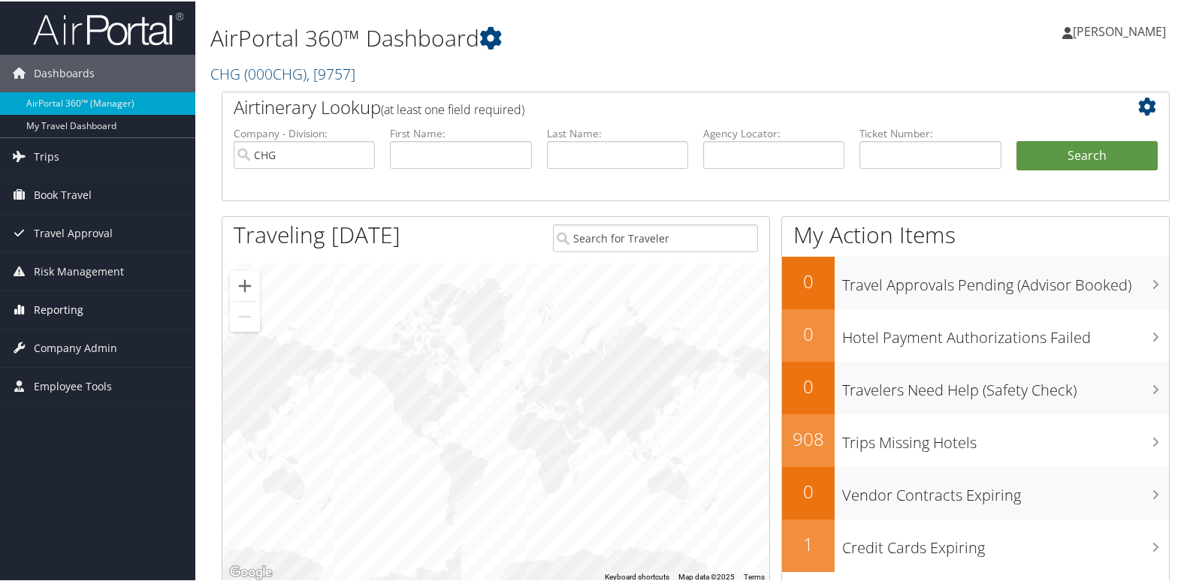
click at [104, 309] on link "Reporting" at bounding box center [97, 309] width 195 height 38
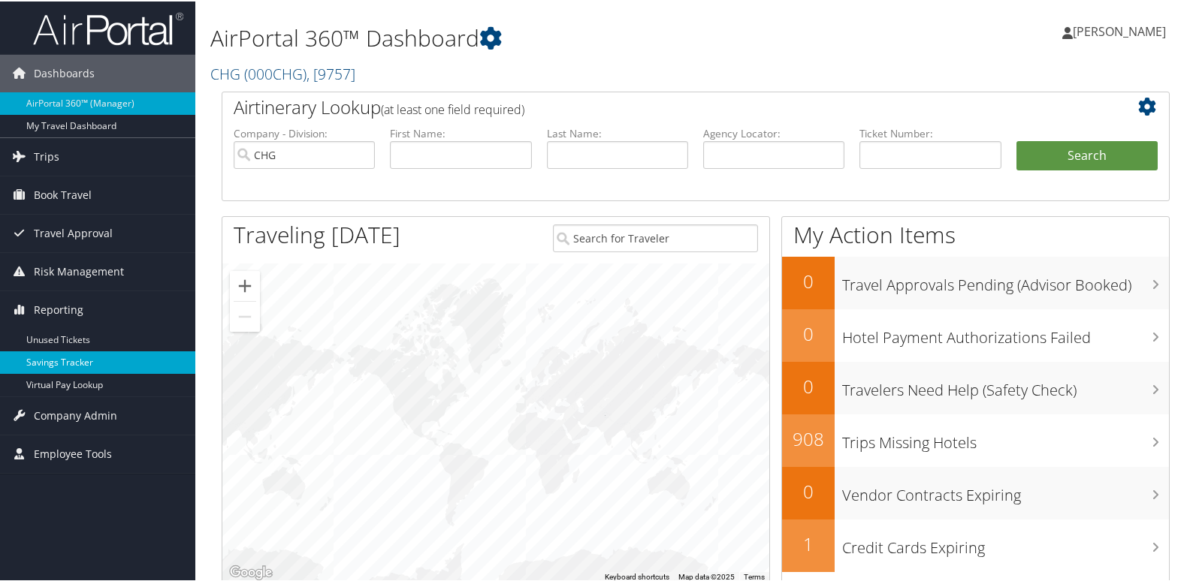
click at [79, 360] on link "Savings Tracker" at bounding box center [97, 361] width 195 height 23
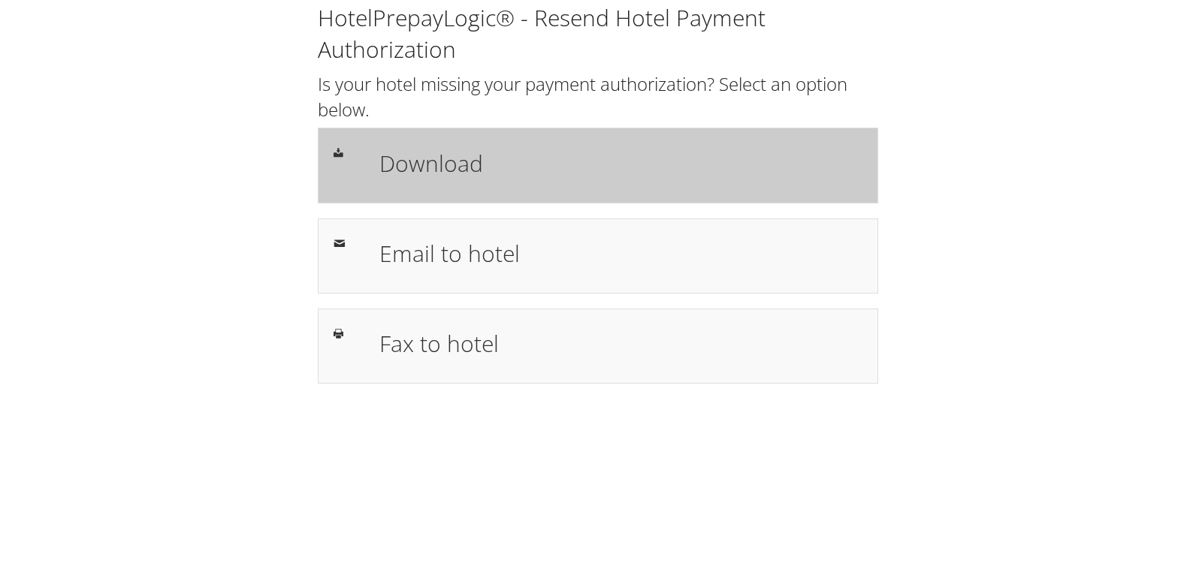
drag, startPoint x: 529, startPoint y: 143, endPoint x: 523, endPoint y: 167, distance: 24.8
click at [529, 143] on div "Download" at bounding box center [620, 165] width 505 height 44
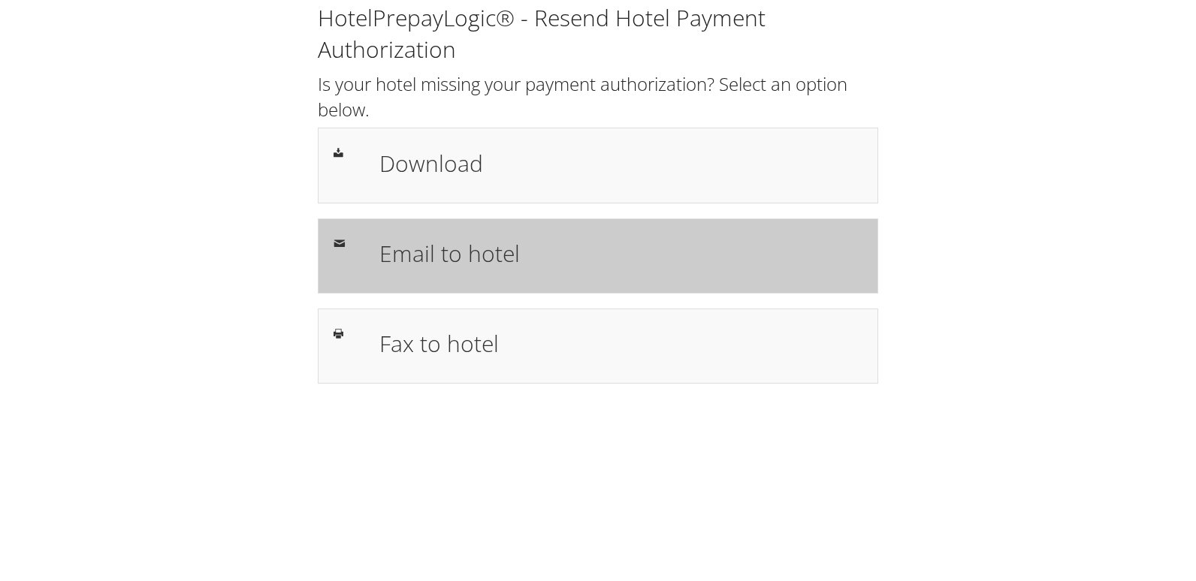
click at [530, 229] on div "Email to hotel" at bounding box center [598, 256] width 560 height 75
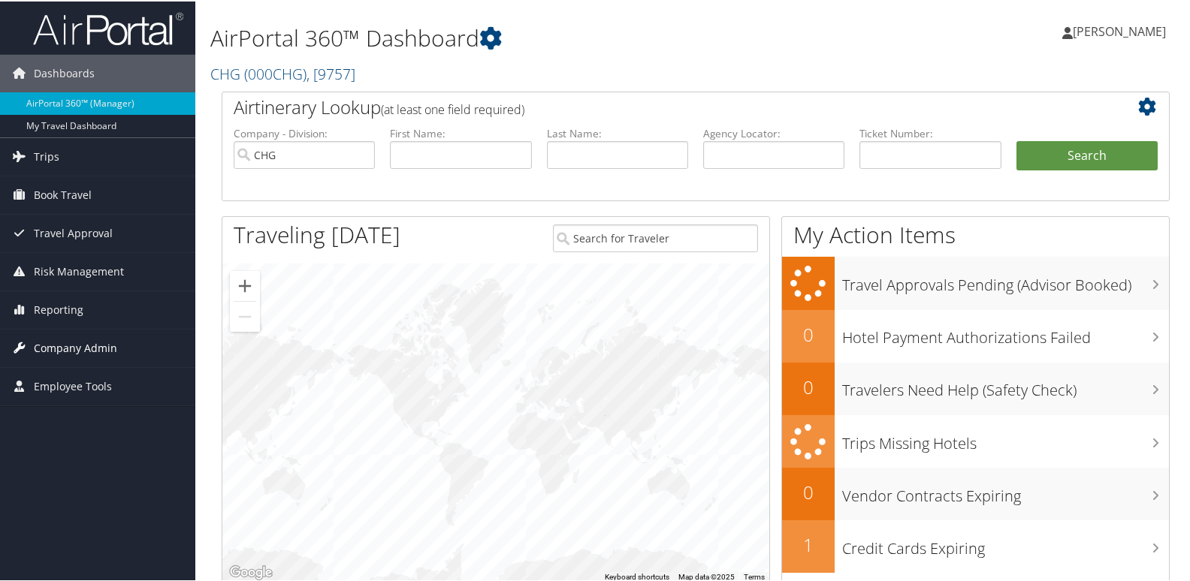
drag, startPoint x: 76, startPoint y: 314, endPoint x: 64, endPoint y: 332, distance: 21.7
click at [76, 314] on span "Reporting" at bounding box center [59, 309] width 50 height 38
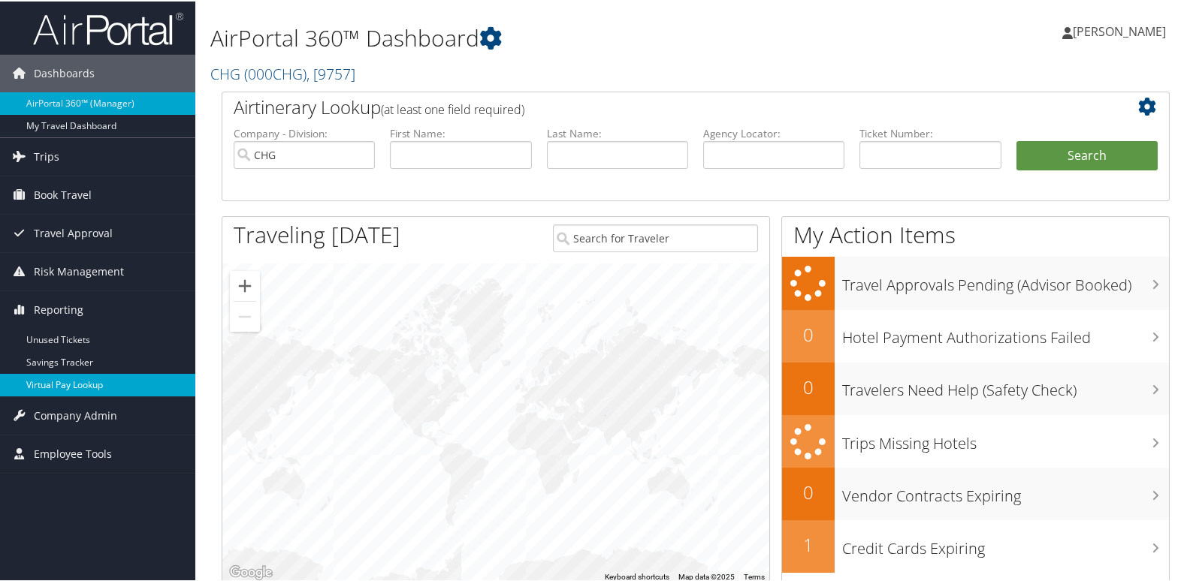
click at [66, 379] on link "Virtual Pay Lookup" at bounding box center [97, 384] width 195 height 23
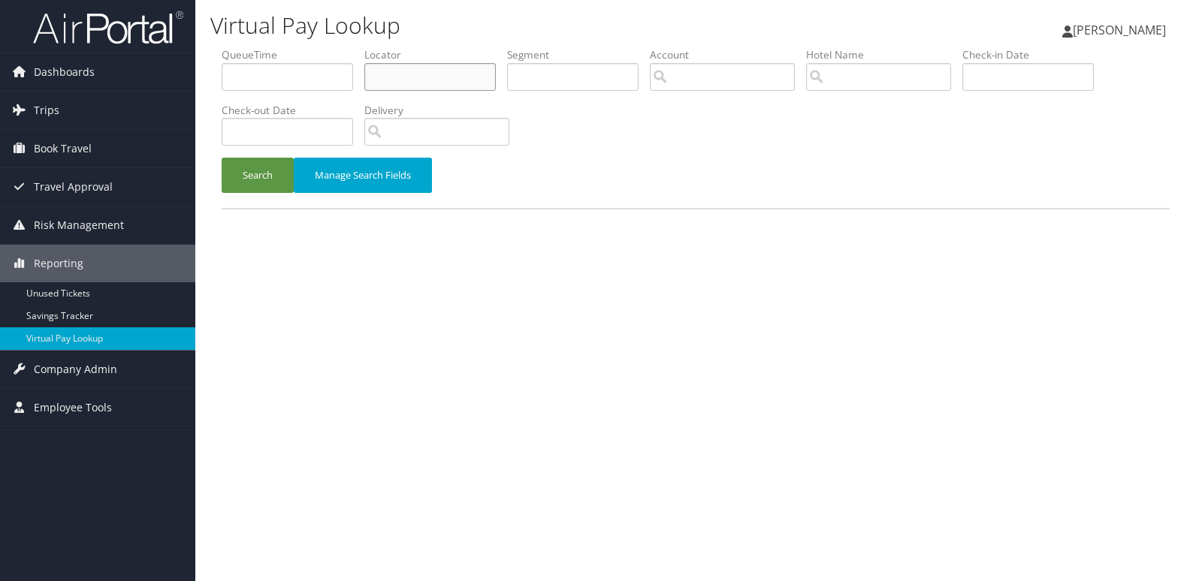
click at [422, 82] on input "text" at bounding box center [429, 77] width 131 height 28
paste input "KNOOXE"
type input "KNOOXE"
click at [222, 158] on button "Search" at bounding box center [258, 175] width 72 height 35
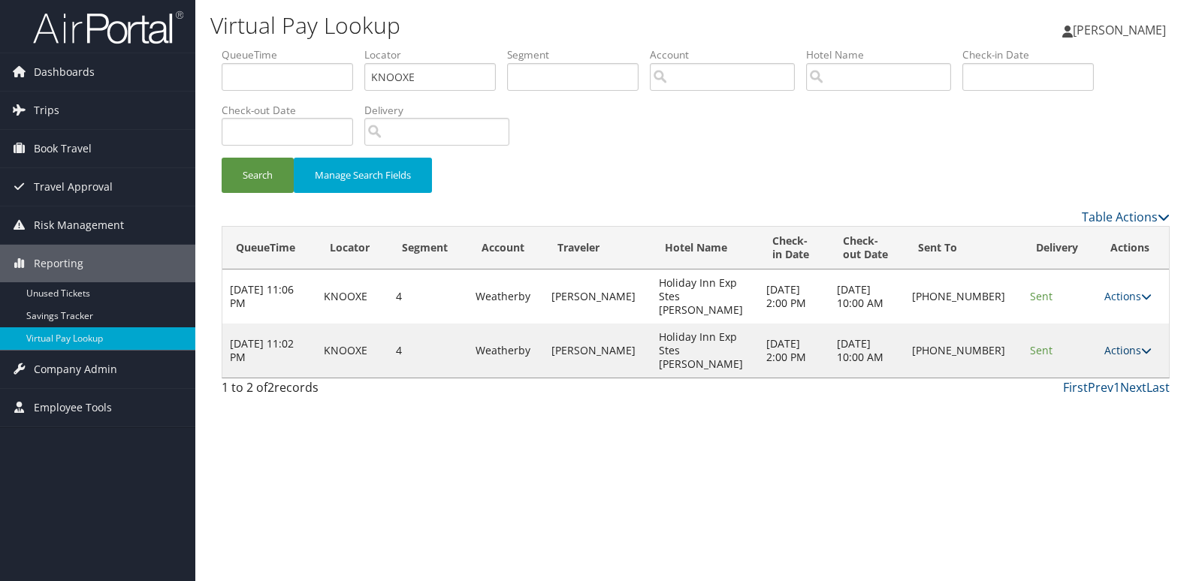
click at [1128, 343] on link "Actions" at bounding box center [1127, 350] width 47 height 14
click at [1058, 386] on link "Logs" at bounding box center [1077, 378] width 128 height 26
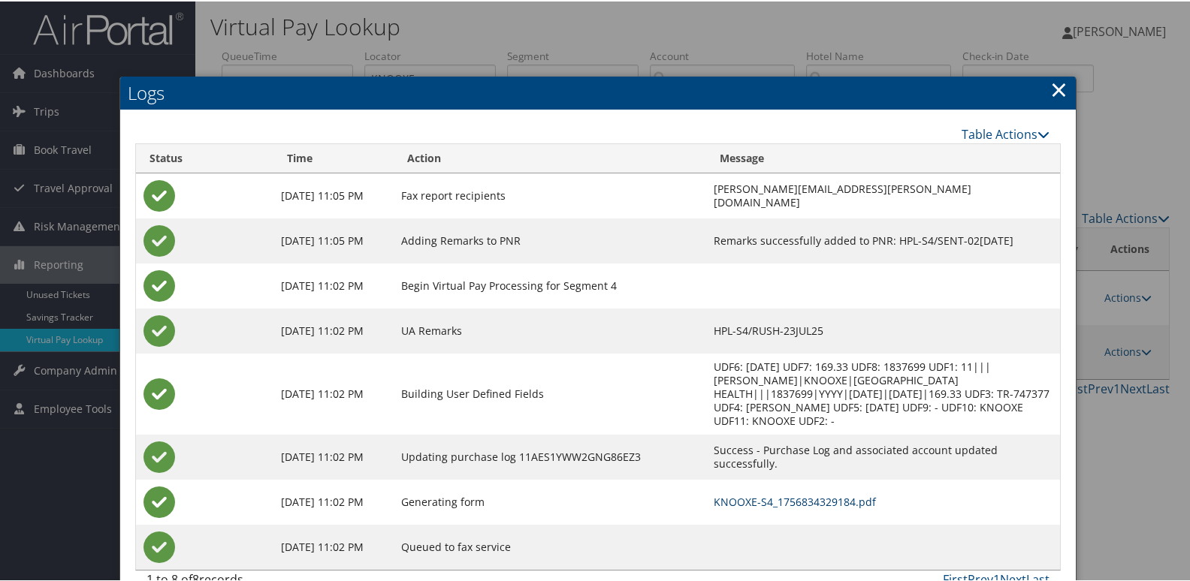
click at [743, 504] on link "KNOOXE-S4_1756834329184.pdf" at bounding box center [795, 500] width 162 height 14
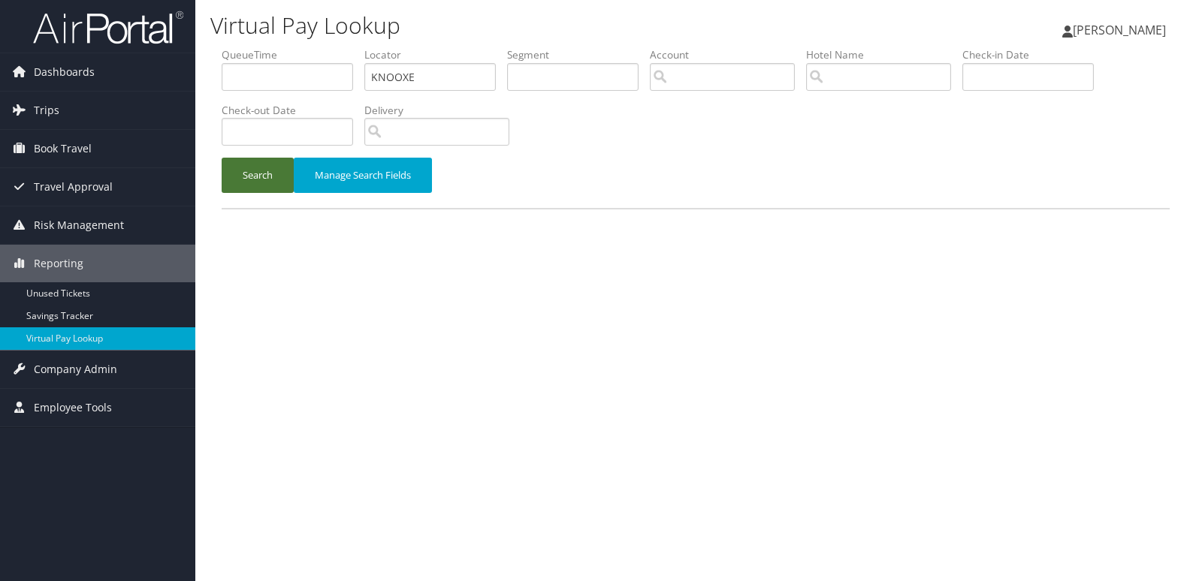
click at [255, 180] on button "Search" at bounding box center [258, 175] width 72 height 35
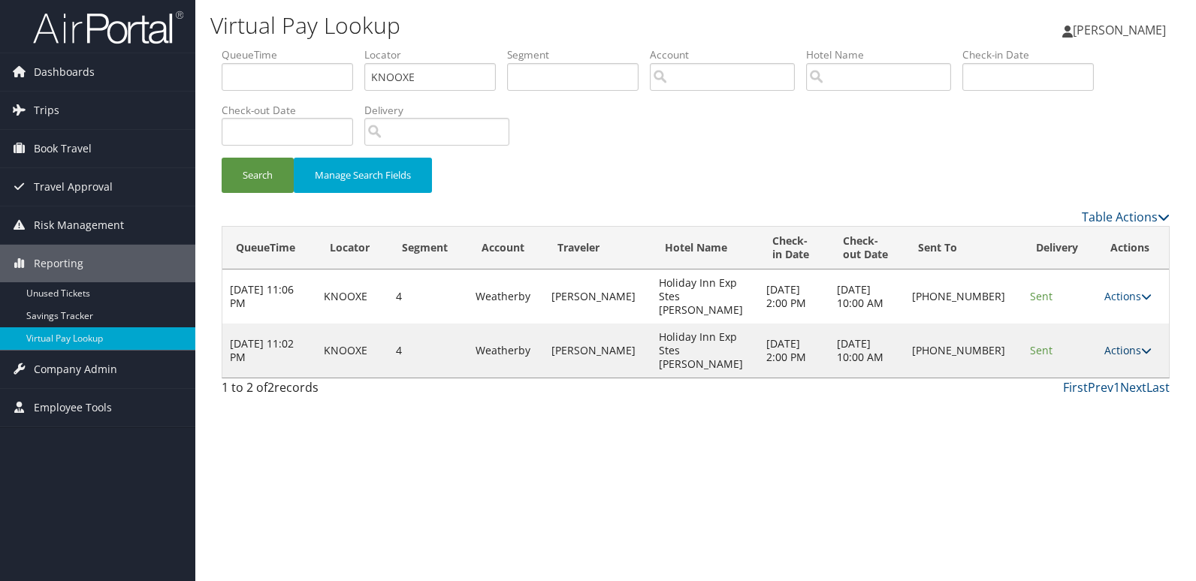
click at [1141, 346] on icon at bounding box center [1146, 351] width 11 height 11
click at [1060, 357] on link "Resend" at bounding box center [1077, 352] width 128 height 26
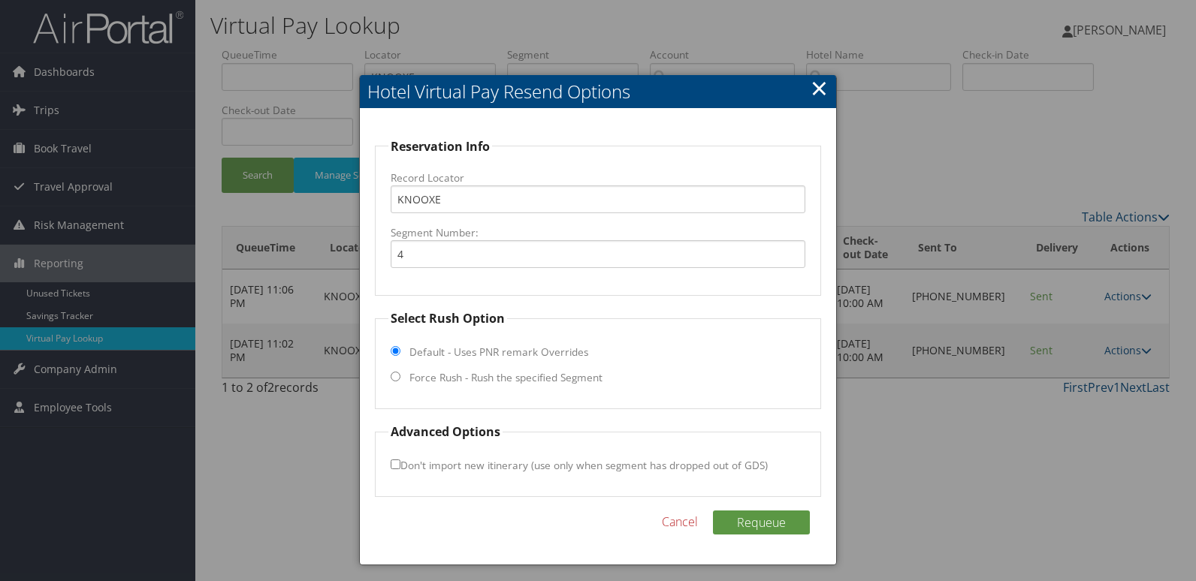
click at [465, 376] on label "Force Rush - Rush the specified Segment" at bounding box center [505, 377] width 193 height 15
click at [400, 376] on input "Force Rush - Rush the specified Segment" at bounding box center [396, 377] width 10 height 10
radio input "true"
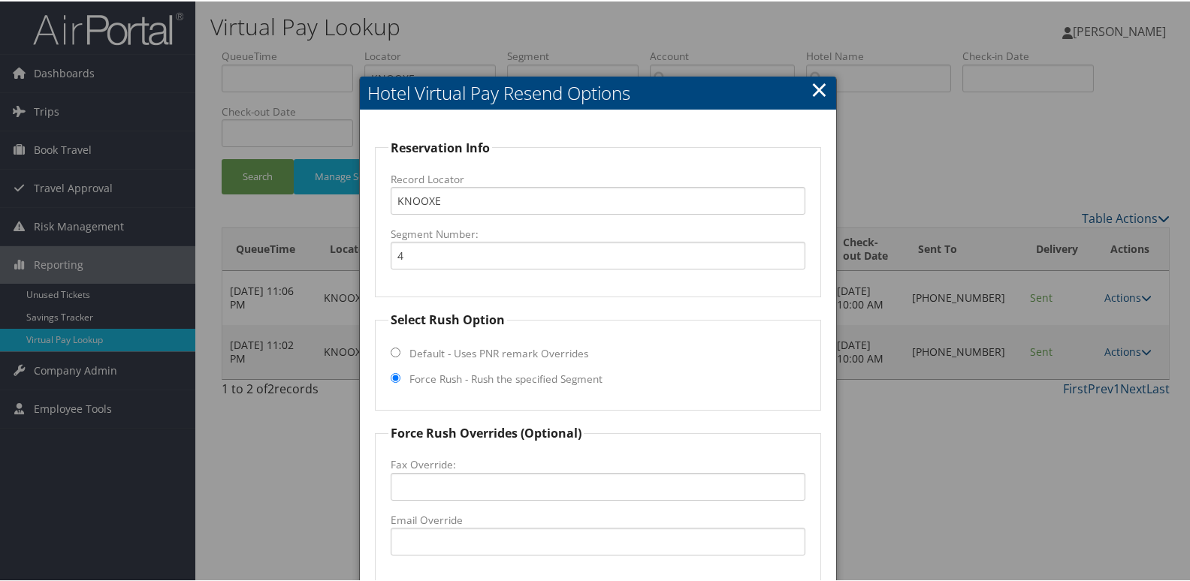
scroll to position [150, 0]
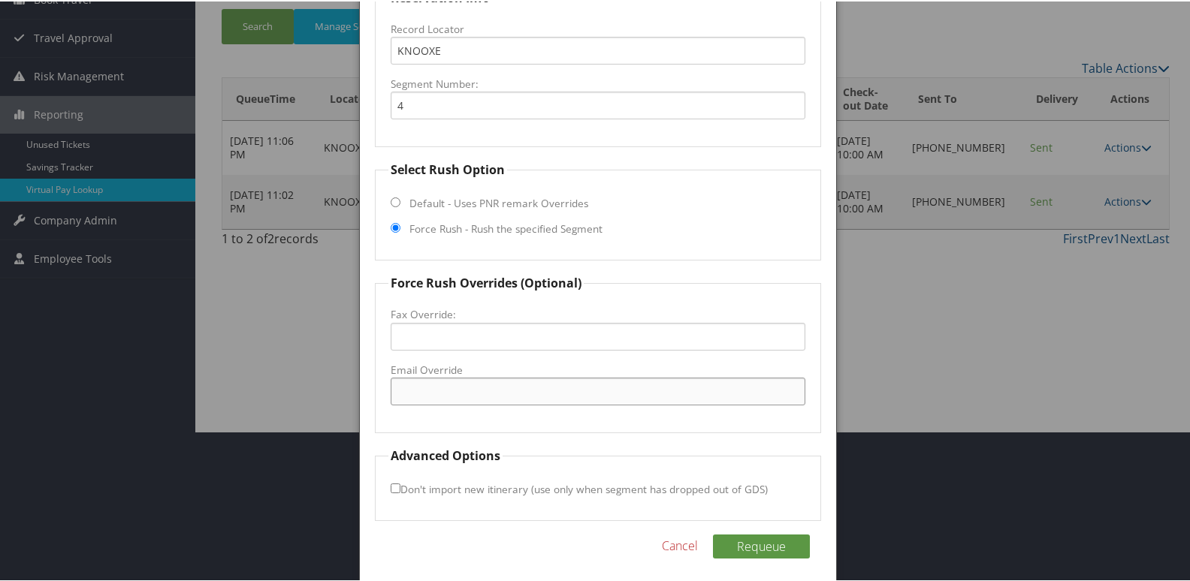
click at [442, 394] on input "Email Override" at bounding box center [598, 390] width 415 height 28
type input "frontdesk.hie.clpva@gmail.com"
drag, startPoint x: 579, startPoint y: 391, endPoint x: 397, endPoint y: 397, distance: 182.6
click at [397, 397] on input "frontdesk.hie.clpva@gmail.com" at bounding box center [598, 390] width 415 height 28
click at [741, 543] on button "Requeue" at bounding box center [761, 545] width 97 height 24
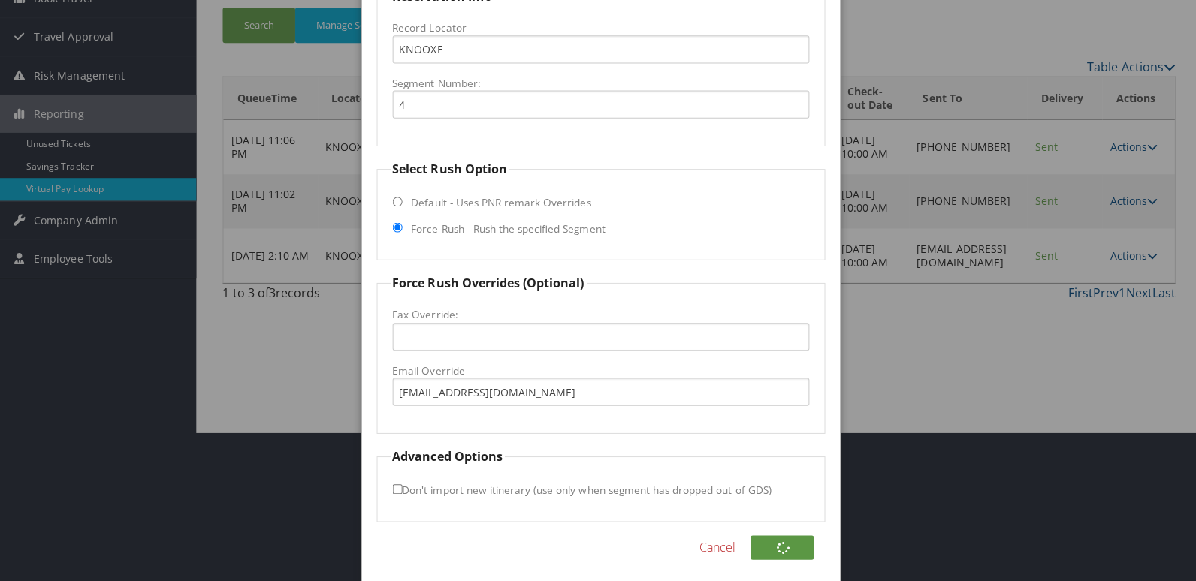
scroll to position [0, 0]
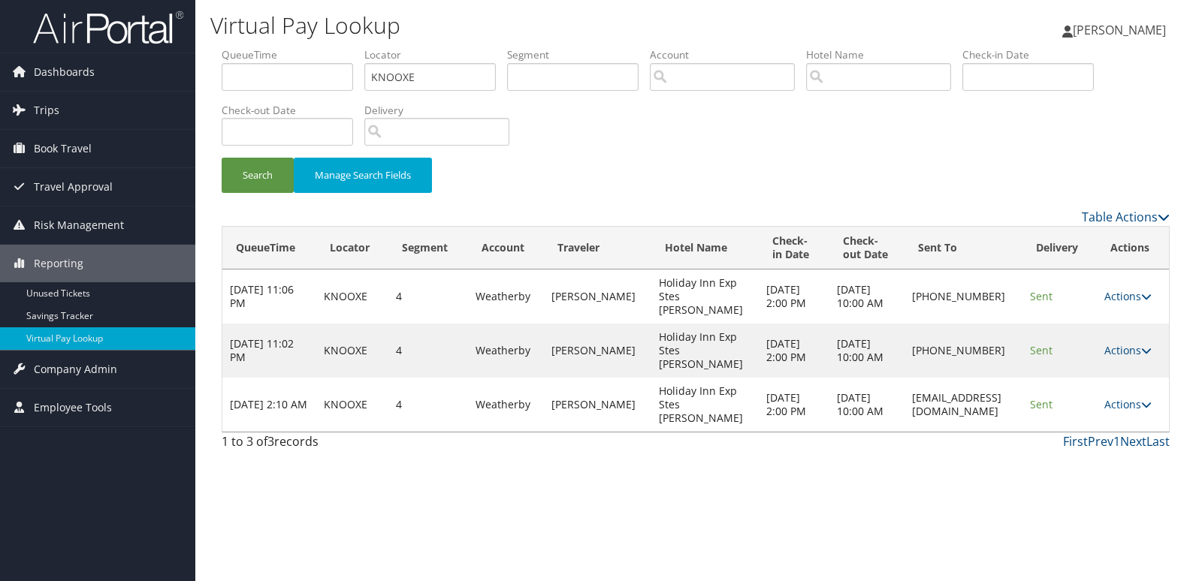
drag, startPoint x: 1147, startPoint y: 418, endPoint x: 1131, endPoint y: 445, distance: 32.0
click at [1147, 410] on icon at bounding box center [1146, 405] width 11 height 11
click at [1092, 466] on link "Logs" at bounding box center [1104, 466] width 95 height 26
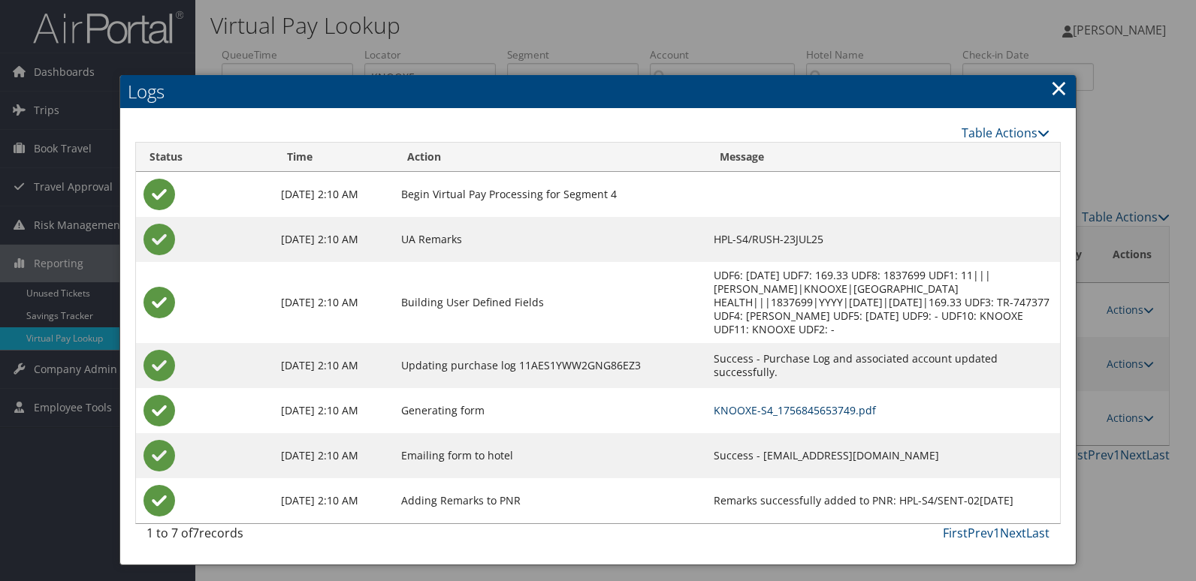
click at [769, 403] on link "KNOOXE-S4_1756845653749.pdf" at bounding box center [795, 410] width 162 height 14
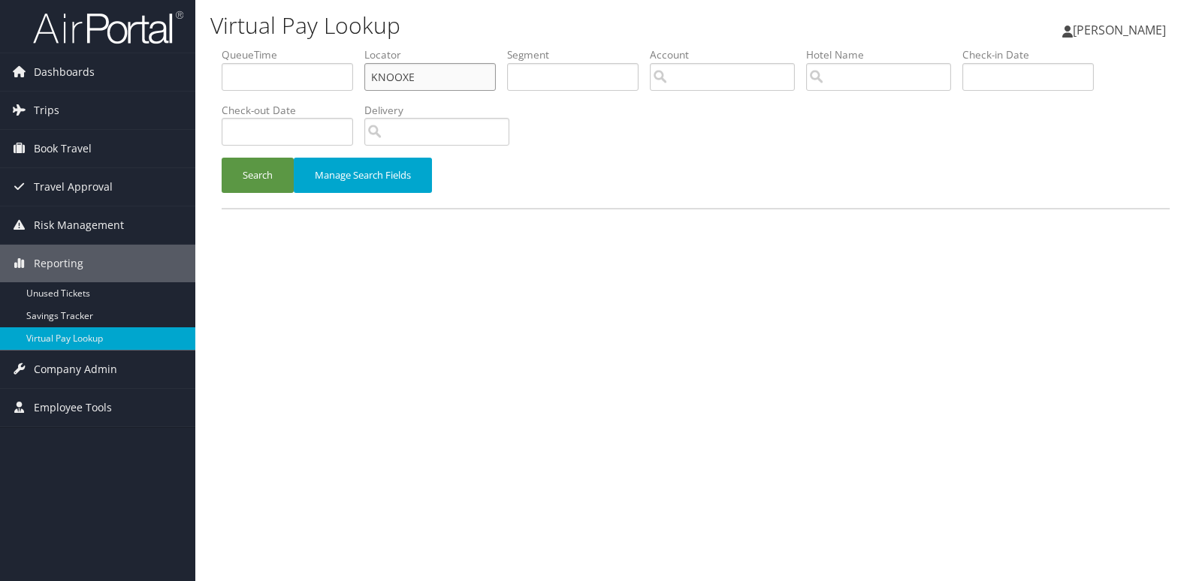
click at [404, 74] on input "KNOOXE" at bounding box center [429, 77] width 131 height 28
paste input "HVBLOY"
click at [263, 180] on button "Search" at bounding box center [258, 175] width 72 height 35
click at [398, 77] on input "HVBLOY" at bounding box center [429, 77] width 131 height 28
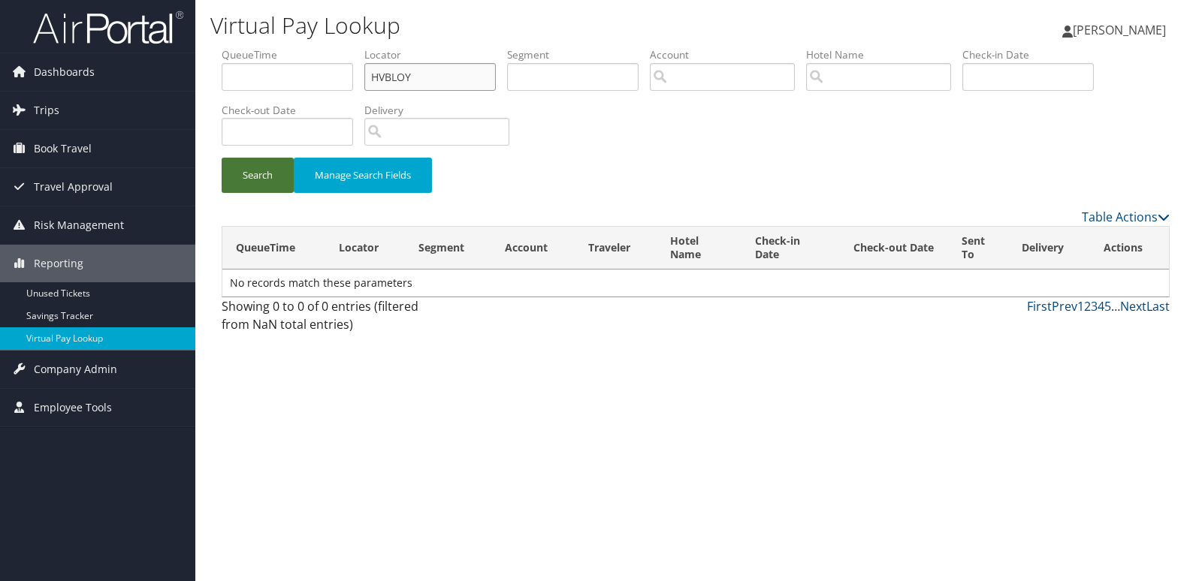
type input "HVBLOY"
click at [268, 173] on button "Search" at bounding box center [258, 175] width 72 height 35
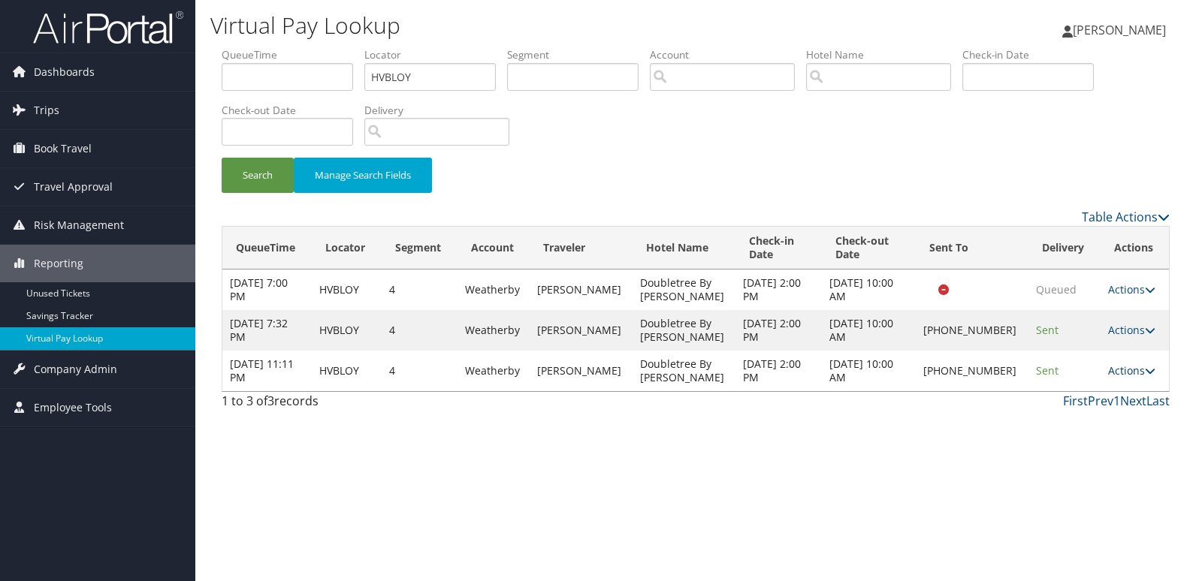
click at [1128, 378] on link "Actions" at bounding box center [1131, 371] width 47 height 14
click at [641, 542] on div "Virtual Pay Lookup Luke Perry Luke Perry My Settings Travel Agency Contacts Vie…" at bounding box center [695, 290] width 1000 height 581
click at [1133, 378] on link "Actions" at bounding box center [1131, 371] width 47 height 14
click at [1067, 431] on link "Resend" at bounding box center [1078, 427] width 128 height 26
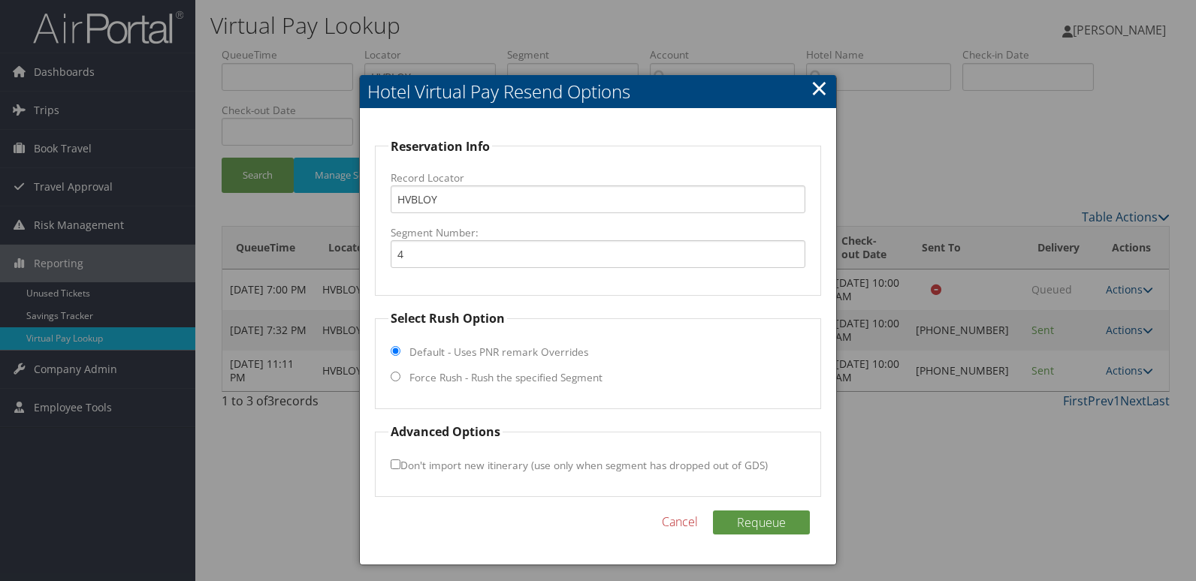
click at [457, 378] on label "Force Rush - Rush the specified Segment" at bounding box center [505, 377] width 193 height 15
click at [400, 378] on input "Force Rush - Rush the specified Segment" at bounding box center [396, 377] width 10 height 10
radio input "true"
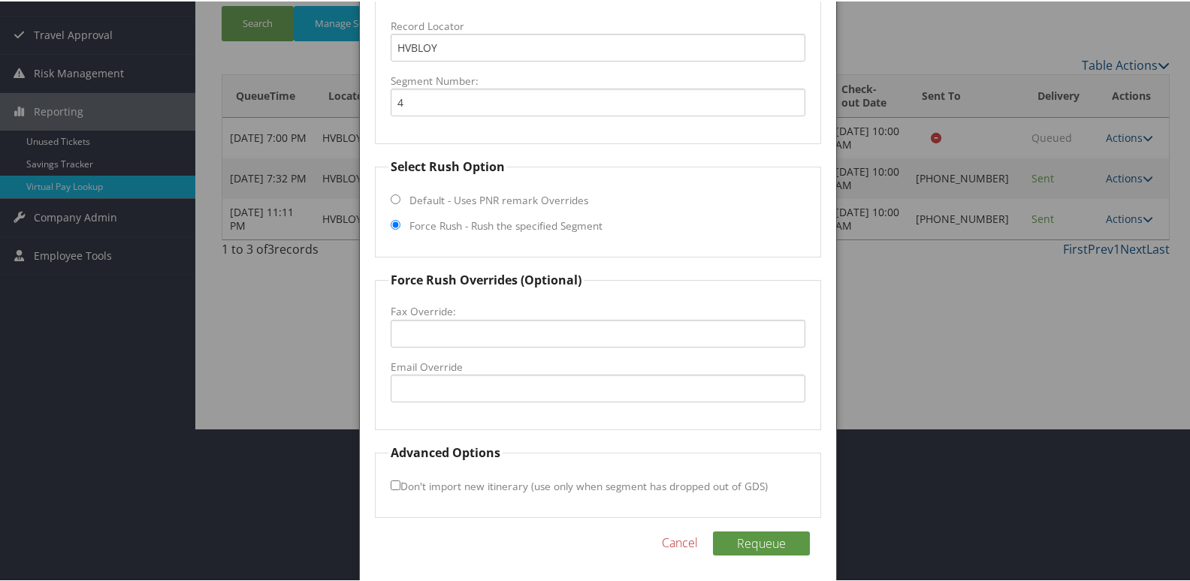
scroll to position [157, 0]
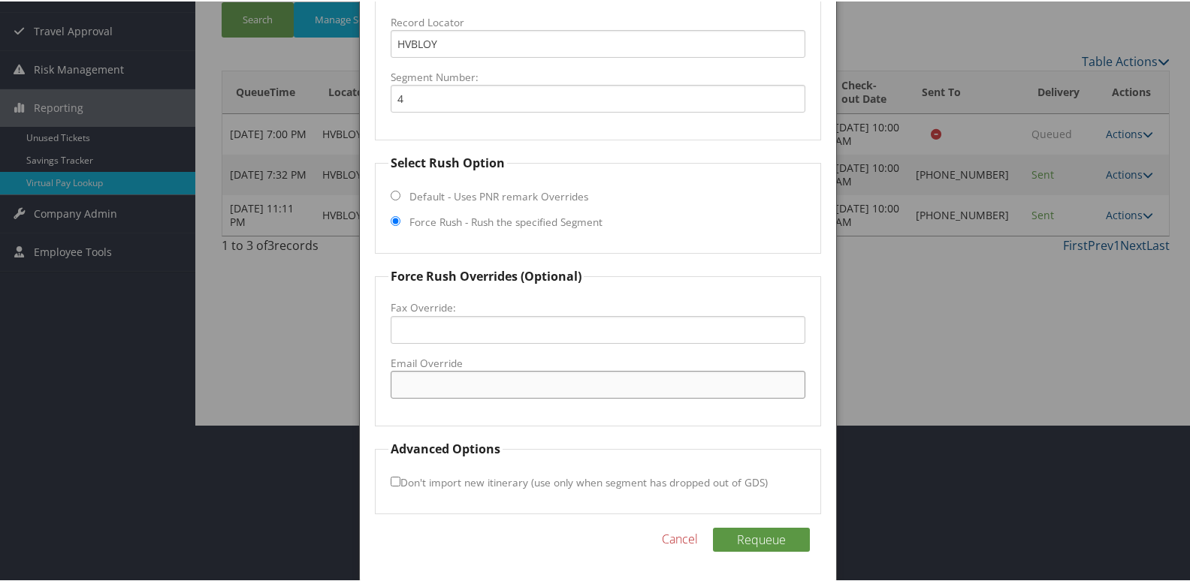
click at [429, 373] on input "Email Override" at bounding box center [598, 384] width 415 height 28
type input "frontdesklawrence@hulsinghotels.com"
click at [716, 537] on button "Requeue" at bounding box center [761, 539] width 97 height 24
drag, startPoint x: 575, startPoint y: 384, endPoint x: 326, endPoint y: 363, distance: 249.5
click at [326, 363] on body "Menu Dashboards ► AirPortal 360™ (Manager) My Travel Dashboard Trips ► Airtiner…" at bounding box center [598, 133] width 1196 height 581
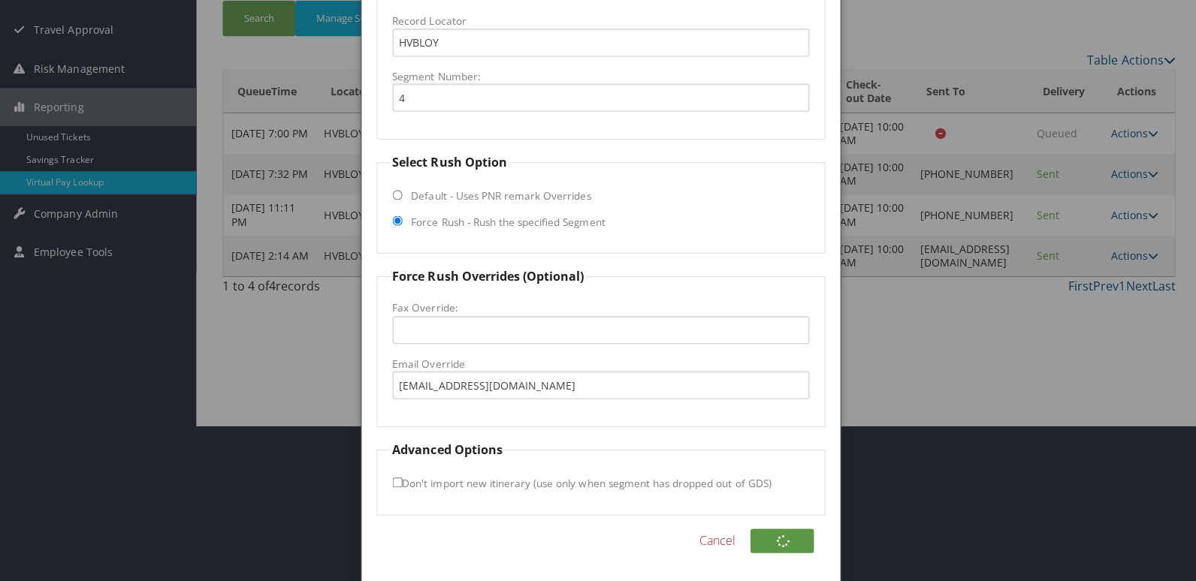
scroll to position [0, 0]
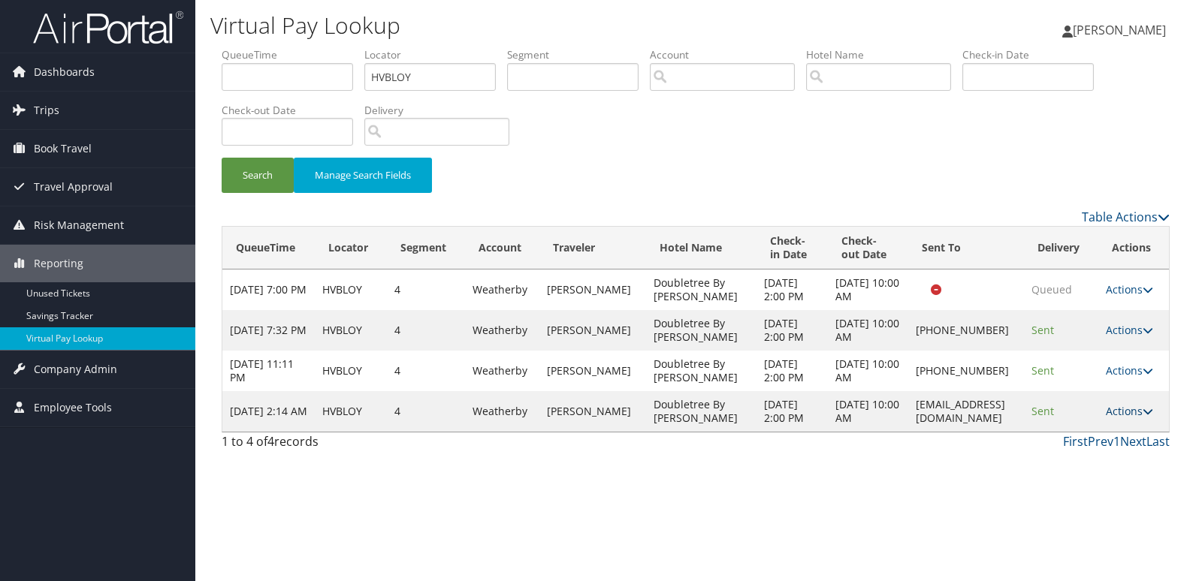
click at [1133, 418] on link "Actions" at bounding box center [1129, 411] width 47 height 14
click at [1091, 516] on link "Logs" at bounding box center [1107, 520] width 95 height 26
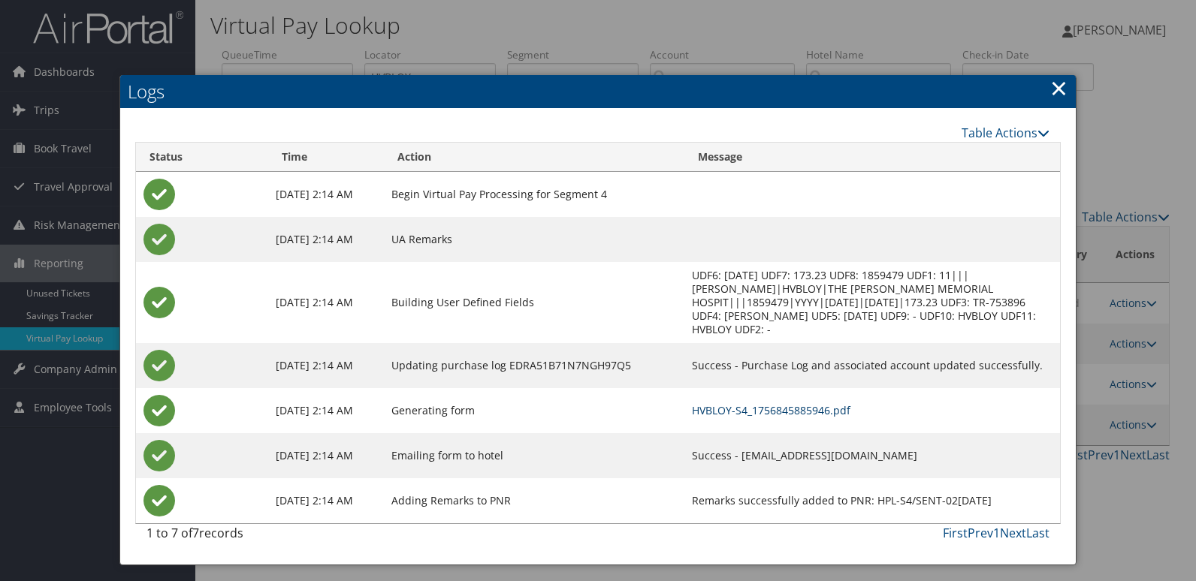
click at [752, 403] on link "HVBLOY-S4_1756845885946.pdf" at bounding box center [771, 410] width 158 height 14
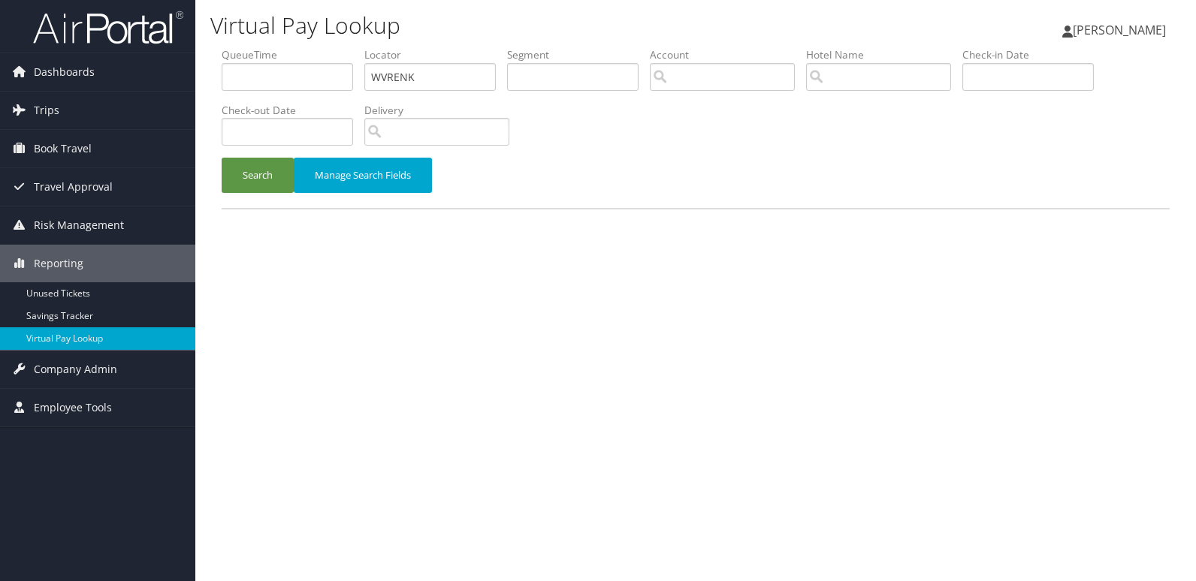
click at [222, 158] on button "Search" at bounding box center [258, 175] width 72 height 35
click at [394, 80] on input "WVRENK" at bounding box center [429, 77] width 131 height 28
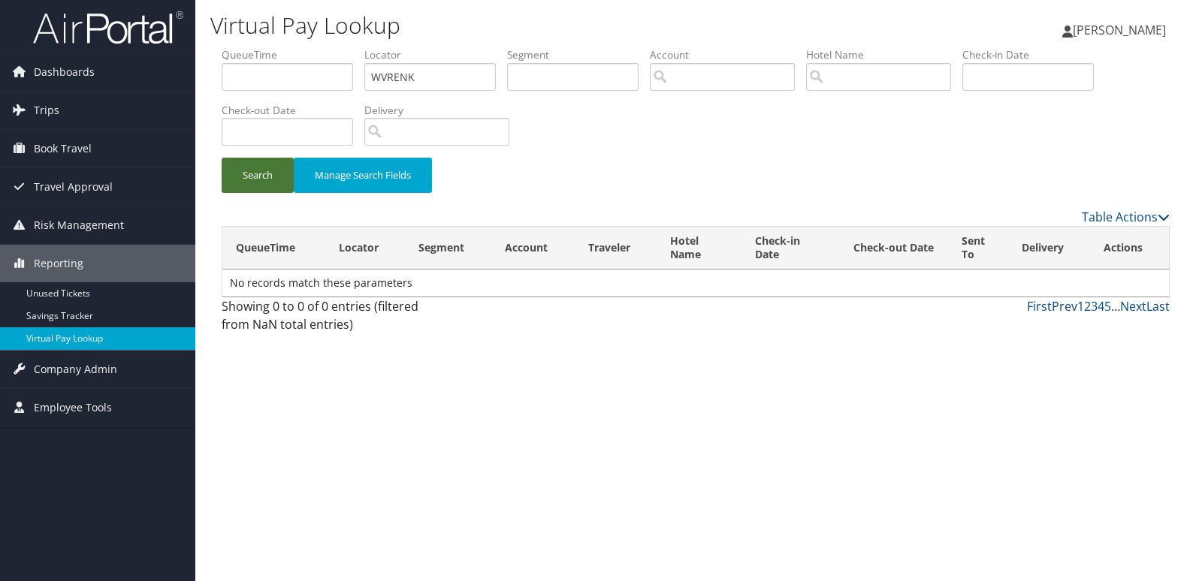
type input "WVRENK"
click at [259, 183] on button "Search" at bounding box center [258, 175] width 72 height 35
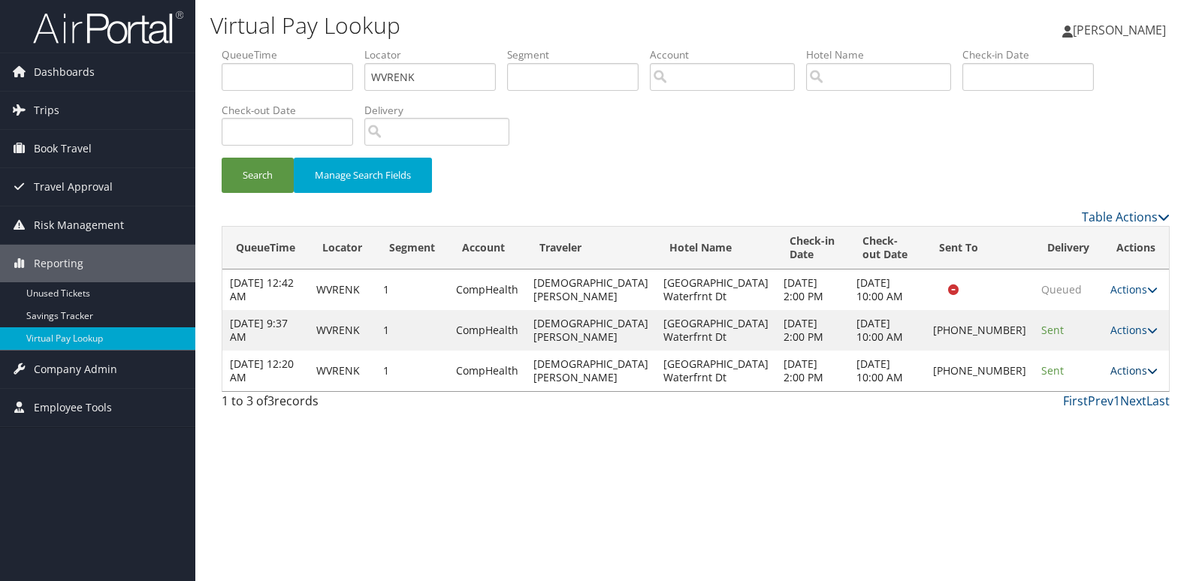
click at [1136, 378] on link "Actions" at bounding box center [1133, 371] width 47 height 14
click at [1041, 454] on link "Logs" at bounding box center [1079, 452] width 128 height 26
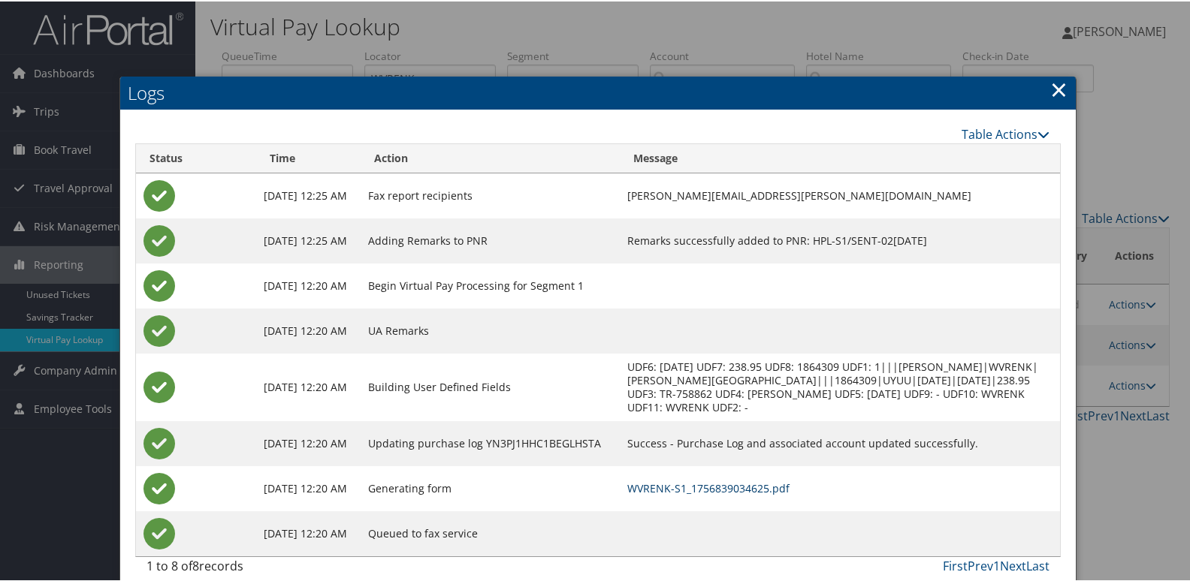
click at [741, 485] on link "WVRENK-S1_1756839034625.pdf" at bounding box center [708, 487] width 162 height 14
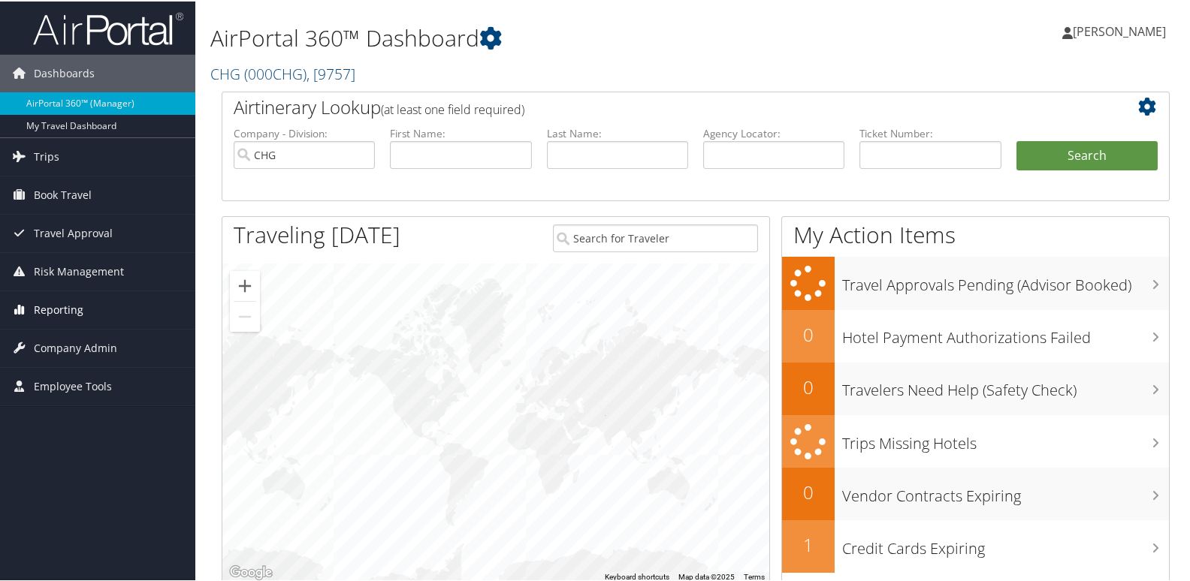
click at [53, 303] on span "Reporting" at bounding box center [59, 309] width 50 height 38
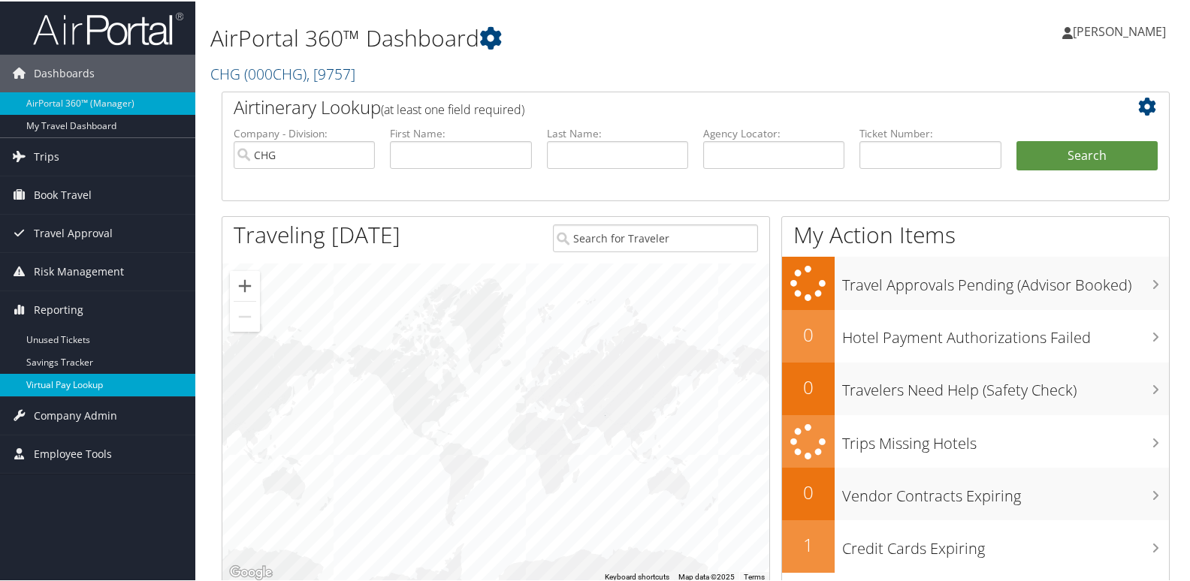
click at [59, 384] on link "Virtual Pay Lookup" at bounding box center [97, 384] width 195 height 23
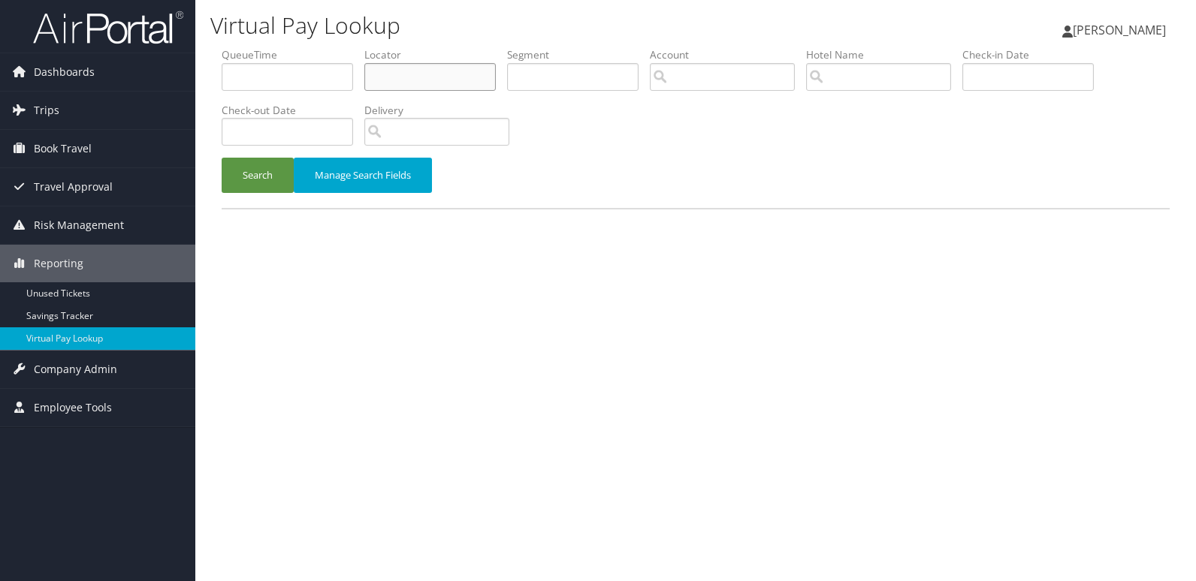
click at [416, 77] on input "text" at bounding box center [429, 77] width 131 height 28
paste input "KQRHFW"
click at [395, 79] on input "KQRHFW" at bounding box center [429, 77] width 131 height 28
type input "KQRHFW"
click at [263, 171] on button "Search" at bounding box center [258, 175] width 72 height 35
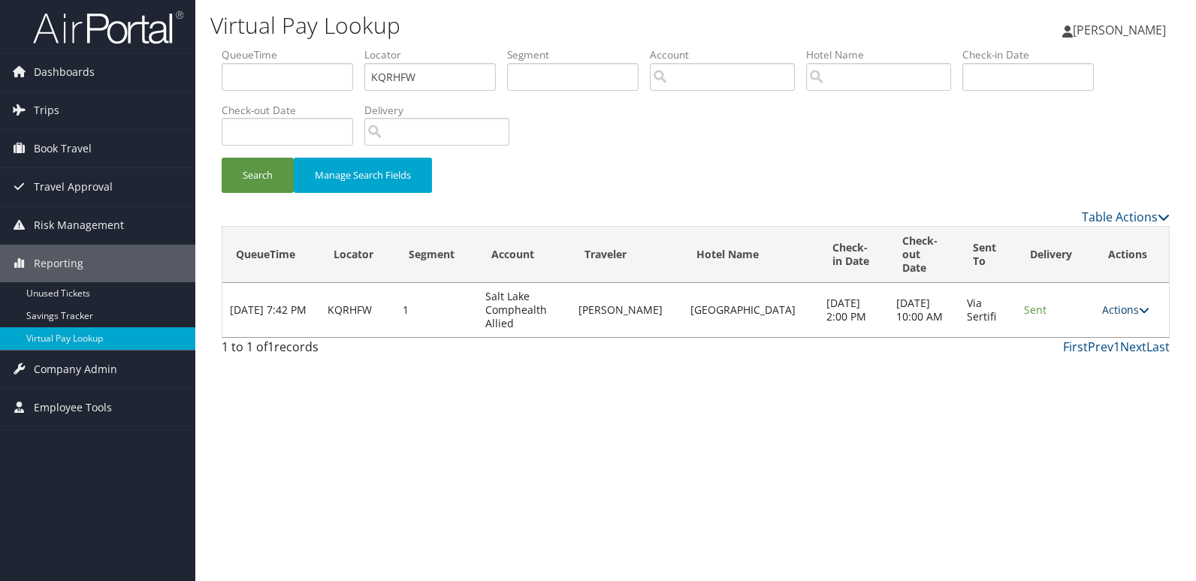
click at [1133, 303] on link "Actions" at bounding box center [1125, 310] width 47 height 14
click at [1077, 346] on link "Logs" at bounding box center [1095, 344] width 95 height 26
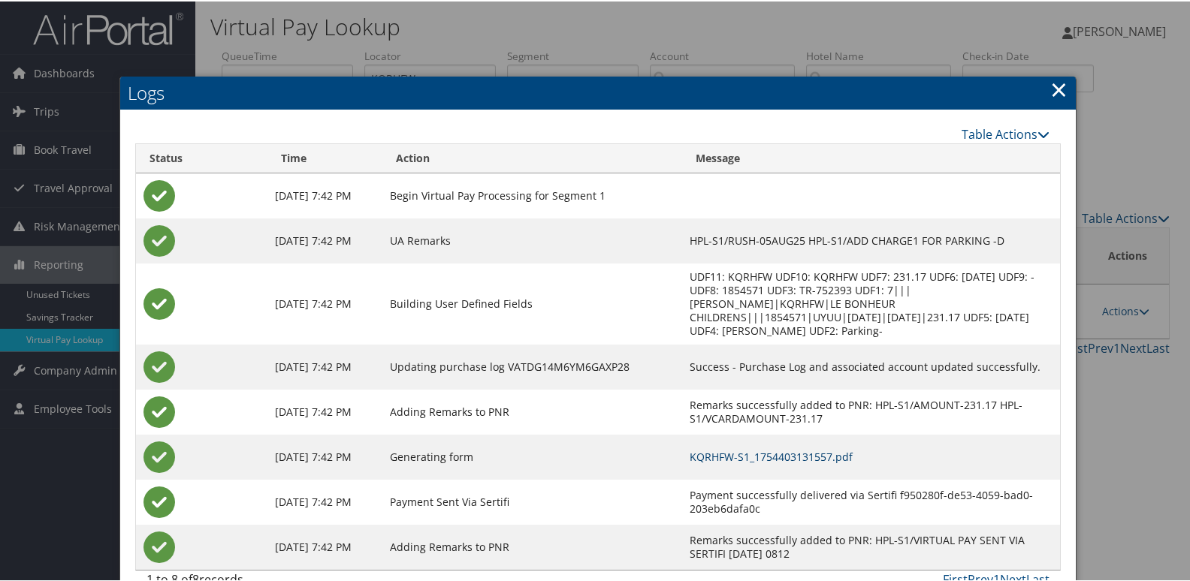
click at [731, 458] on link "KQRHFW-S1_1754403131557.pdf" at bounding box center [771, 455] width 163 height 14
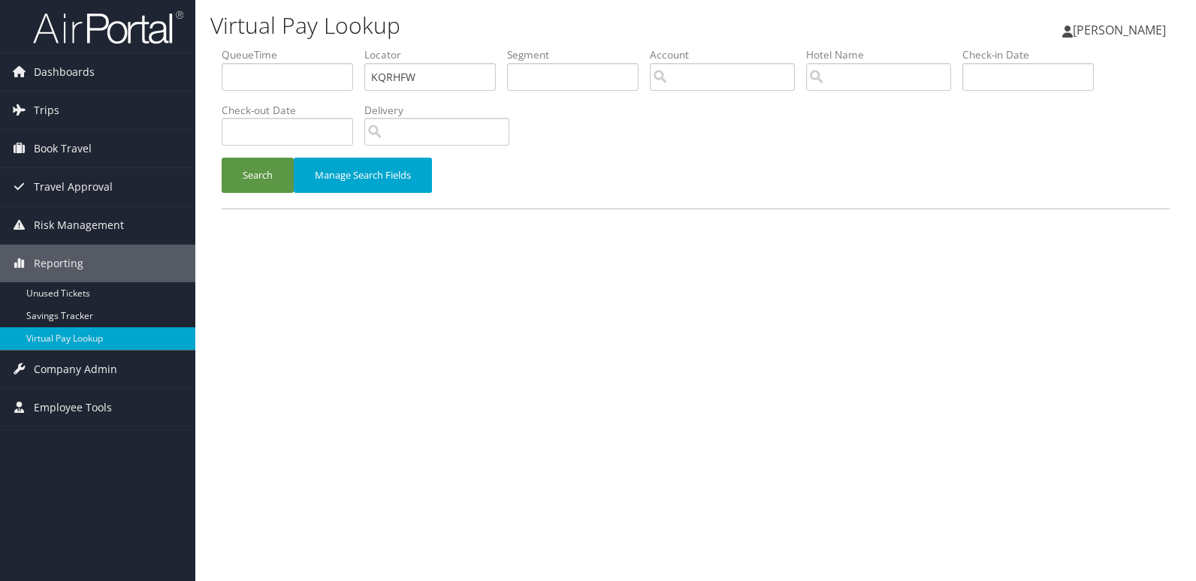
click at [343, 47] on ul "QueueTime Locator KQRHFW Segment Account Traveler Hotel Name Check-in Date Chec…" at bounding box center [696, 47] width 948 height 0
type input "EGPRPW"
click at [266, 189] on button "Search" at bounding box center [258, 175] width 72 height 35
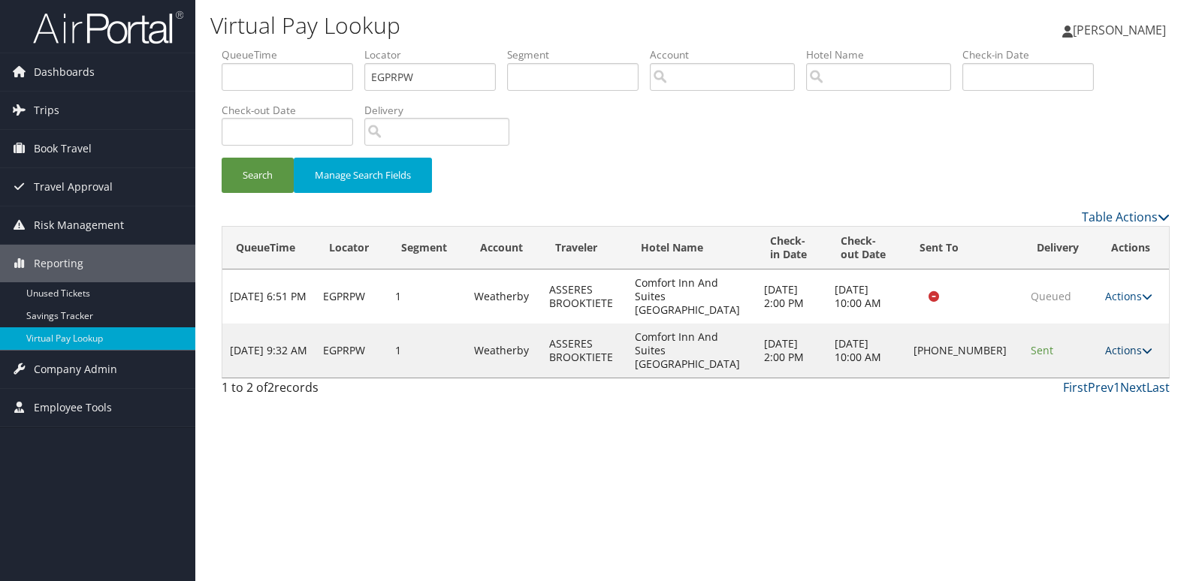
click at [1132, 343] on link "Actions" at bounding box center [1128, 350] width 47 height 14
drag, startPoint x: 1064, startPoint y: 394, endPoint x: 1063, endPoint y: 374, distance: 19.5
click at [1063, 374] on ul "Resend Logs Delivery Information View Itinerary" at bounding box center [1080, 391] width 134 height 104
click at [1131, 343] on link "Actions" at bounding box center [1128, 350] width 47 height 14
click at [1071, 373] on link "Logs" at bounding box center [1078, 378] width 128 height 26
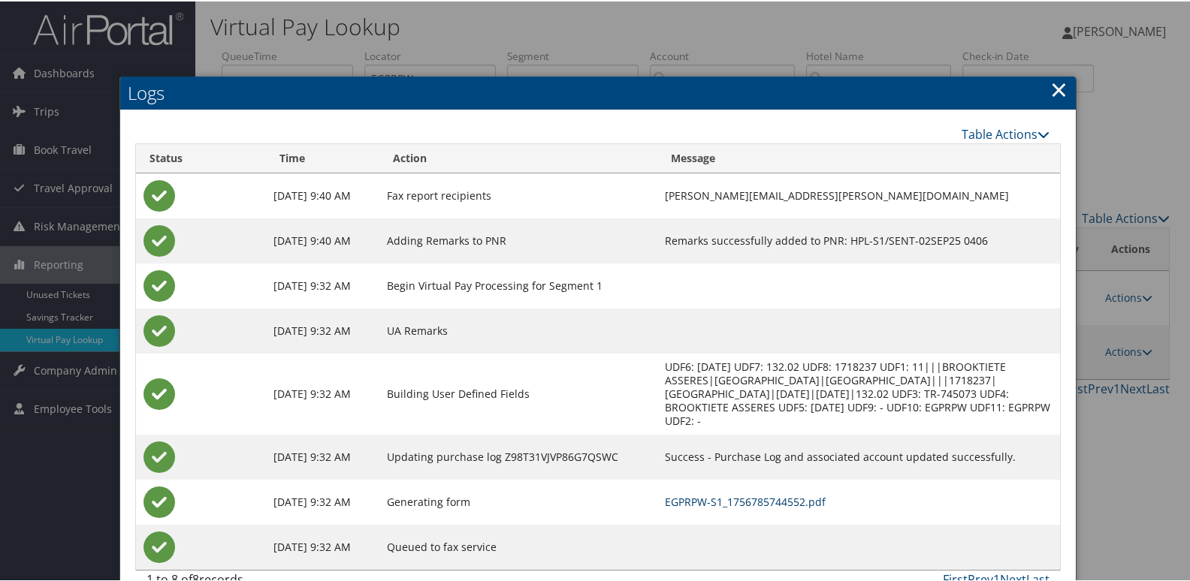
click at [724, 493] on link "EGPRPW-S1_1756785744552.pdf" at bounding box center [745, 500] width 161 height 14
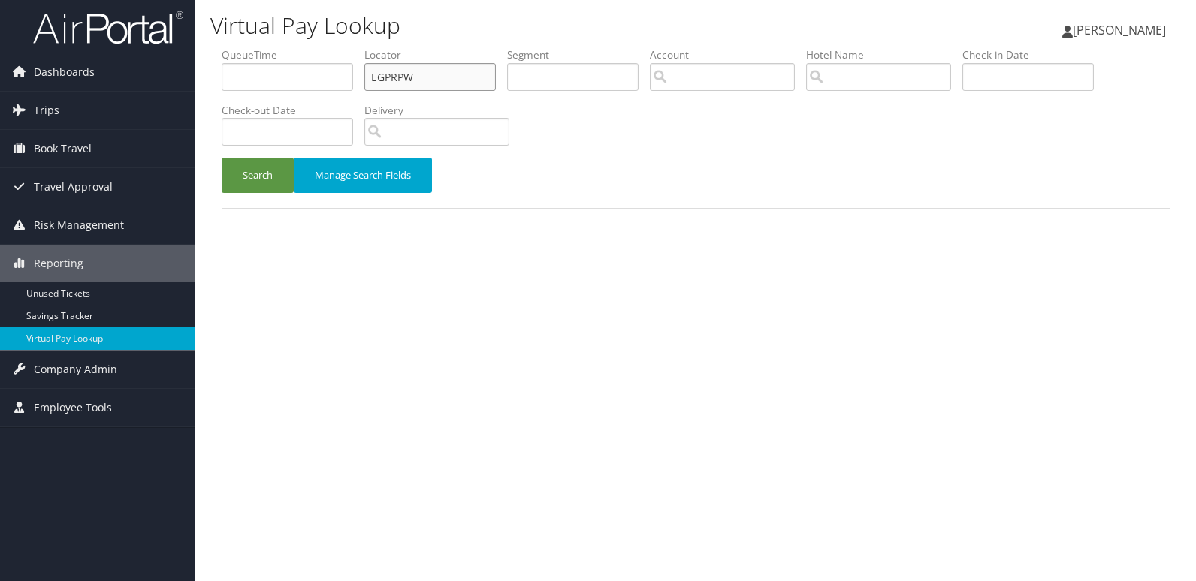
click at [388, 75] on input "EGPRPW" at bounding box center [429, 77] width 131 height 28
paste input "MVBBI"
type input "MVBBIW"
click at [268, 178] on button "Search" at bounding box center [258, 175] width 72 height 35
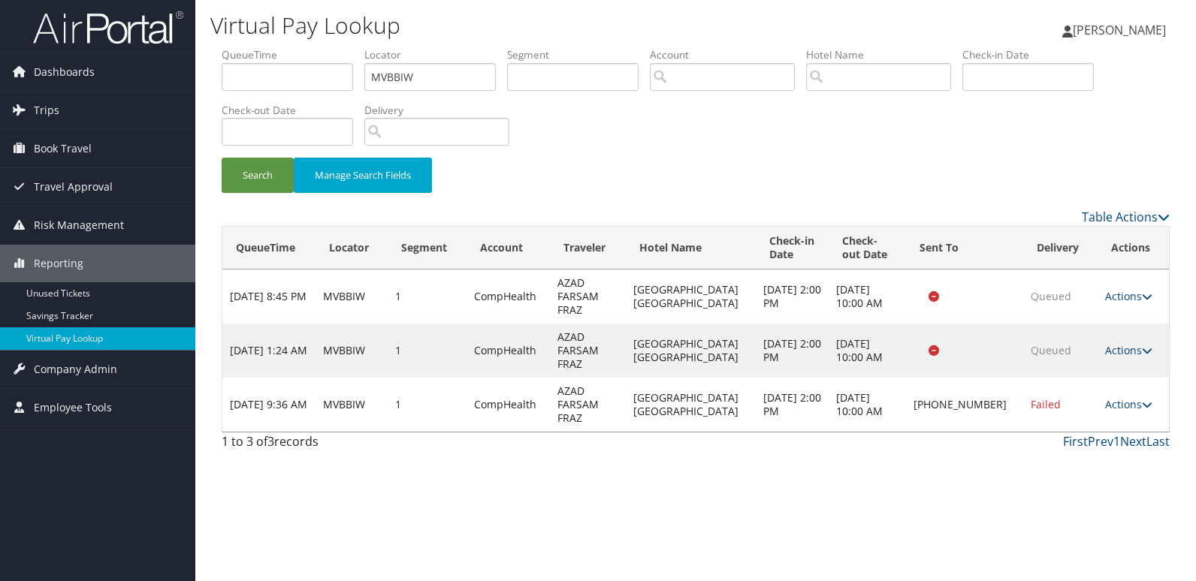
click at [1144, 378] on td "Actions Resend Logs Delivery Information View Itinerary" at bounding box center [1132, 405] width 71 height 54
click at [1135, 397] on link "Actions" at bounding box center [1128, 404] width 47 height 14
click at [1065, 426] on link "Logs" at bounding box center [1077, 419] width 128 height 26
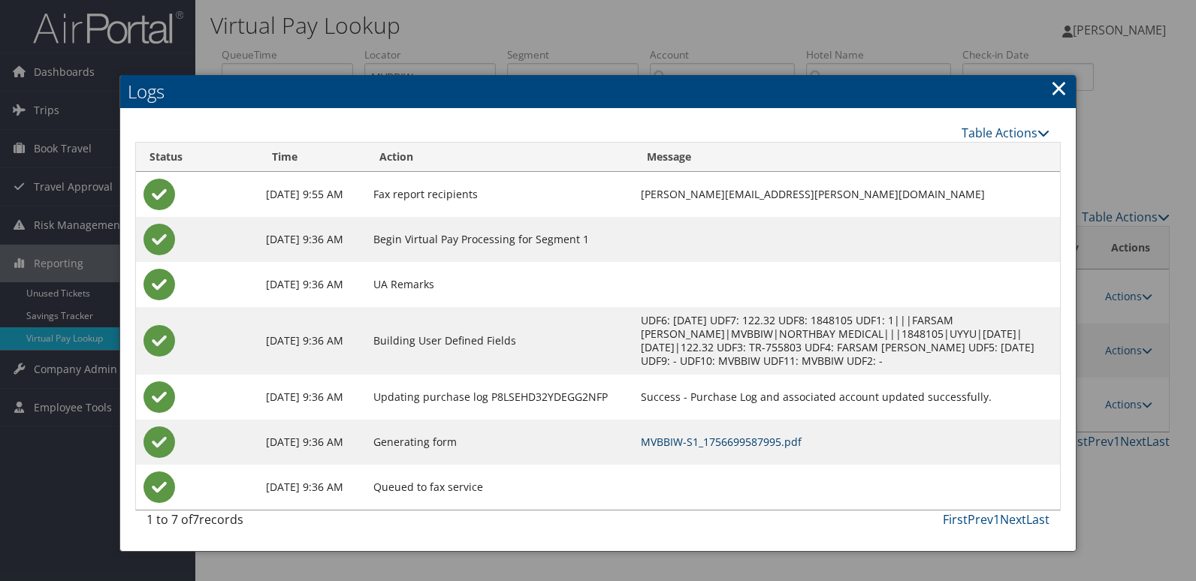
click at [724, 442] on link "MVBBIW-S1_1756699587995.pdf" at bounding box center [721, 442] width 161 height 14
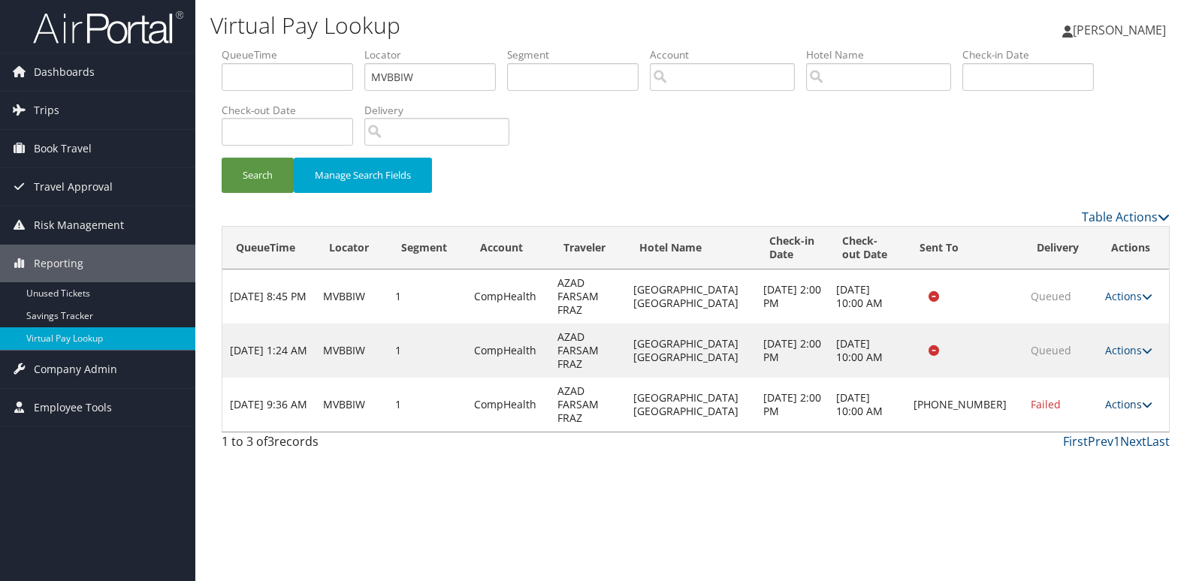
click at [1142, 400] on icon at bounding box center [1147, 405] width 11 height 11
click at [1055, 419] on link "Logs" at bounding box center [1077, 419] width 128 height 26
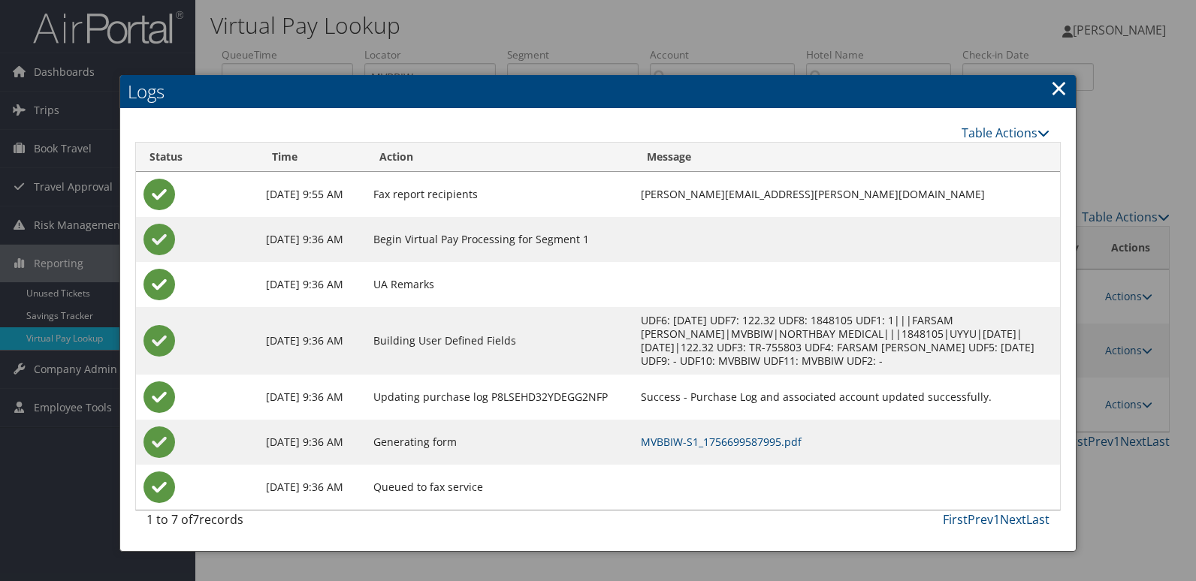
click at [1063, 88] on link "×" at bounding box center [1058, 88] width 17 height 30
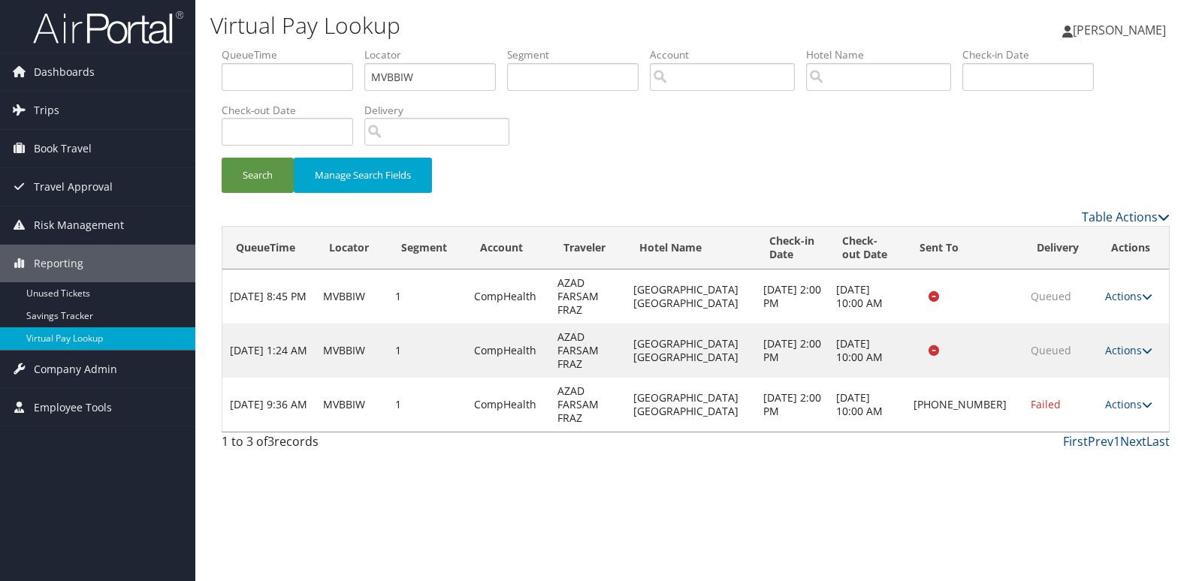
drag, startPoint x: 1133, startPoint y: 370, endPoint x: 1119, endPoint y: 387, distance: 21.8
click at [1133, 397] on link "Actions" at bounding box center [1128, 404] width 47 height 14
click at [1073, 390] on link "Resend" at bounding box center [1077, 393] width 128 height 26
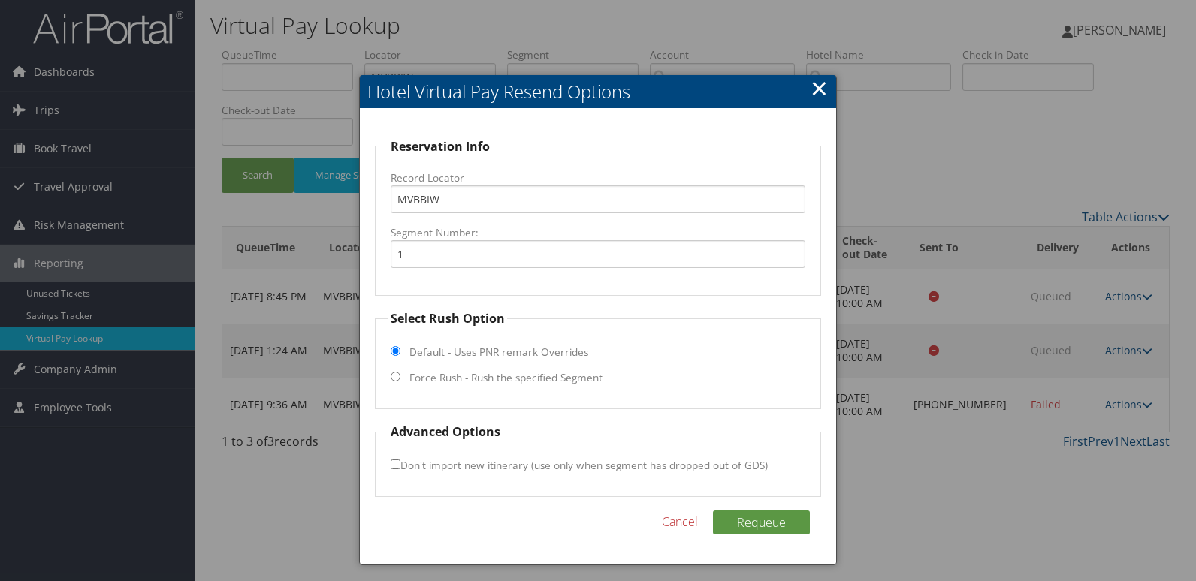
click at [508, 383] on label "Force Rush - Rush the specified Segment" at bounding box center [505, 377] width 193 height 15
click at [400, 382] on input "Force Rush - Rush the specified Segment" at bounding box center [396, 377] width 10 height 10
radio input "true"
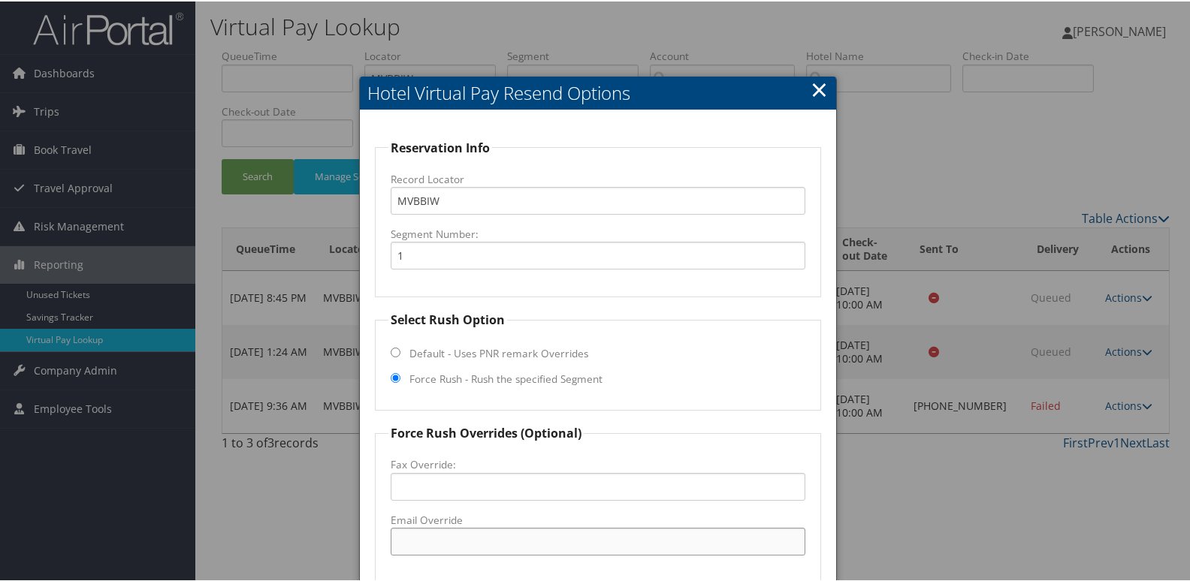
click at [443, 536] on input "Email Override" at bounding box center [598, 541] width 415 height 28
type input "H"
type input "hgi.fairfield@hilton.com"
drag, startPoint x: 495, startPoint y: 541, endPoint x: 392, endPoint y: 541, distance: 102.9
click at [392, 541] on input "hgi.fairfield@hilton.com" at bounding box center [598, 541] width 415 height 28
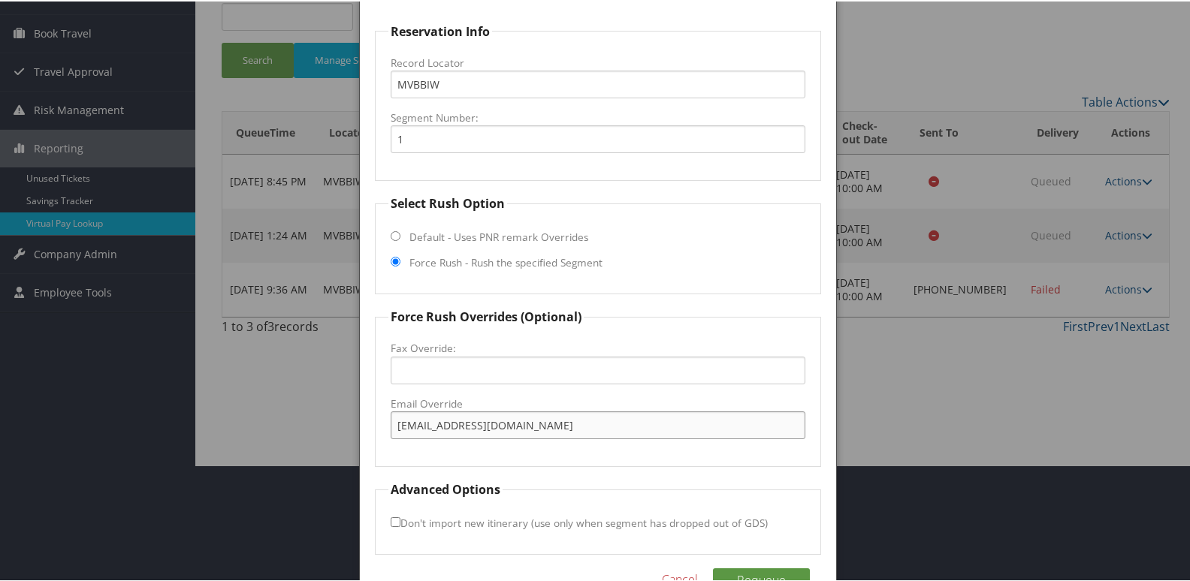
scroll to position [157, 0]
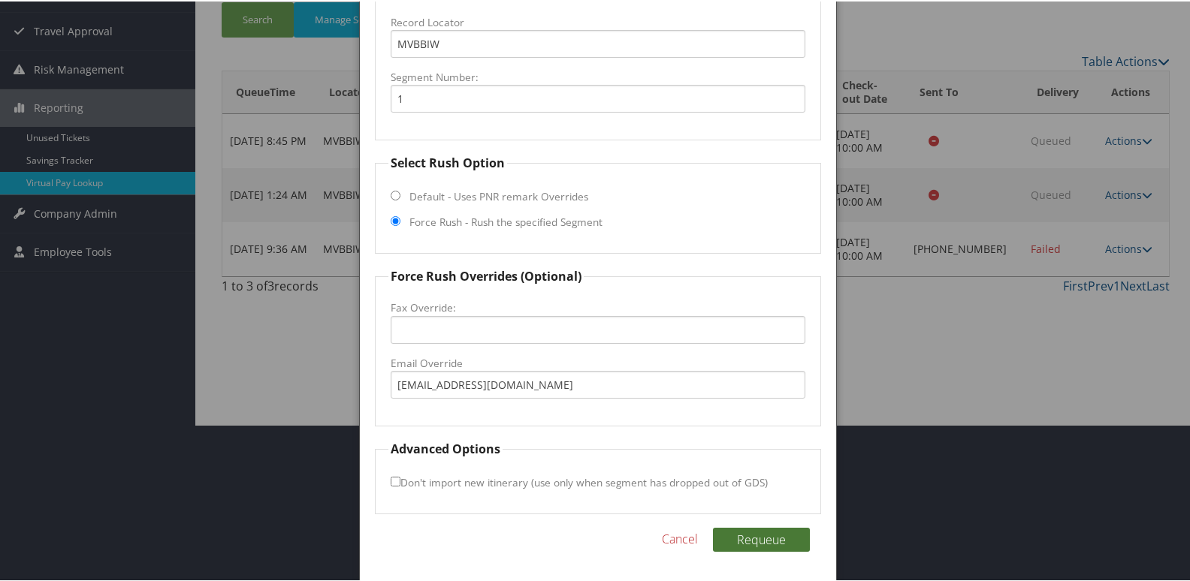
drag, startPoint x: 735, startPoint y: 539, endPoint x: 714, endPoint y: 533, distance: 21.9
click at [735, 539] on button "Requeue" at bounding box center [761, 539] width 97 height 24
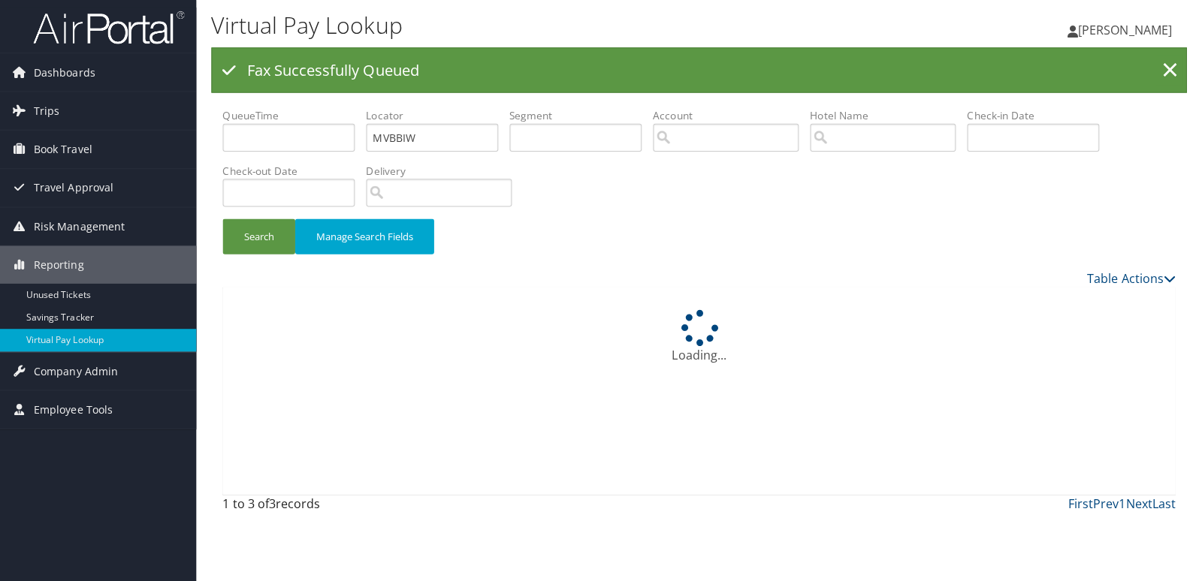
scroll to position [0, 0]
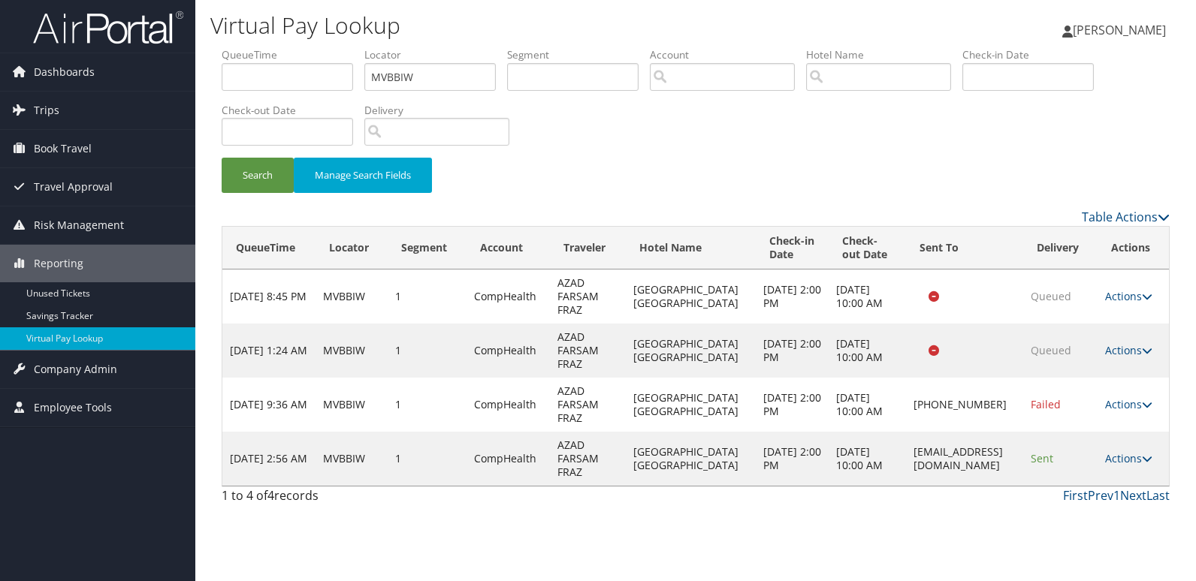
click at [1141, 457] on link "Actions" at bounding box center [1128, 458] width 47 height 14
drag, startPoint x: 1075, startPoint y: 491, endPoint x: 1073, endPoint y: 505, distance: 13.7
click at [1073, 505] on ul "Resend Logs View Itinerary" at bounding box center [1103, 506] width 100 height 78
click at [1142, 455] on icon at bounding box center [1147, 459] width 11 height 11
click at [1085, 507] on link "Logs" at bounding box center [1101, 506] width 95 height 26
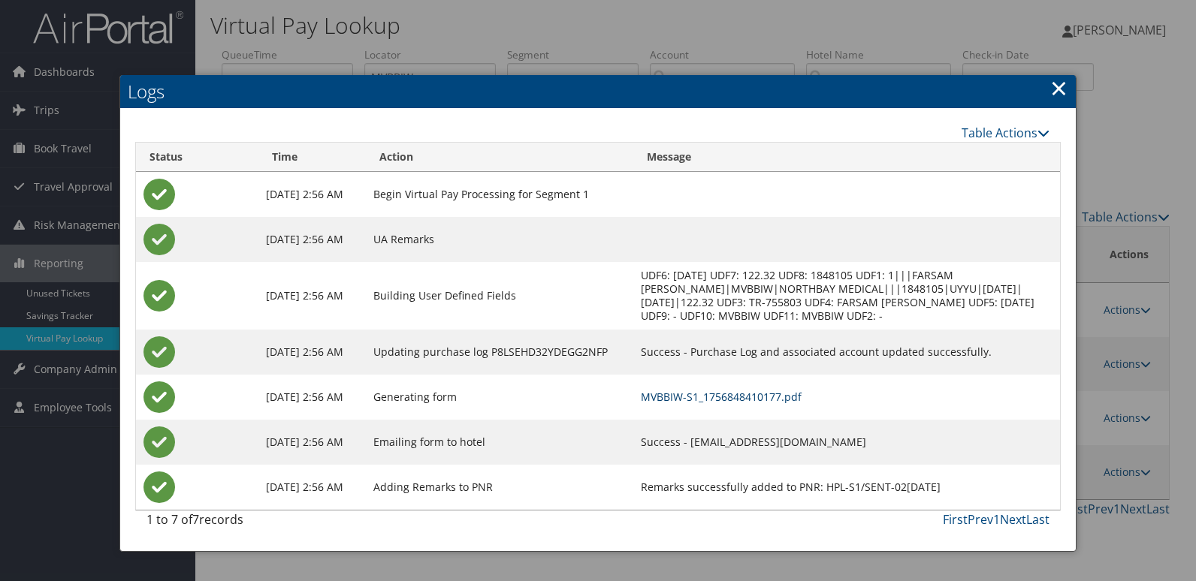
click at [756, 396] on link "MVBBIW-S1_1756848410177.pdf" at bounding box center [721, 397] width 161 height 14
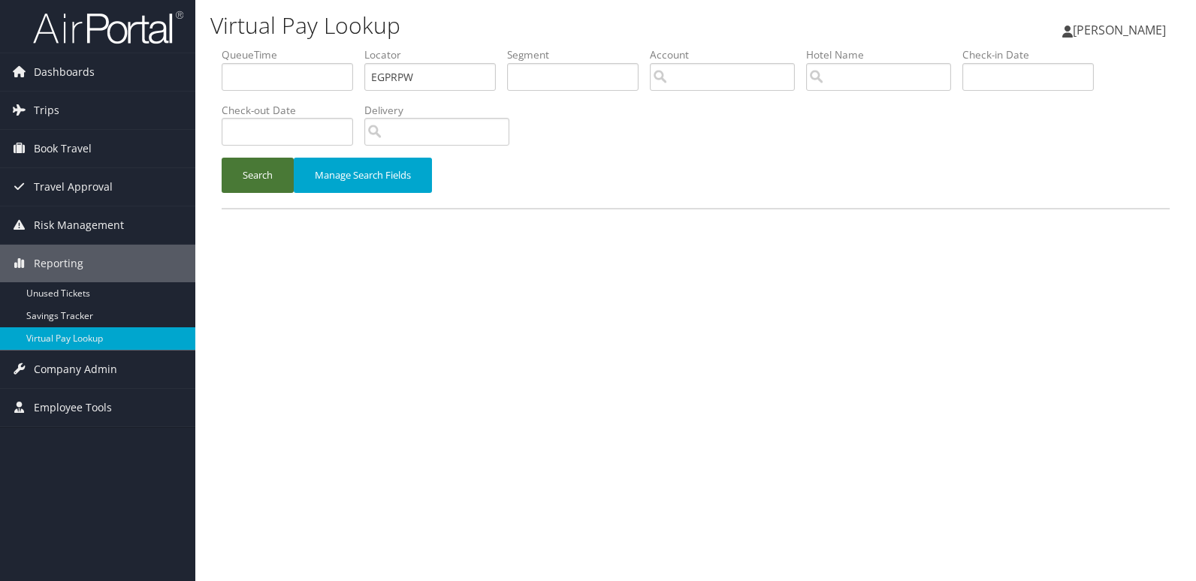
click at [244, 174] on button "Search" at bounding box center [258, 175] width 72 height 35
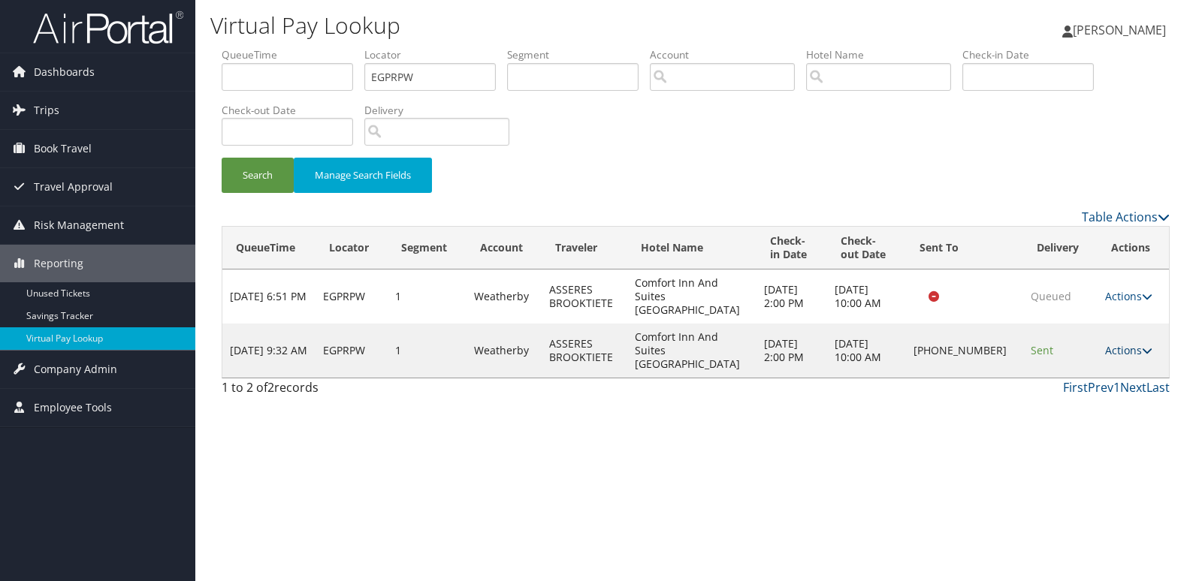
click at [1117, 343] on link "Actions" at bounding box center [1128, 350] width 47 height 14
click at [1057, 357] on link "Resend" at bounding box center [1078, 352] width 128 height 26
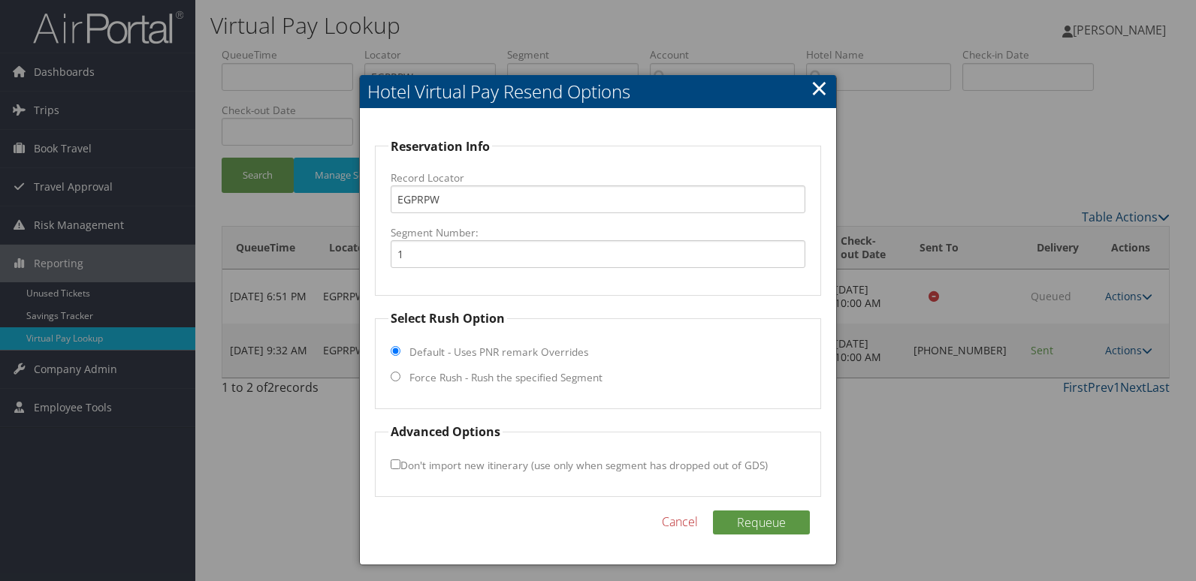
click at [478, 376] on label "Force Rush - Rush the specified Segment" at bounding box center [505, 377] width 193 height 15
click at [400, 376] on input "Force Rush - Rush the specified Segment" at bounding box center [396, 377] width 10 height 10
radio input "true"
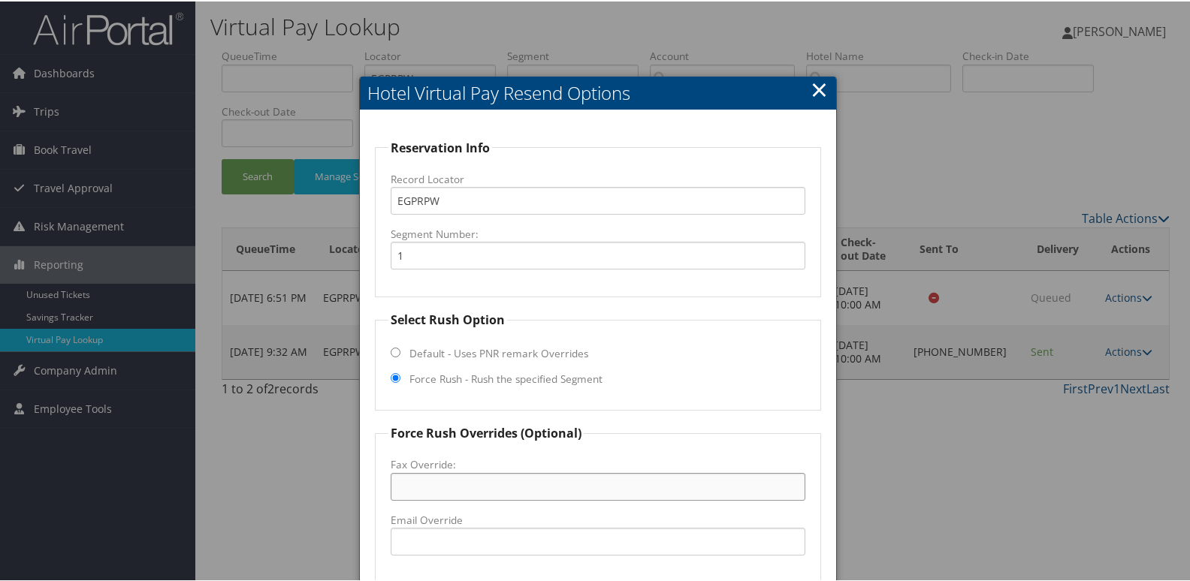
click at [478, 487] on input "Fax Override:" at bounding box center [598, 486] width 415 height 28
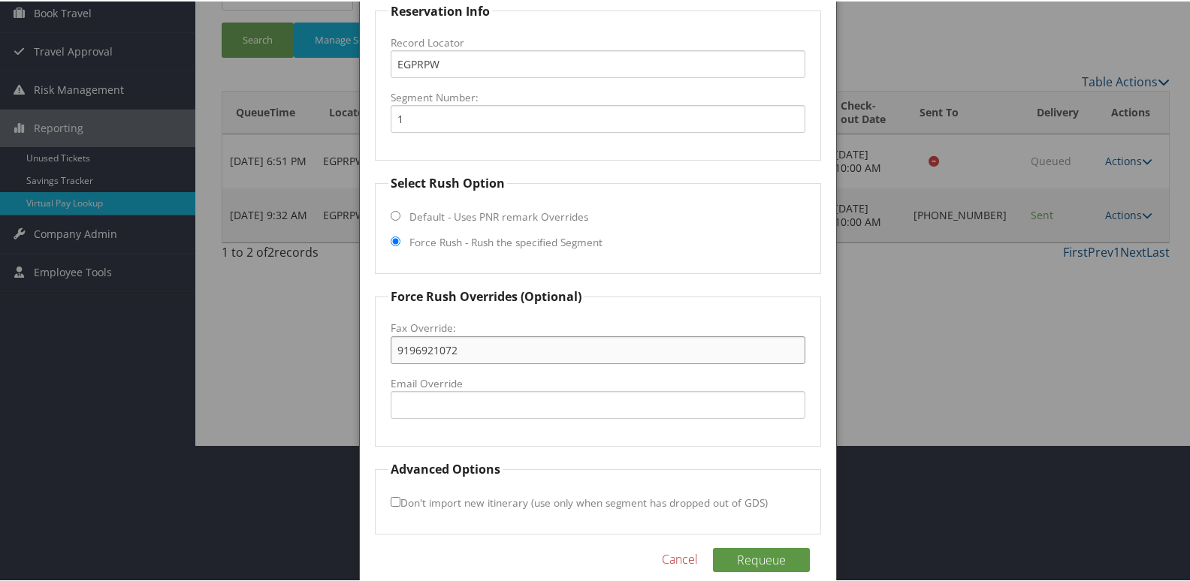
scroll to position [150, 0]
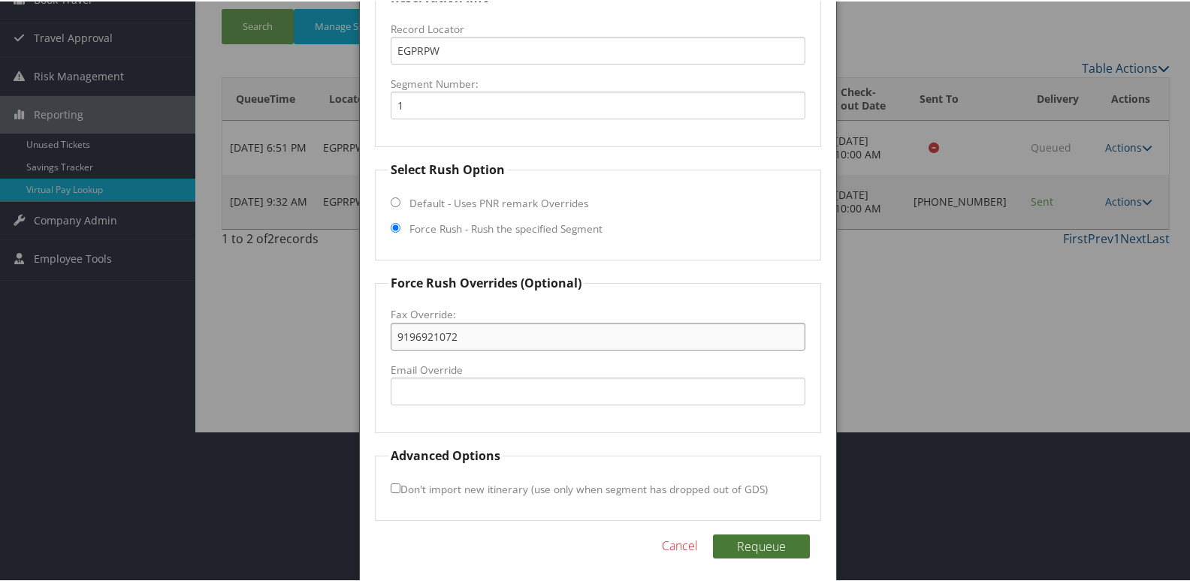
type input "9196921072"
click at [747, 533] on button "Requeue" at bounding box center [761, 545] width 97 height 24
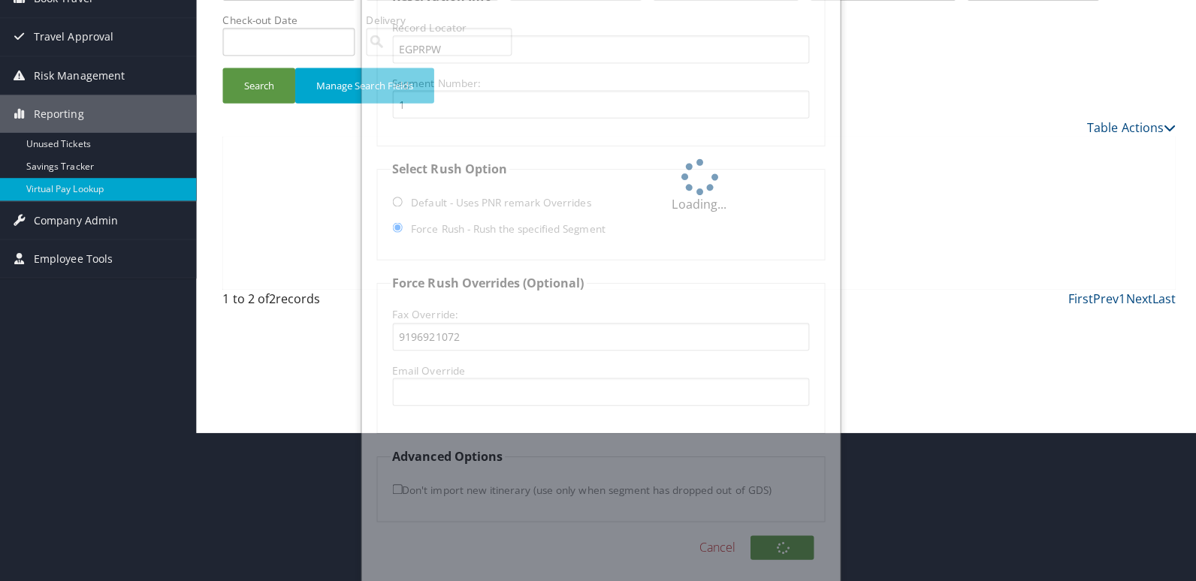
scroll to position [0, 0]
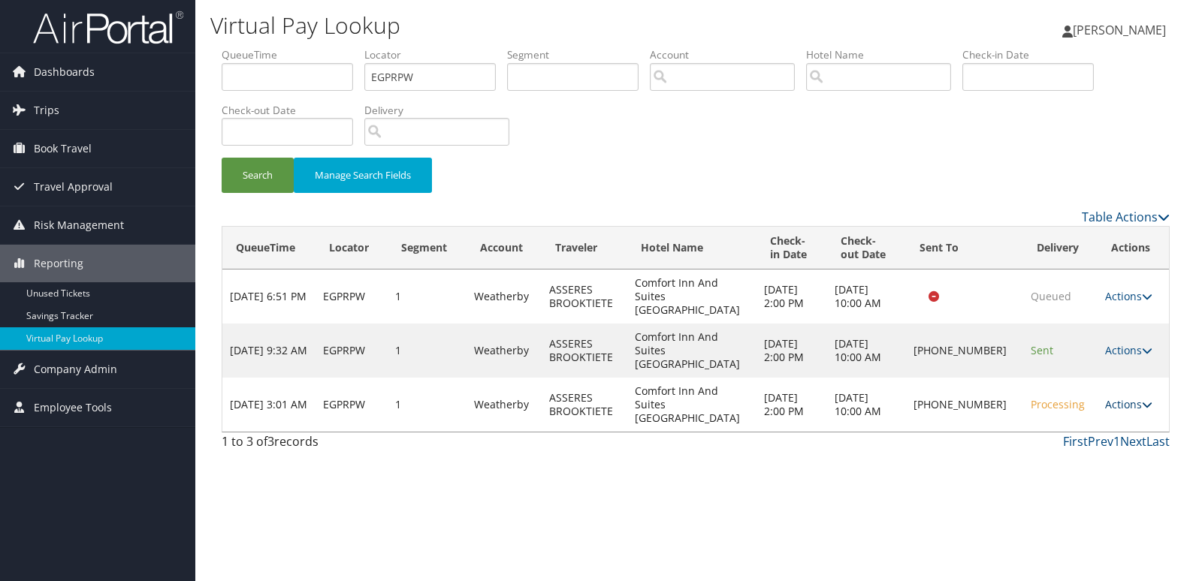
click at [1143, 400] on icon at bounding box center [1147, 405] width 11 height 11
click at [1064, 415] on link "Logs" at bounding box center [1078, 419] width 128 height 26
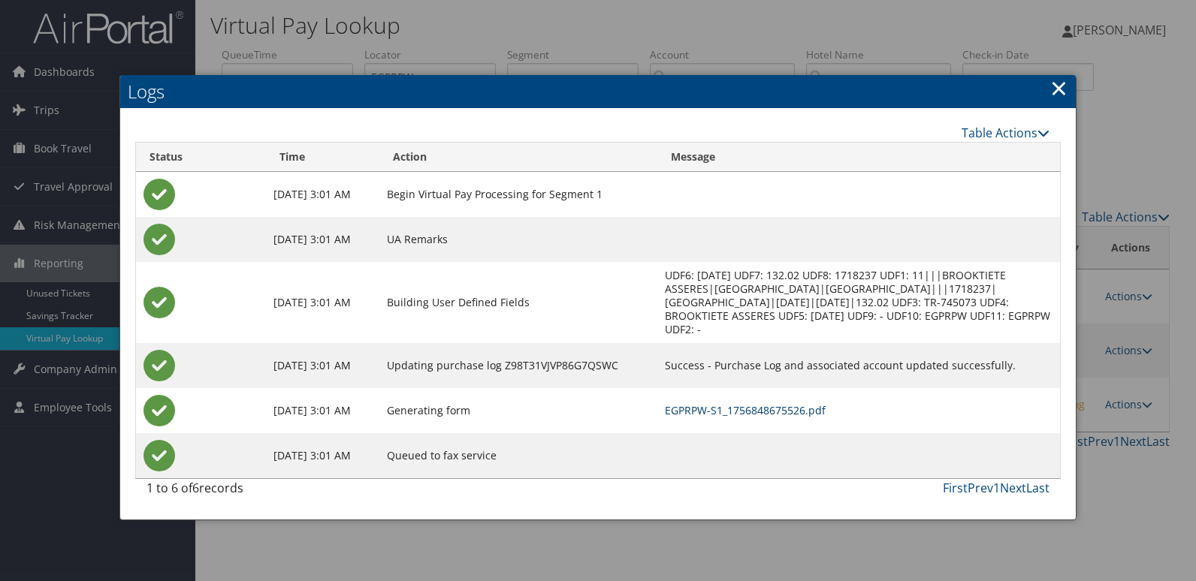
click at [750, 413] on link "EGPRPW-S1_1756848675526.pdf" at bounding box center [745, 410] width 161 height 14
